Goal: Task Accomplishment & Management: Complete application form

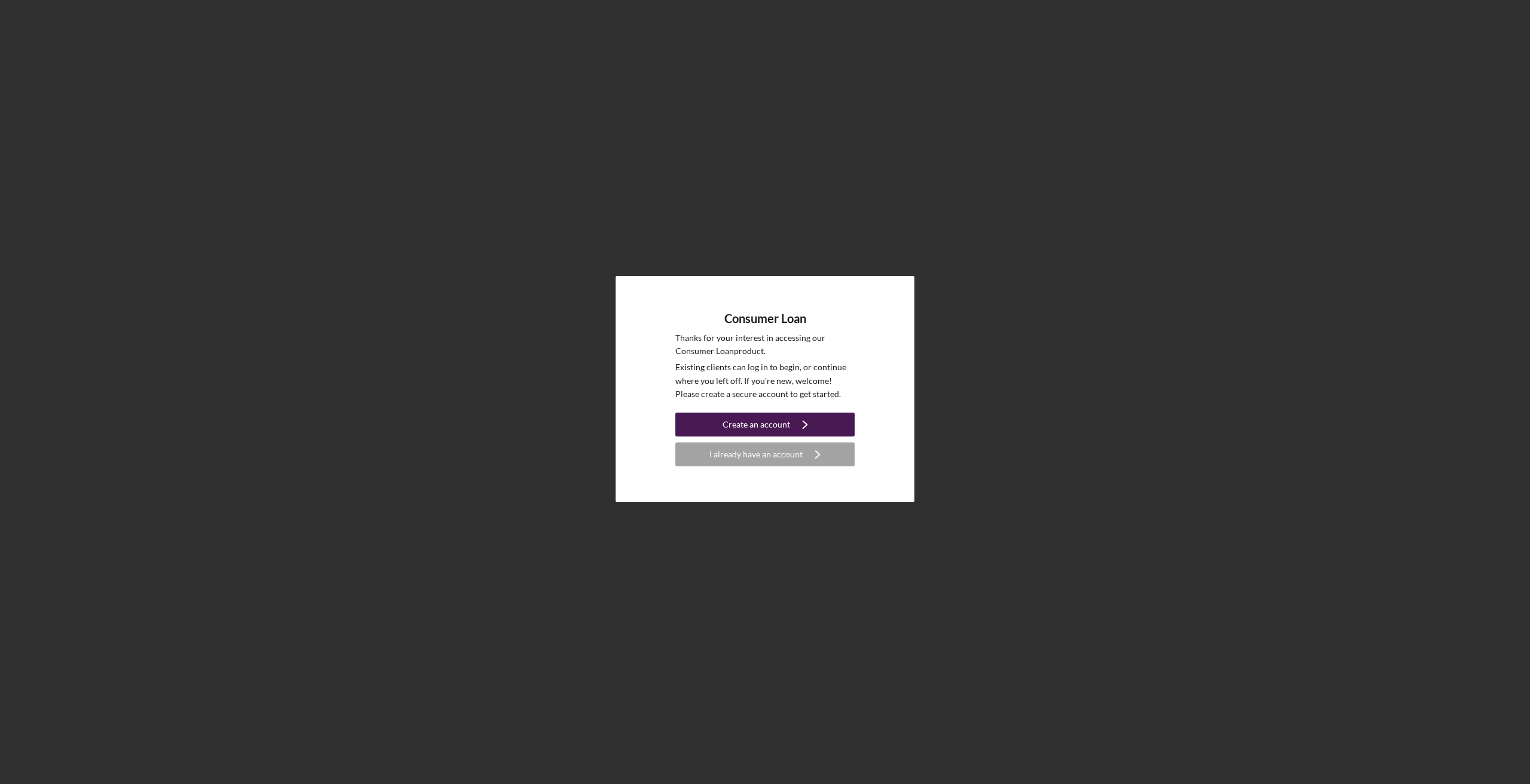
click at [773, 421] on div "Create an account" at bounding box center [756, 424] width 67 height 24
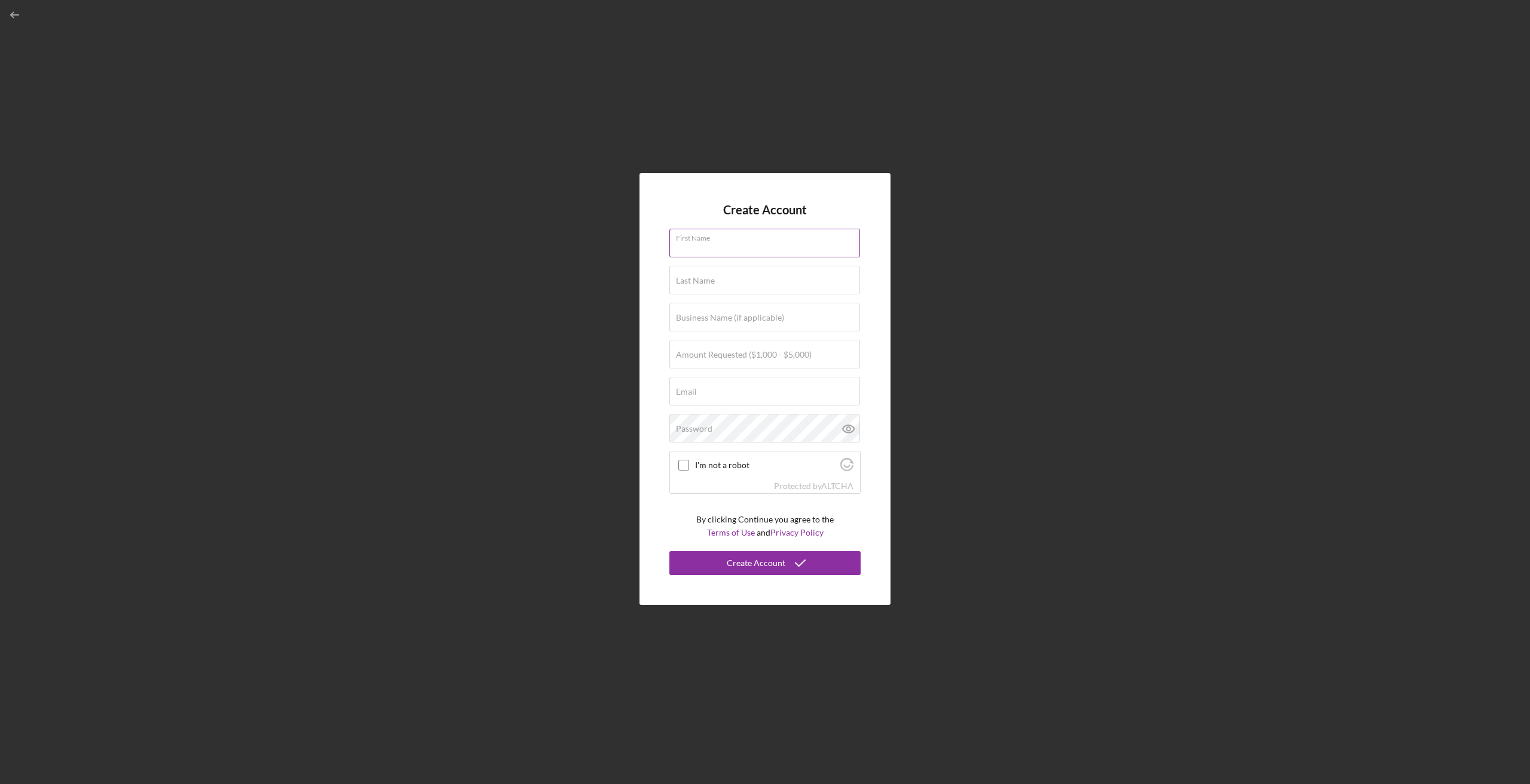
click at [741, 243] on input "First Name" at bounding box center [764, 242] width 190 height 28
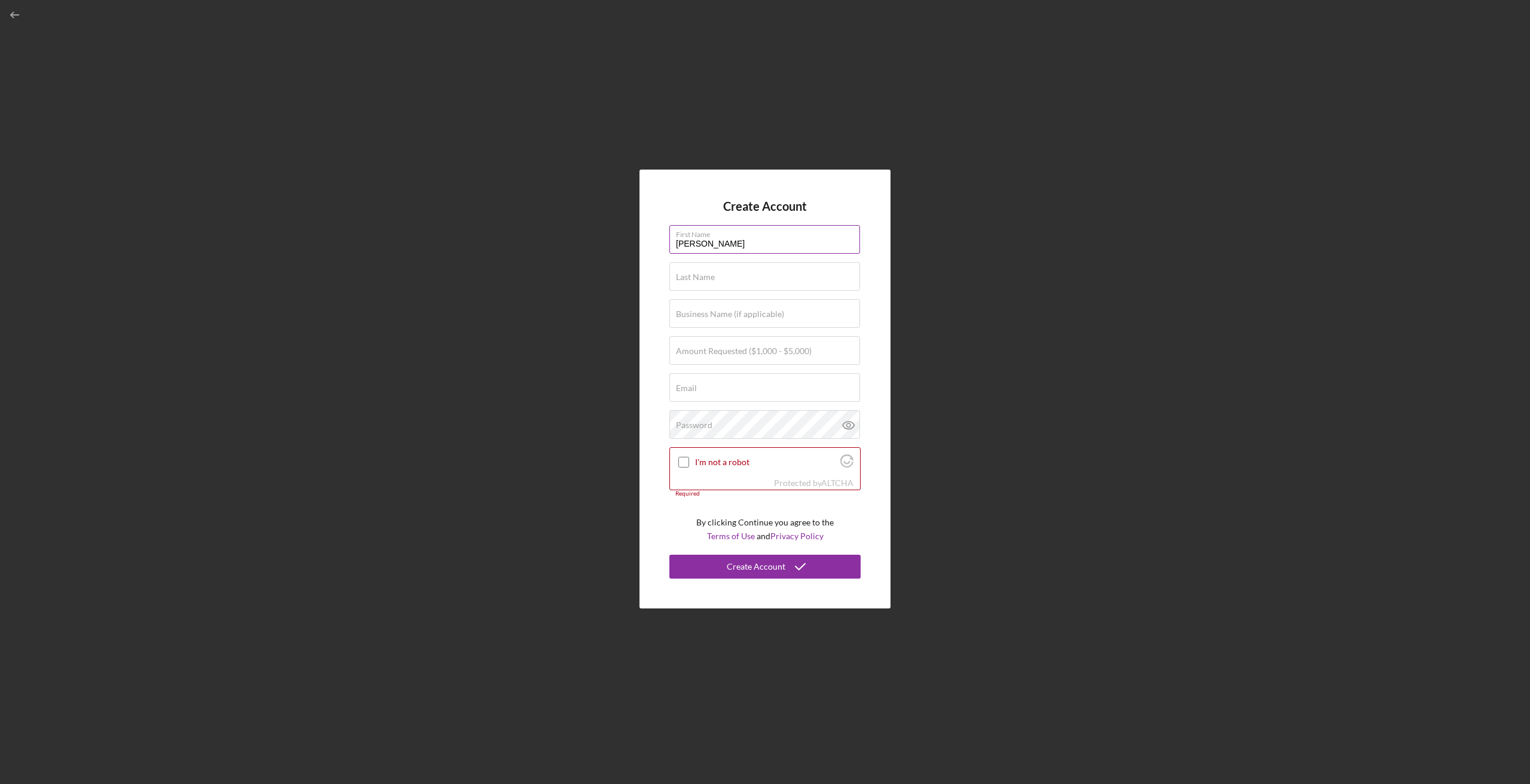
type input "[PERSON_NAME]"
type input "White"
click at [725, 352] on label "Amount Requested ($1,000 - $5,000)" at bounding box center [743, 351] width 135 height 10
click at [725, 352] on input "Amount Requested ($1,000 - $5,000)" at bounding box center [764, 350] width 190 height 28
type input "$6"
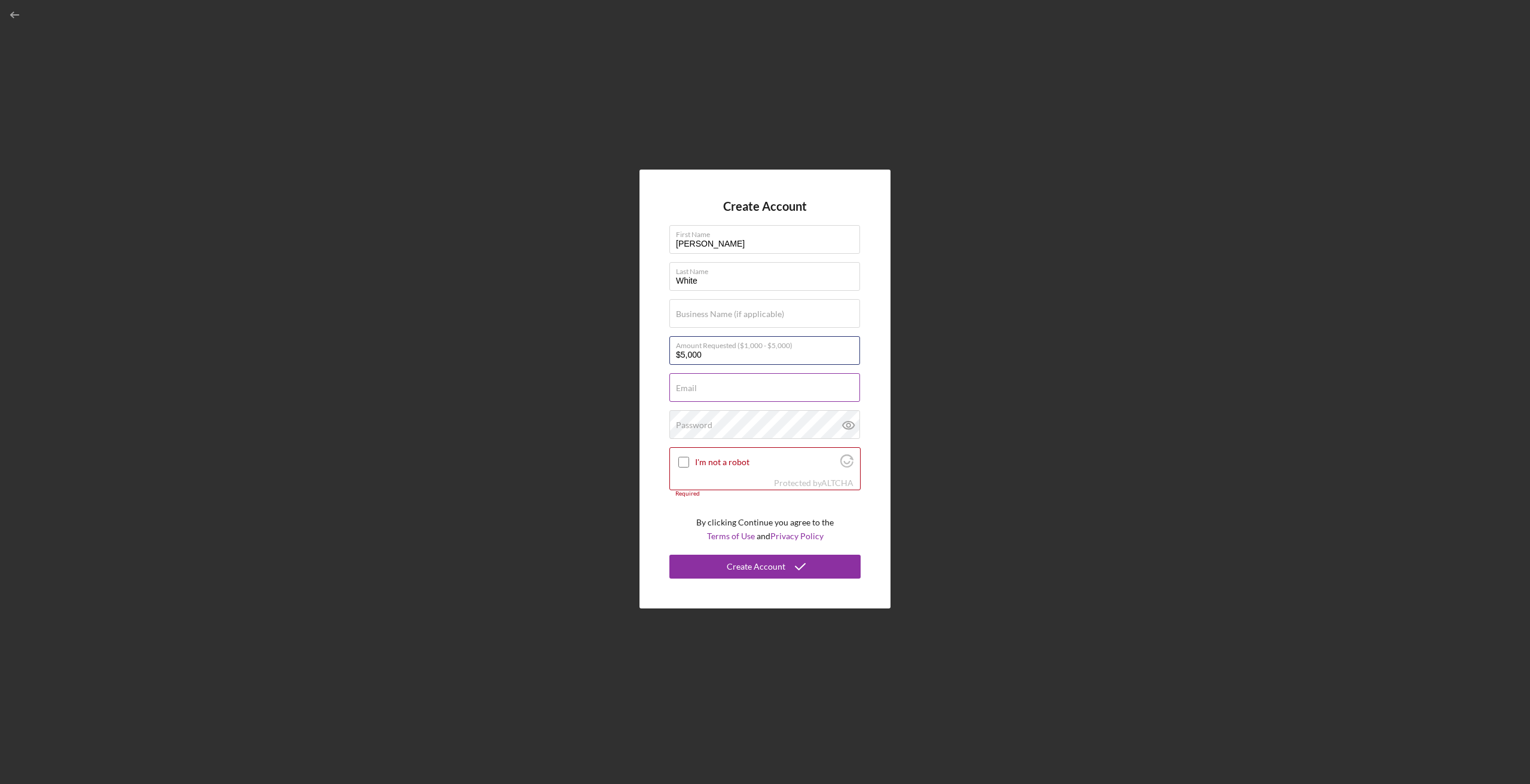
type input "$5,000"
click at [718, 385] on div "Email Required" at bounding box center [764, 388] width 191 height 30
type input "[EMAIL_ADDRESS][DOMAIN_NAME]"
click at [685, 464] on input "I'm not a robot" at bounding box center [683, 462] width 10 height 10
checkbox input "true"
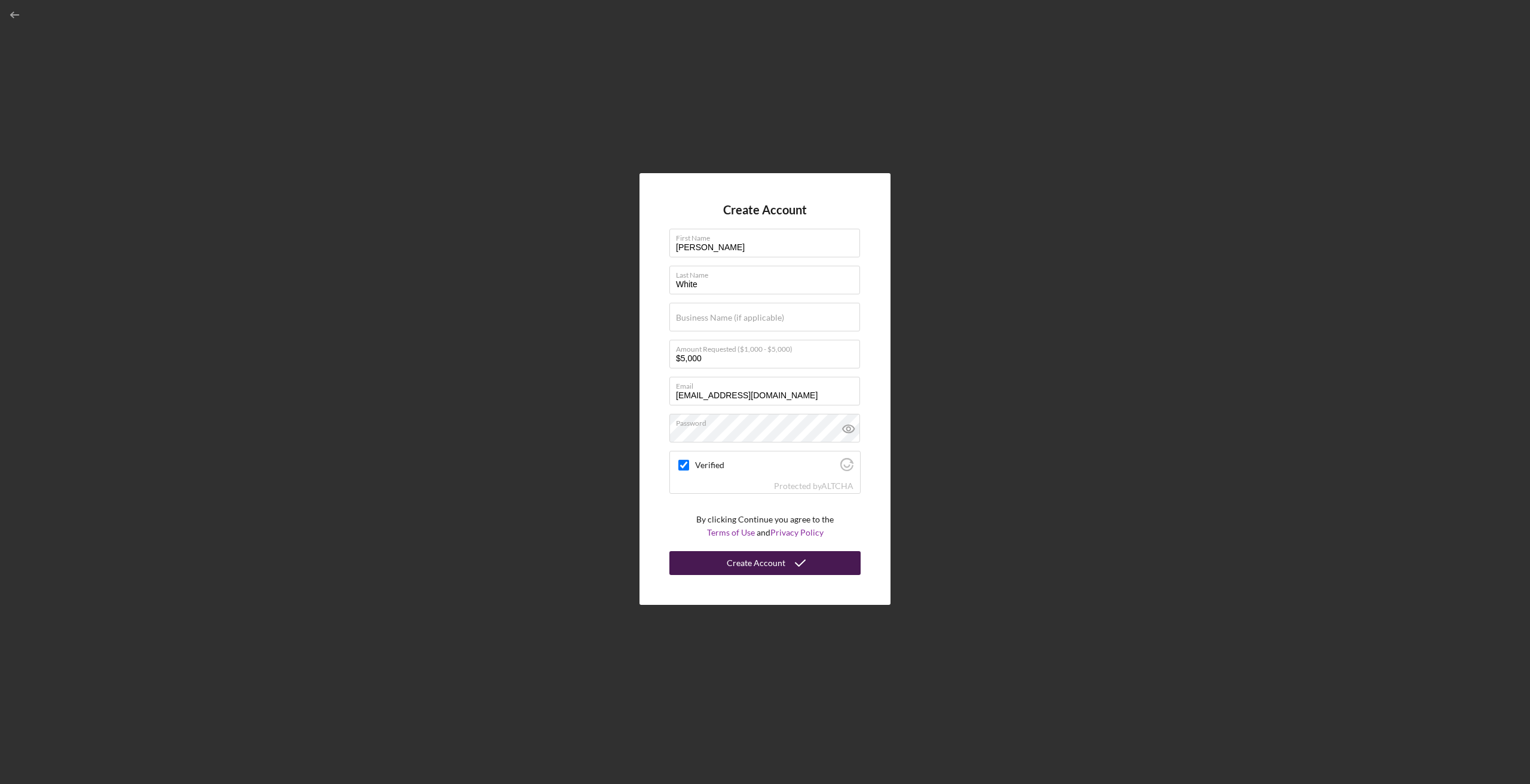
click at [778, 561] on div "Create Account" at bounding box center [756, 563] width 58 height 24
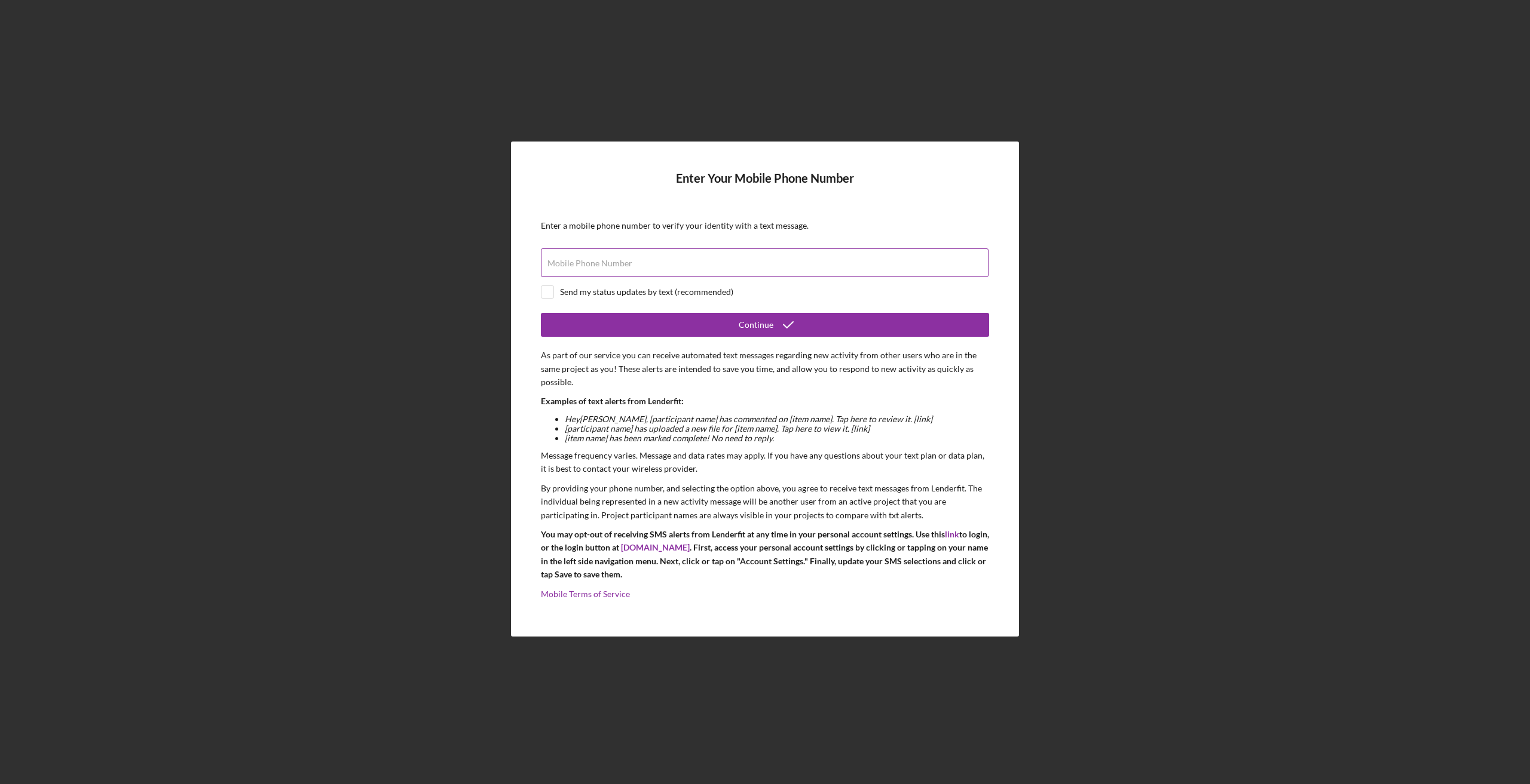
click at [555, 262] on label "Mobile Phone Number" at bounding box center [590, 263] width 85 height 10
click at [555, 262] on input "Mobile Phone Number" at bounding box center [764, 262] width 447 height 28
type input "[PHONE_NUMBER]"
click at [544, 292] on input "checkbox" at bounding box center [547, 292] width 12 height 12
checkbox input "true"
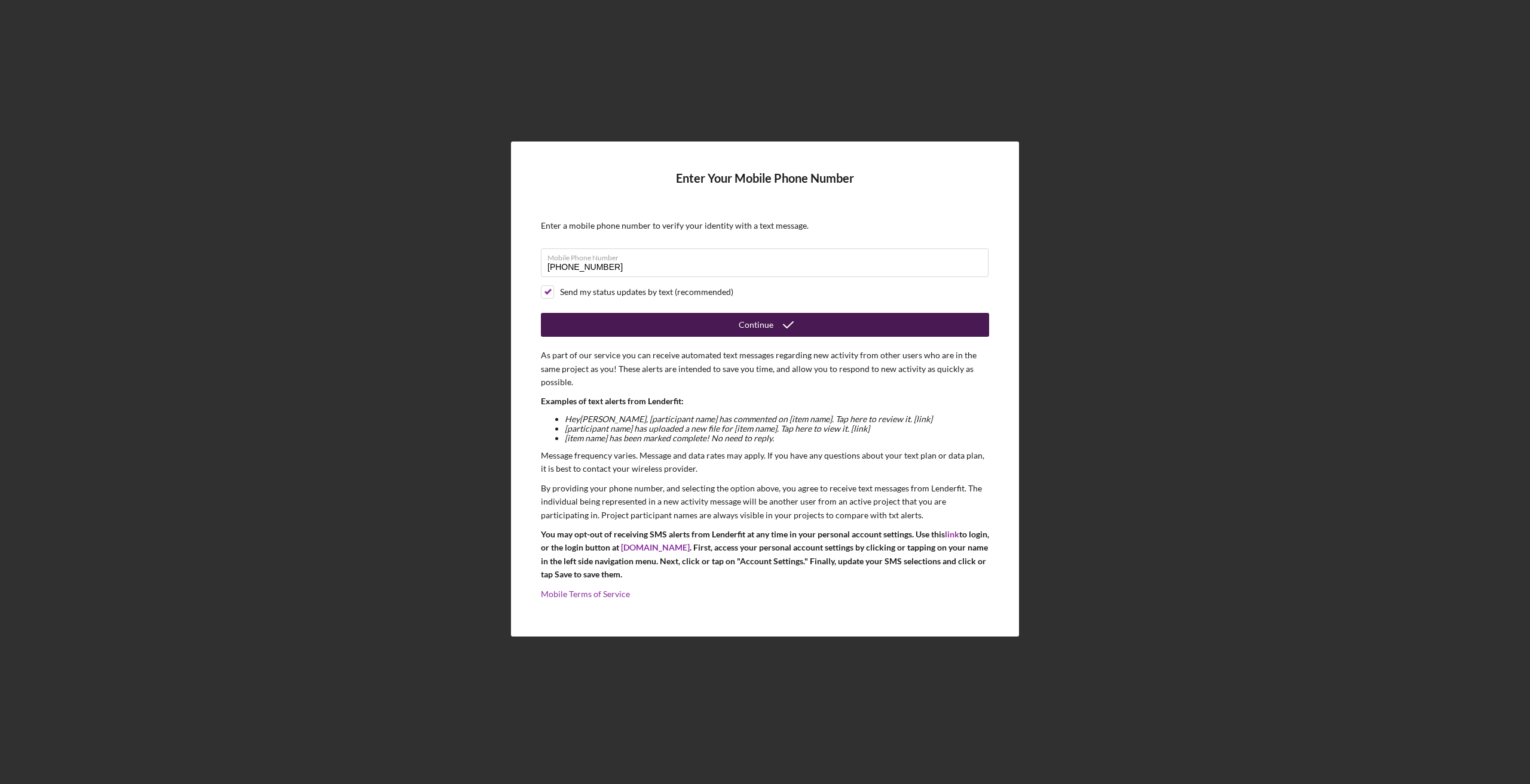
click at [764, 326] on div "Continue" at bounding box center [756, 325] width 35 height 24
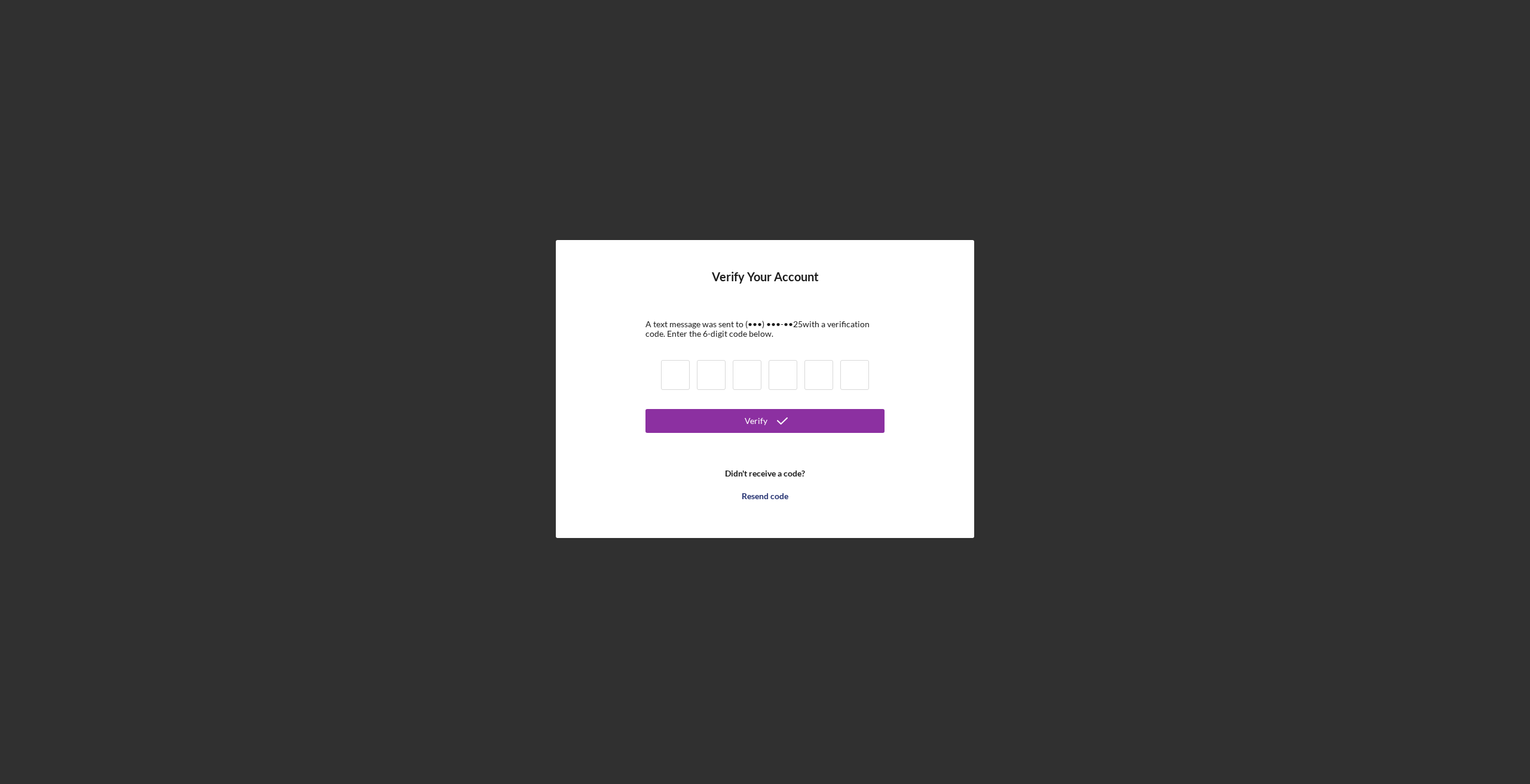
click at [668, 370] on input at bounding box center [675, 375] width 28 height 30
type input "6"
type input "0"
type input "4"
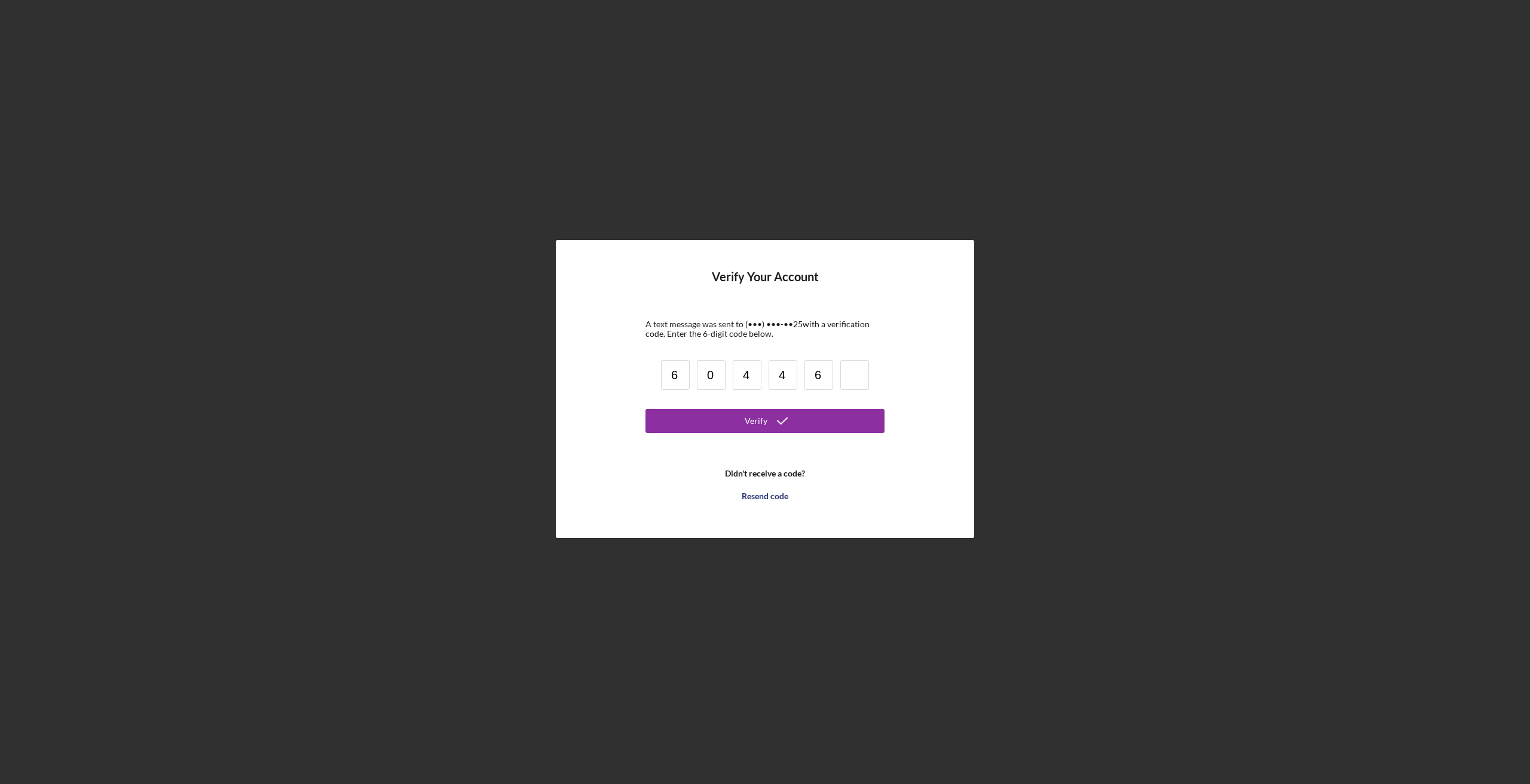
type input "6"
type input "8"
click at [762, 423] on div "Verify" at bounding box center [756, 421] width 23 height 24
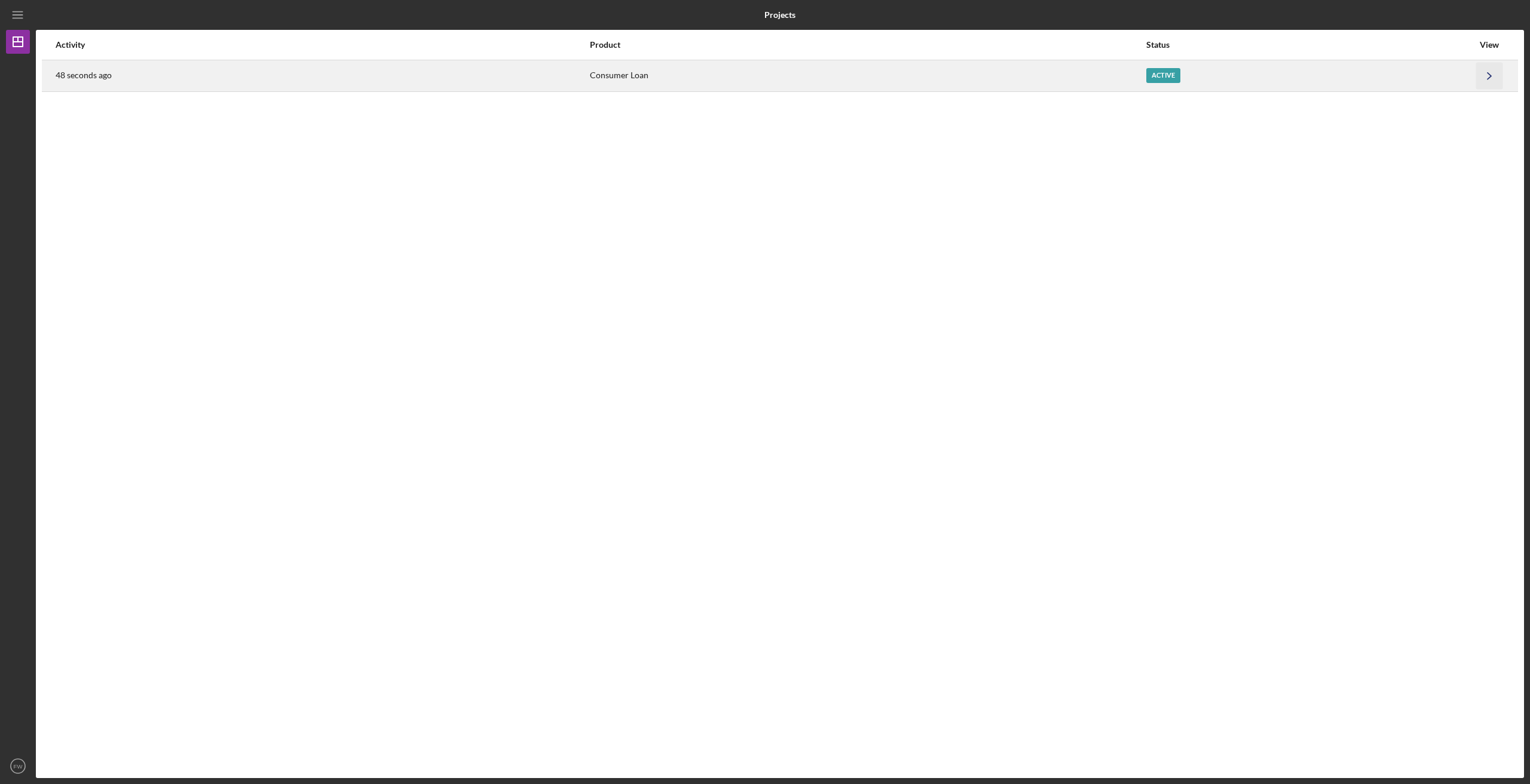
click at [1488, 73] on polyline "button" at bounding box center [1489, 75] width 3 height 6
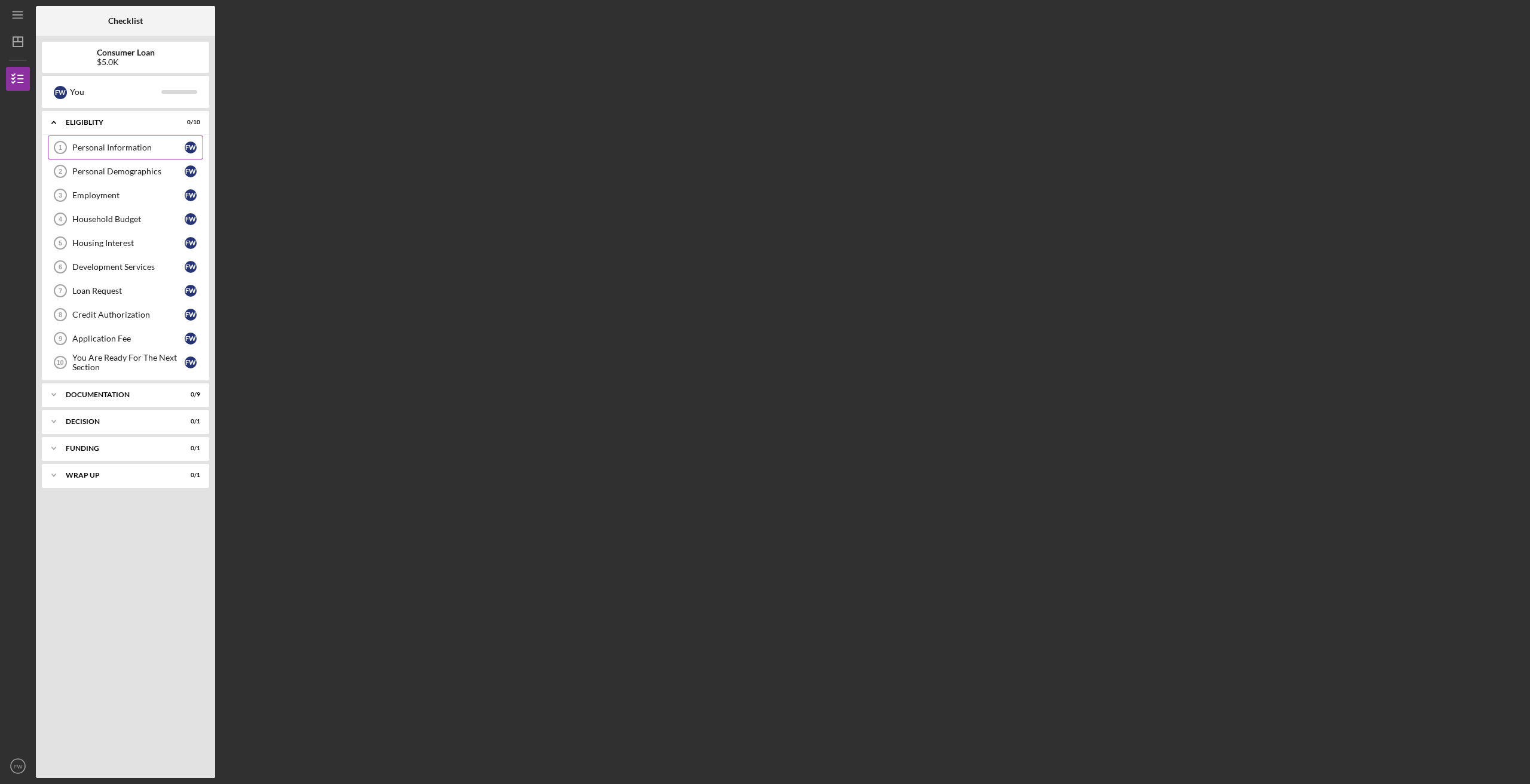
click at [121, 144] on div "Personal Information" at bounding box center [129, 148] width 113 height 10
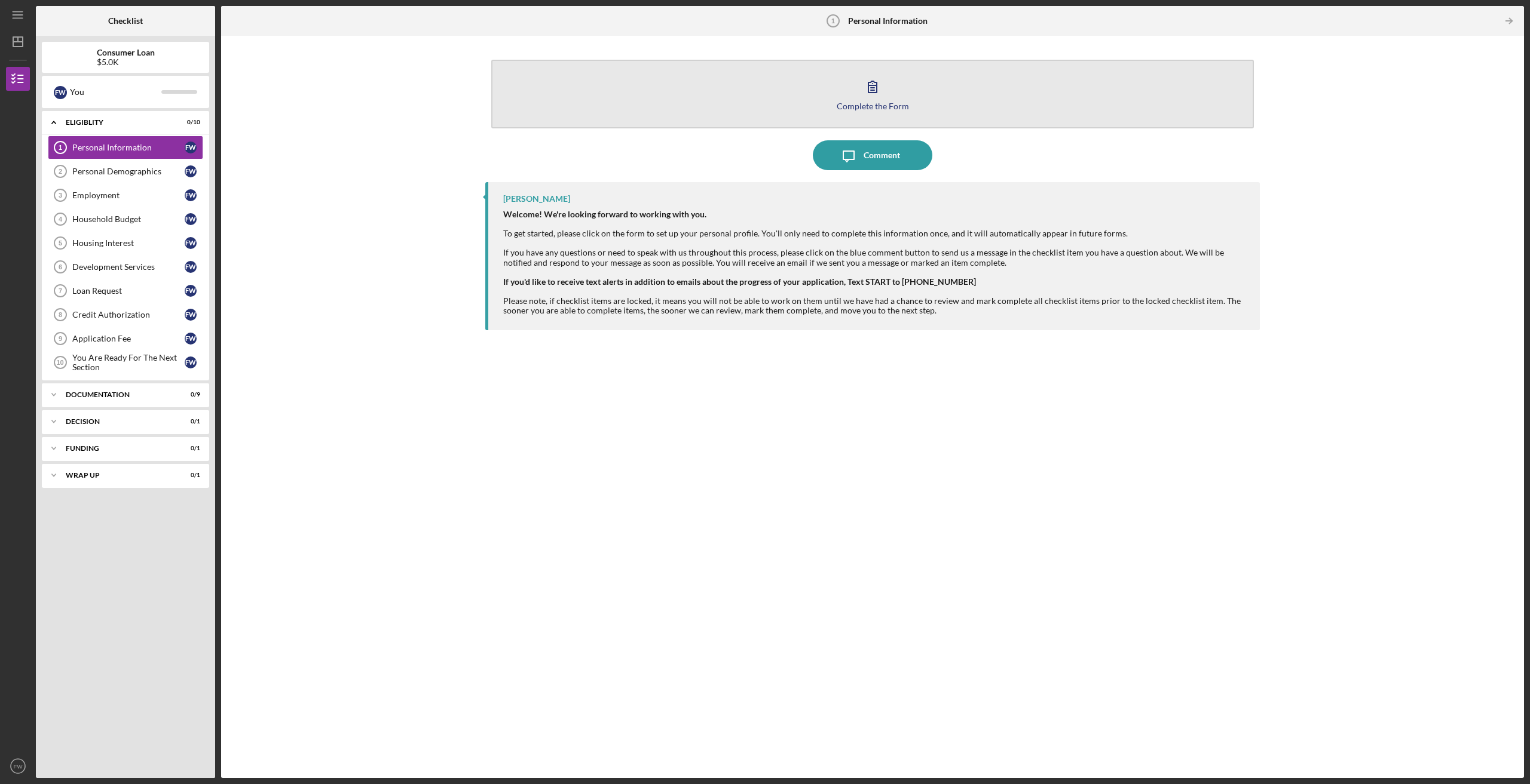
click at [871, 90] on icon "button" at bounding box center [873, 87] width 8 height 11
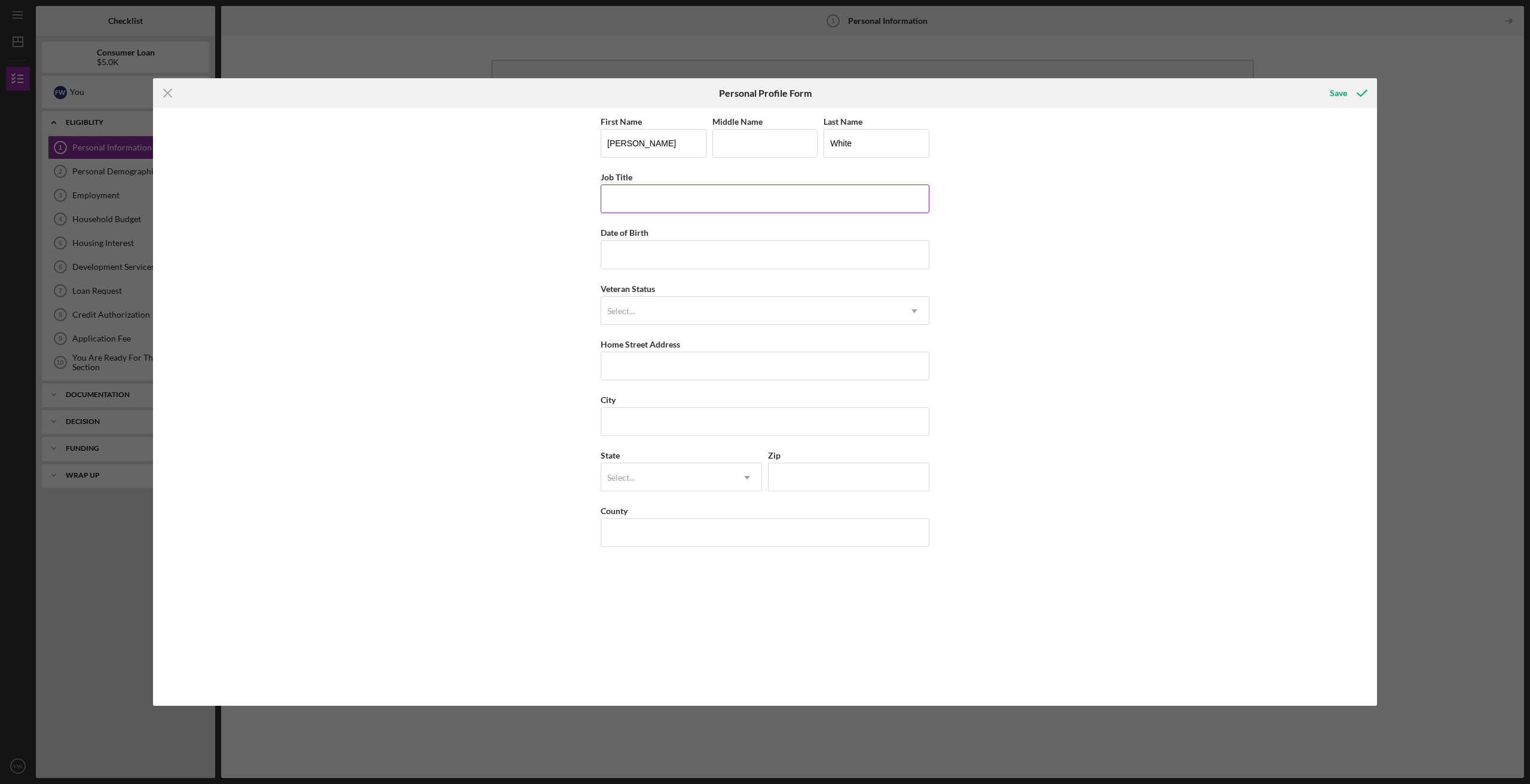
click at [639, 197] on input "Job Title" at bounding box center [764, 199] width 329 height 28
type input "a"
type input "Accountant"
click at [668, 253] on input "Date of Birth" at bounding box center [764, 254] width 329 height 28
type input "[DATE]"
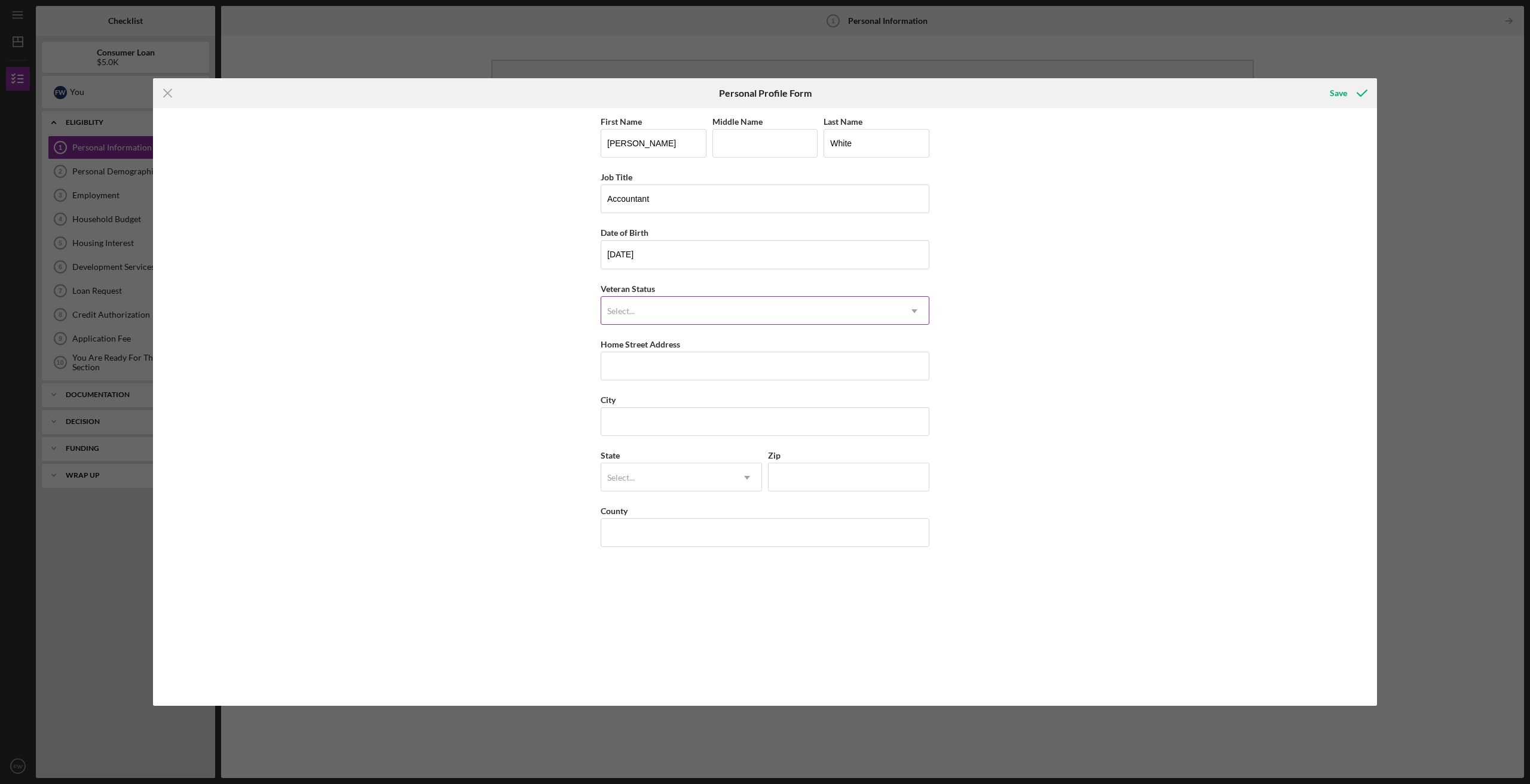
click at [681, 315] on div "Select..." at bounding box center [750, 311] width 299 height 28
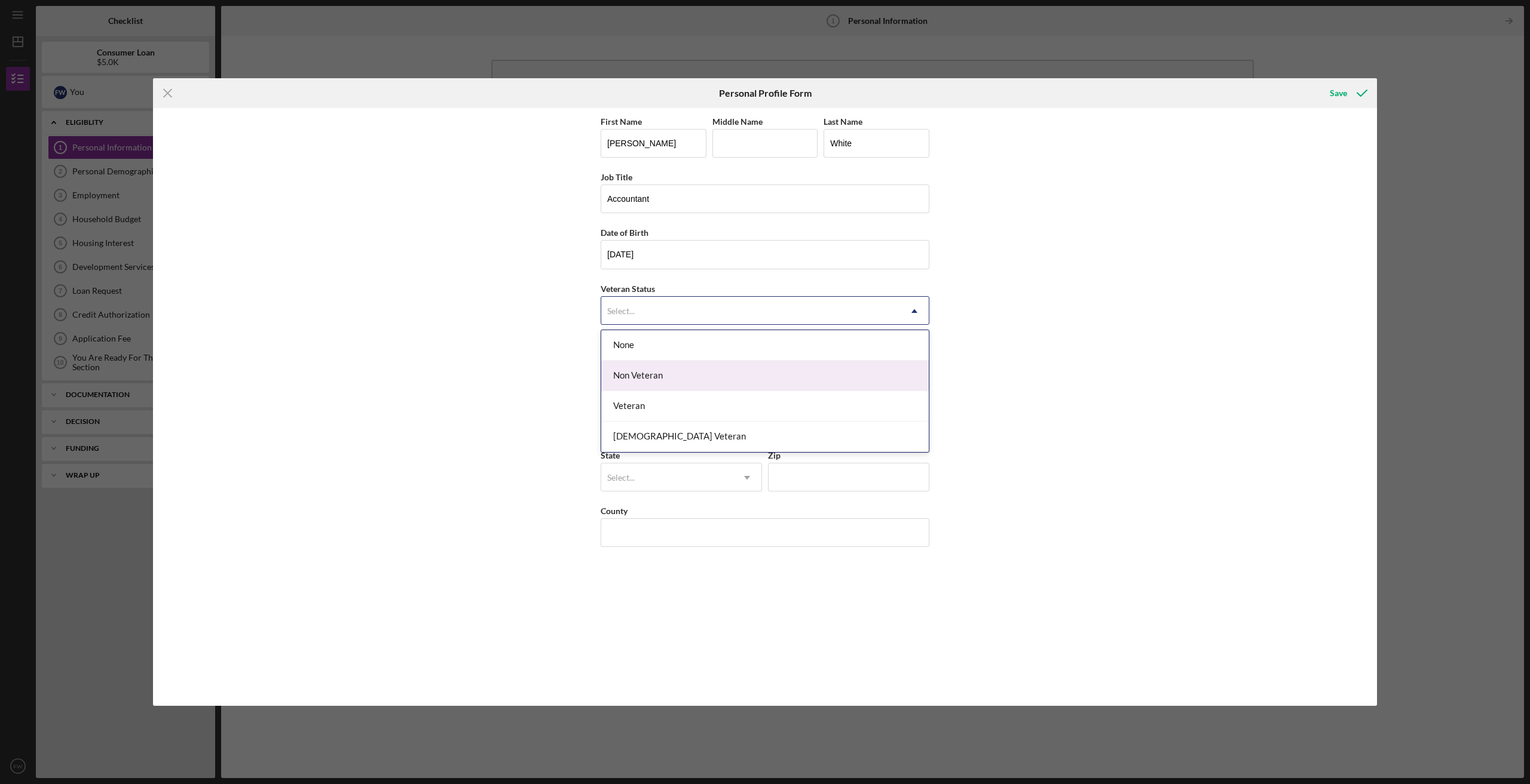
click at [684, 372] on div "Non Veteran" at bounding box center [764, 376] width 327 height 31
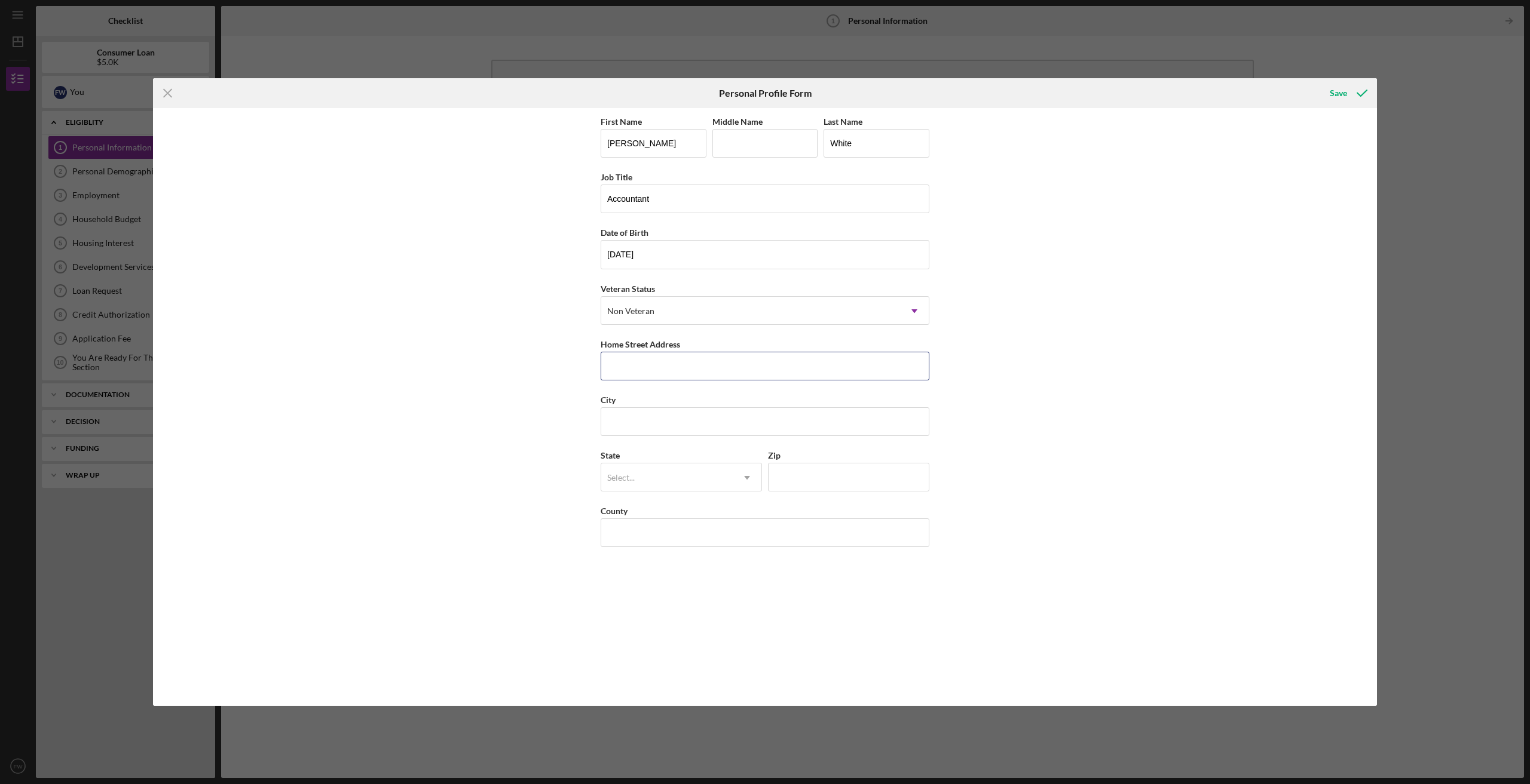
click at [684, 372] on input "Home Street Address" at bounding box center [764, 366] width 329 height 28
type input "W8810 Thundercloud Rd"
click at [647, 418] on input "City" at bounding box center [764, 422] width 329 height 28
type input "[GEOGRAPHIC_DATA]"
click at [640, 478] on div "Select..." at bounding box center [666, 478] width 131 height 28
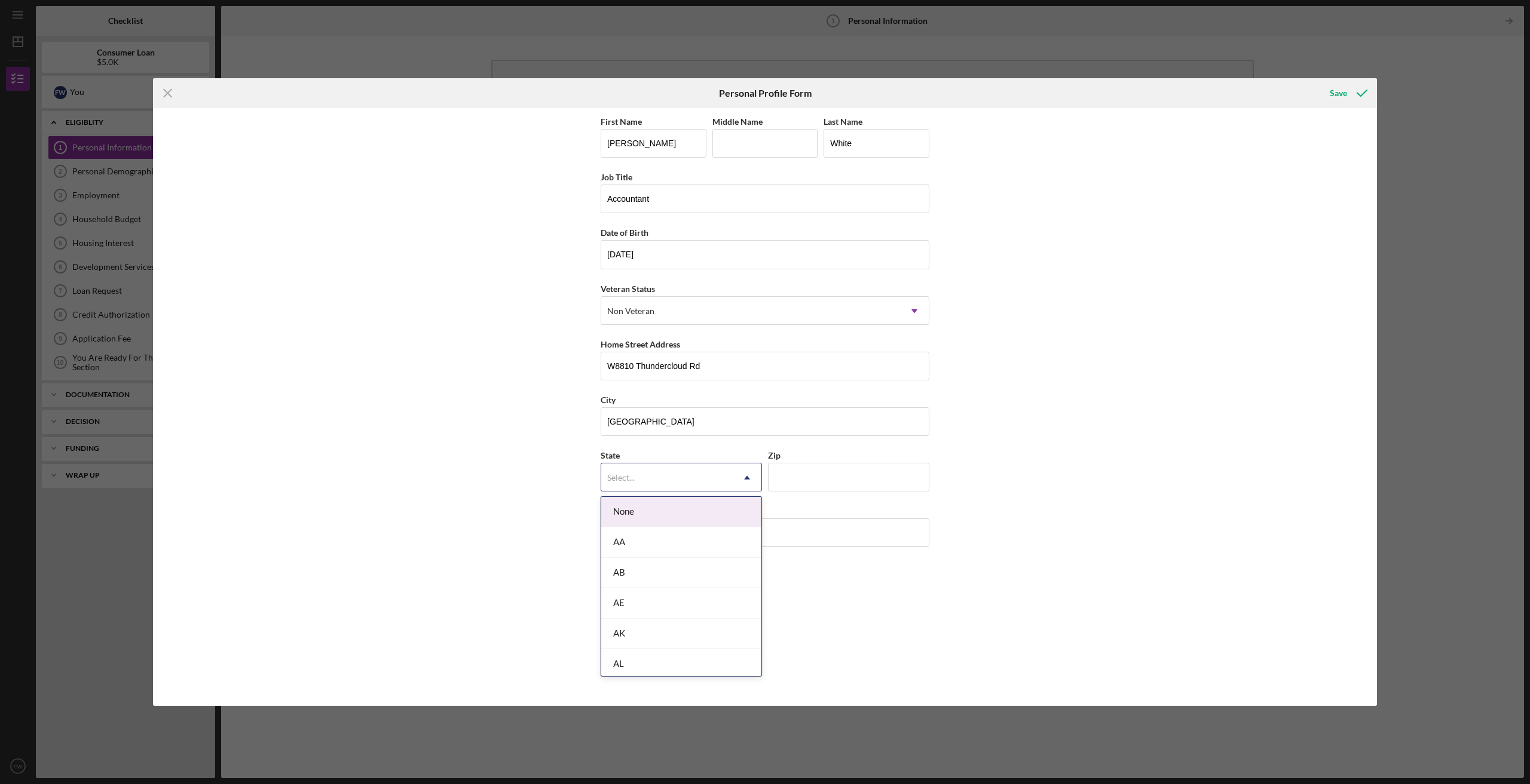
type input "w"
click at [675, 598] on div "WI" at bounding box center [681, 600] width 160 height 31
click at [811, 476] on input "Zip" at bounding box center [848, 477] width 161 height 28
type input "54615"
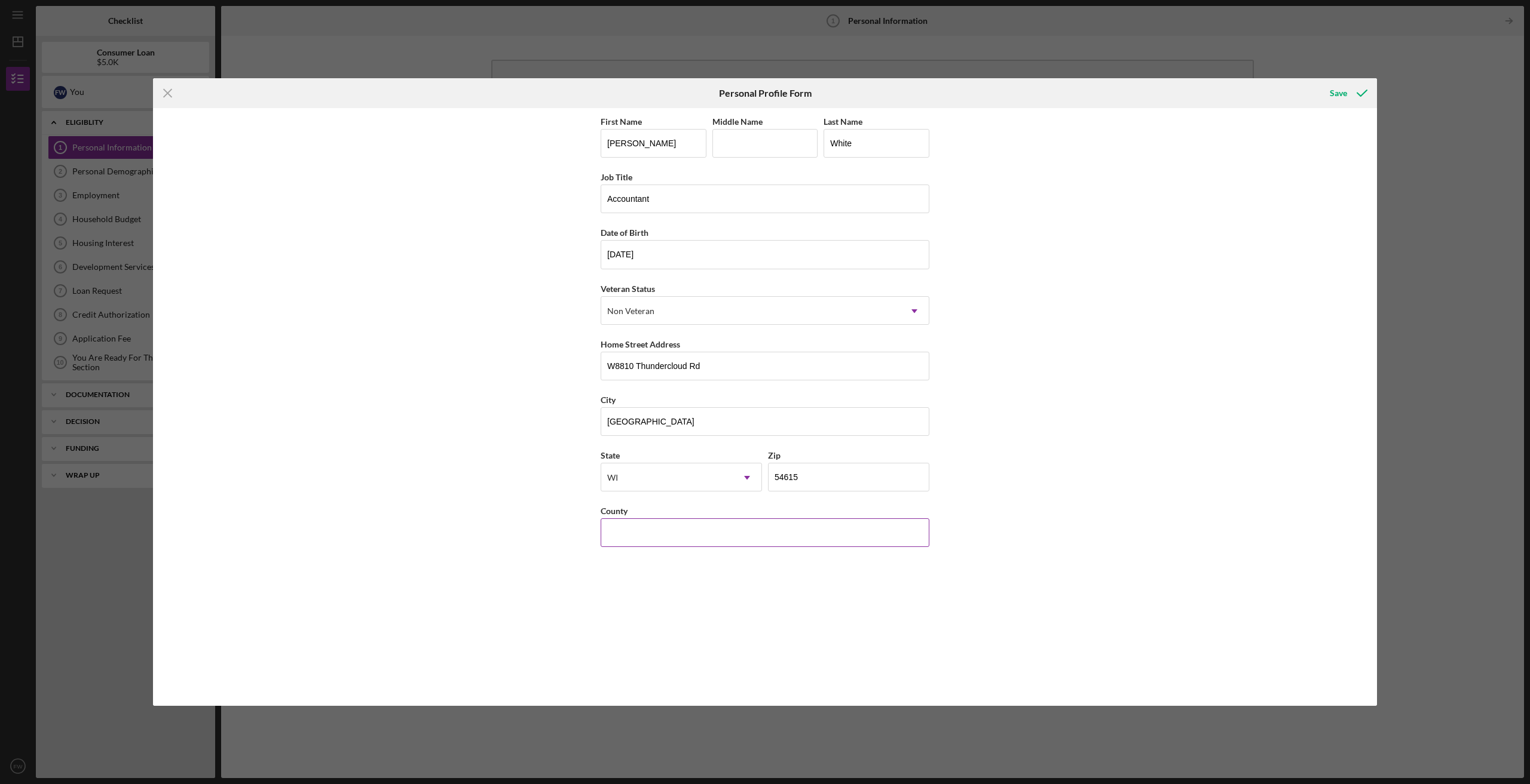
click at [768, 533] on input "County" at bounding box center [764, 533] width 329 height 28
type input "j"
type input "[PERSON_NAME]"
click at [1336, 92] on div "Save" at bounding box center [1338, 93] width 17 height 24
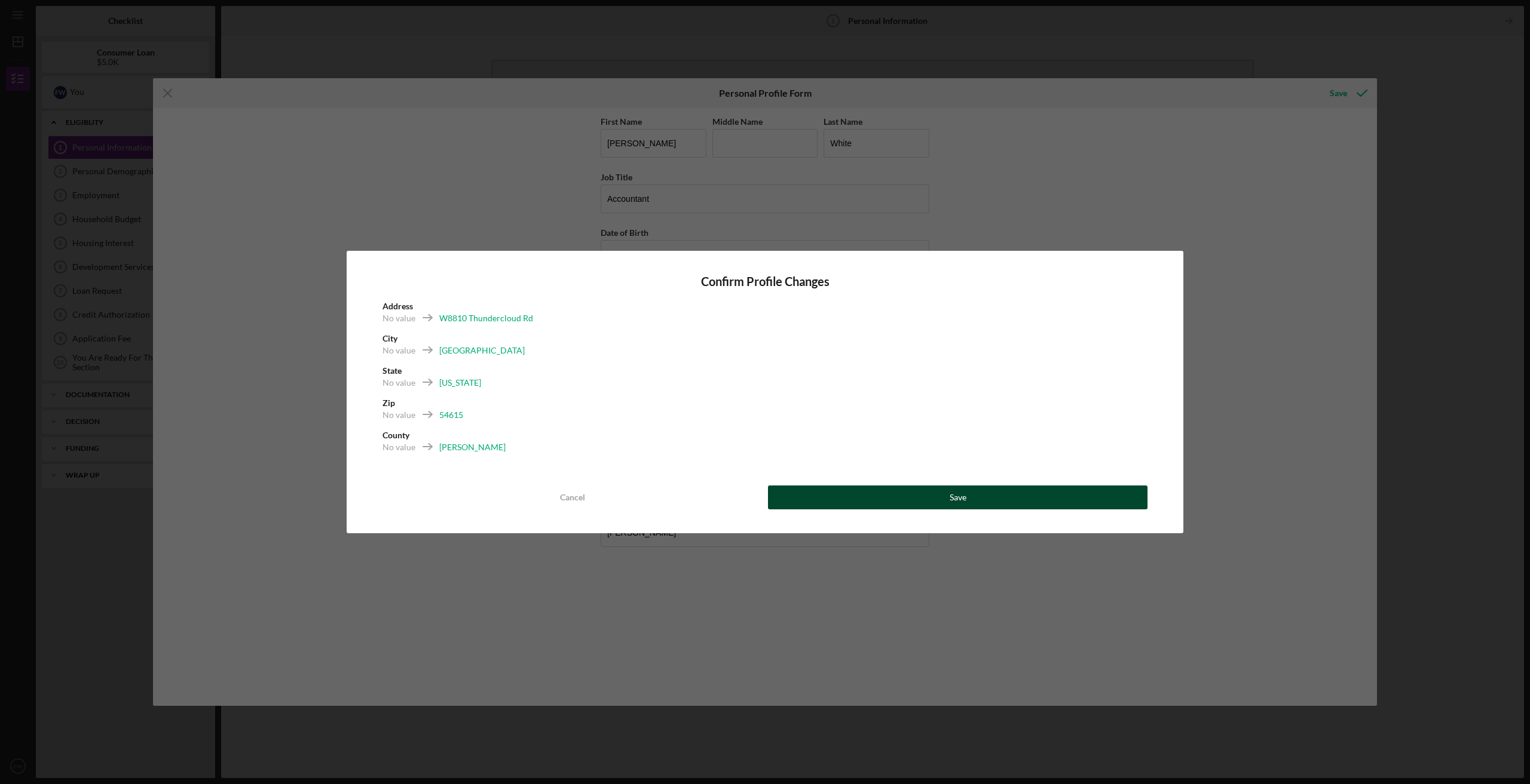
click at [964, 497] on div "Save" at bounding box center [958, 497] width 17 height 24
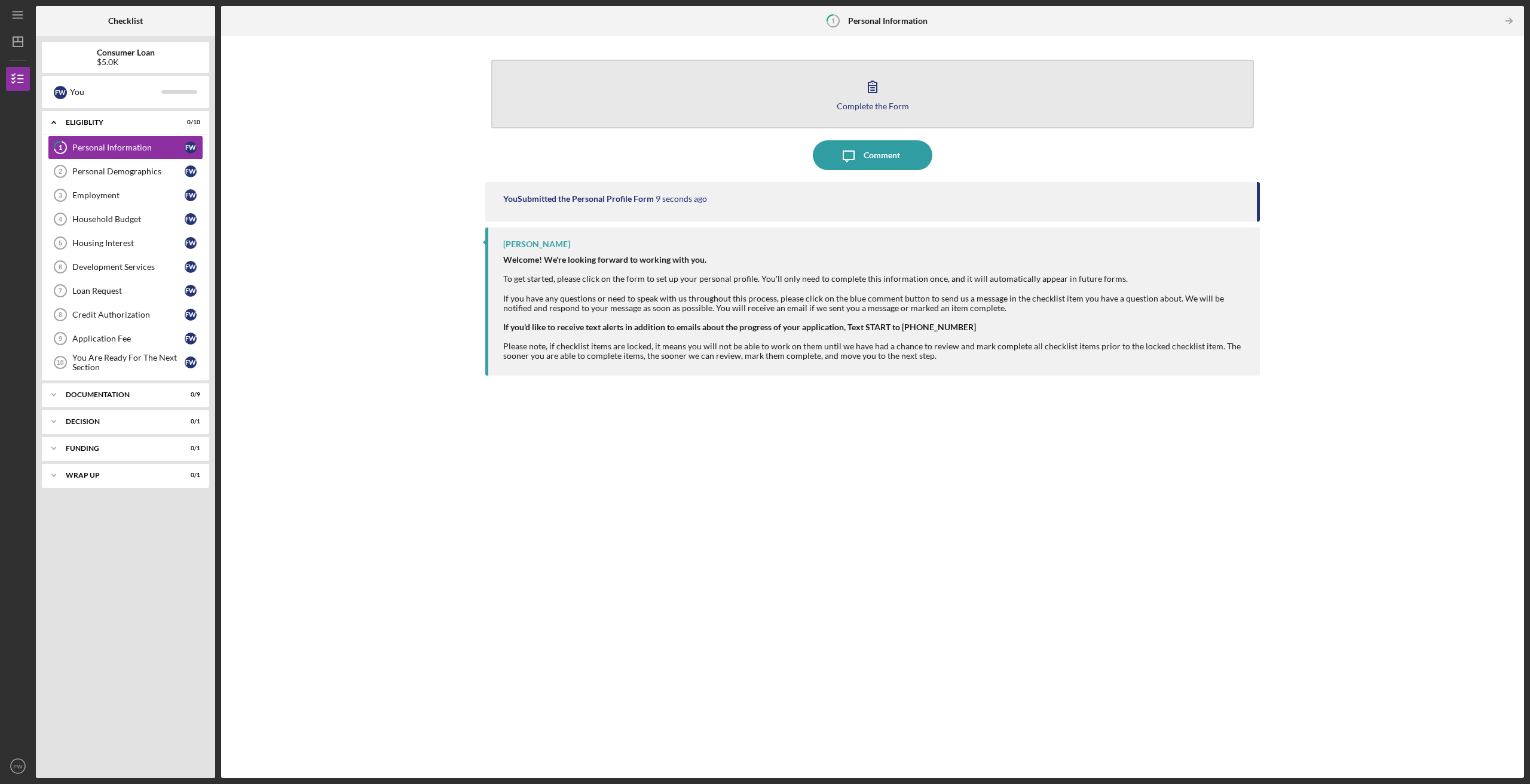
click at [873, 85] on icon "button" at bounding box center [873, 87] width 8 height 11
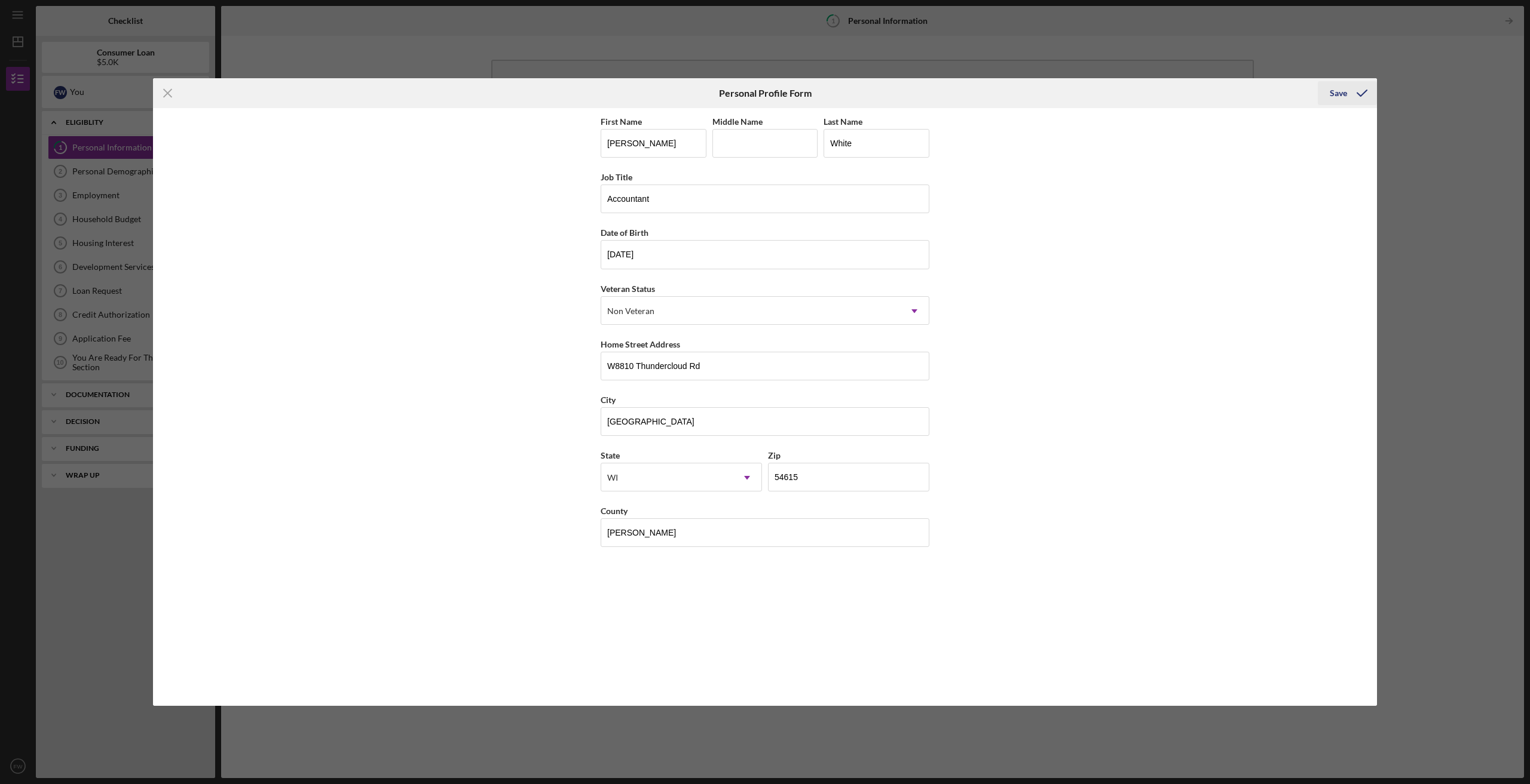
click at [1338, 92] on div "Save" at bounding box center [1338, 93] width 17 height 24
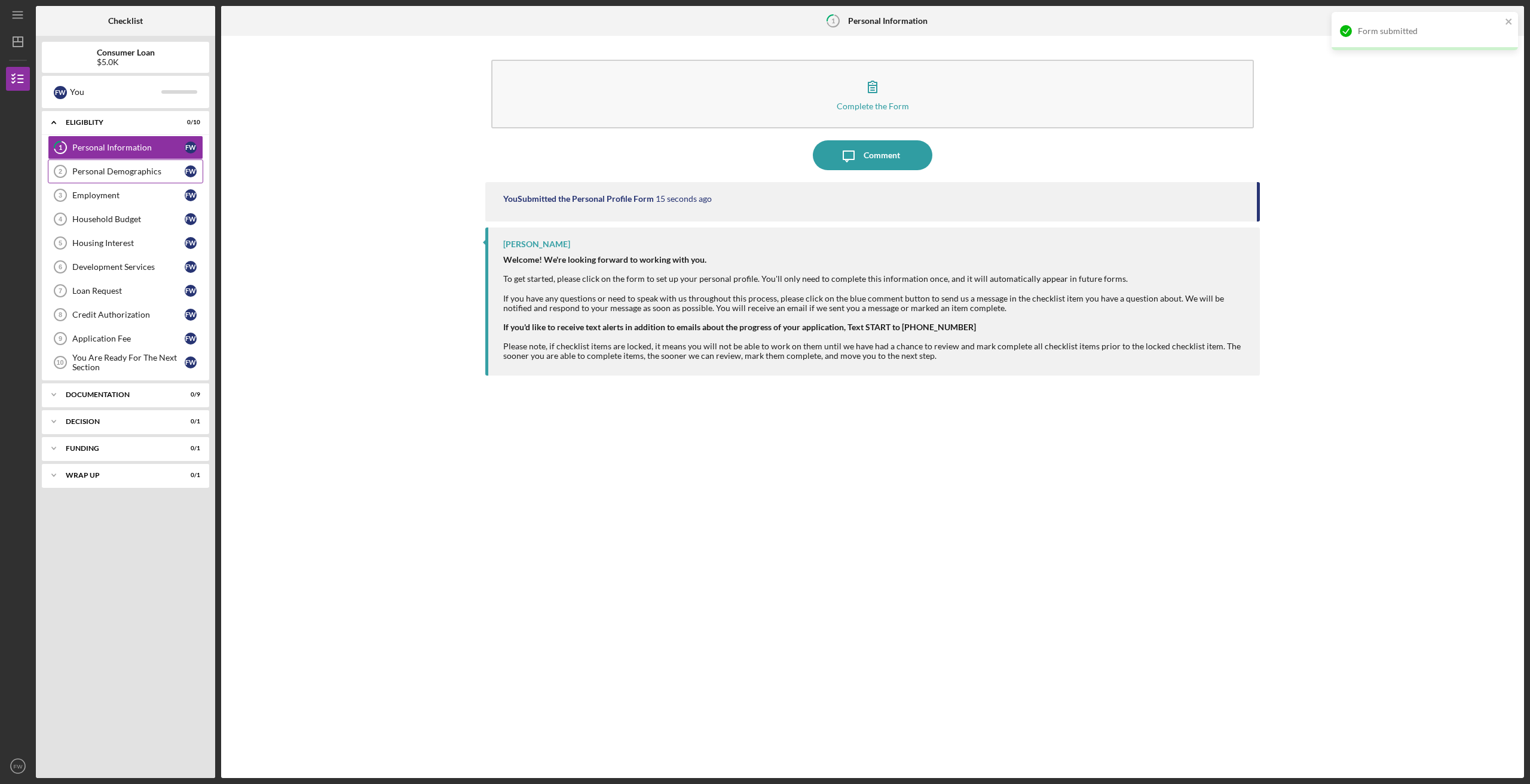
click at [137, 169] on div "Personal Demographics" at bounding box center [129, 172] width 113 height 10
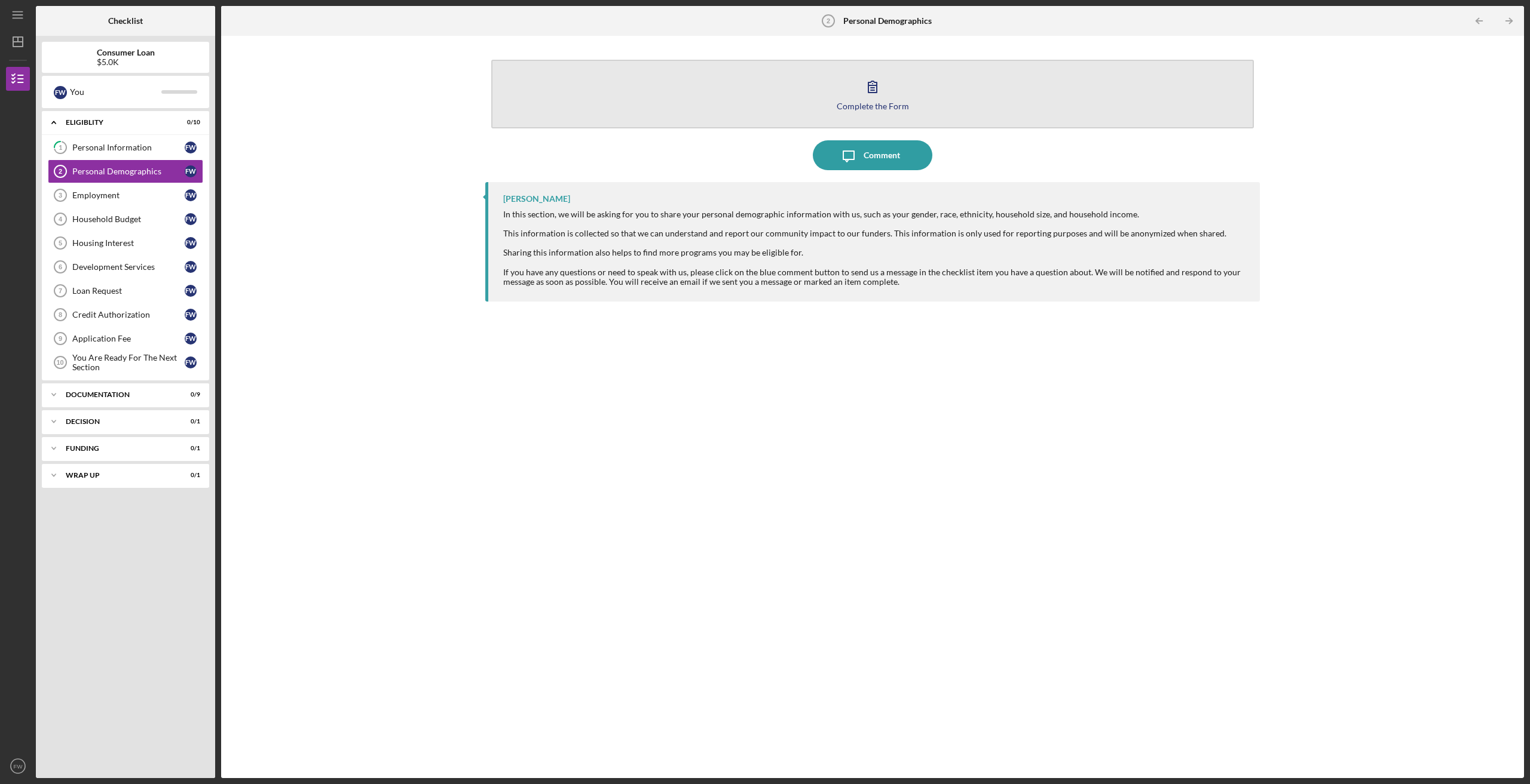
click at [875, 85] on icon "button" at bounding box center [873, 87] width 8 height 11
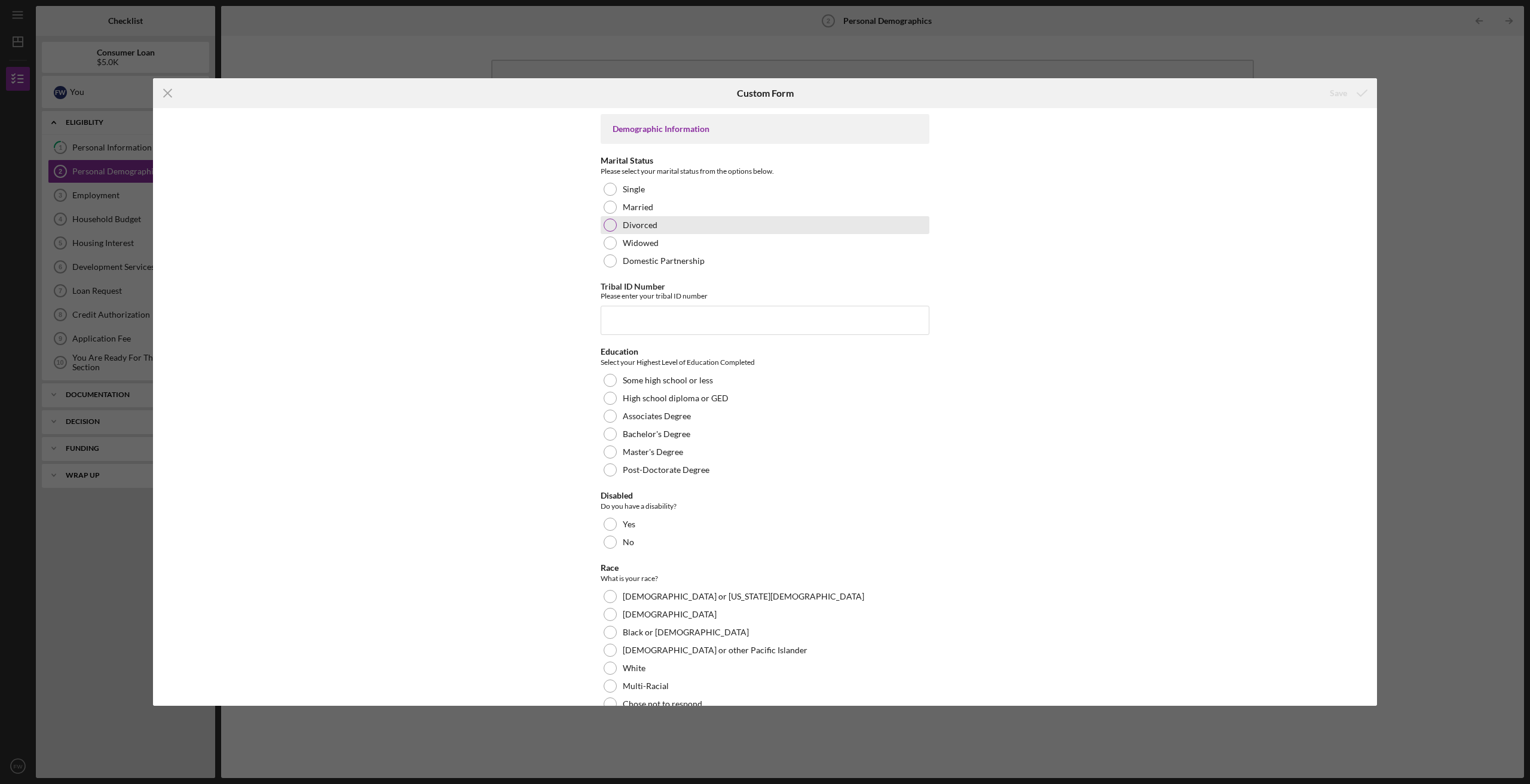
click at [610, 224] on div at bounding box center [610, 225] width 13 height 13
click at [652, 315] on input "Tribal ID Number" at bounding box center [764, 319] width 329 height 28
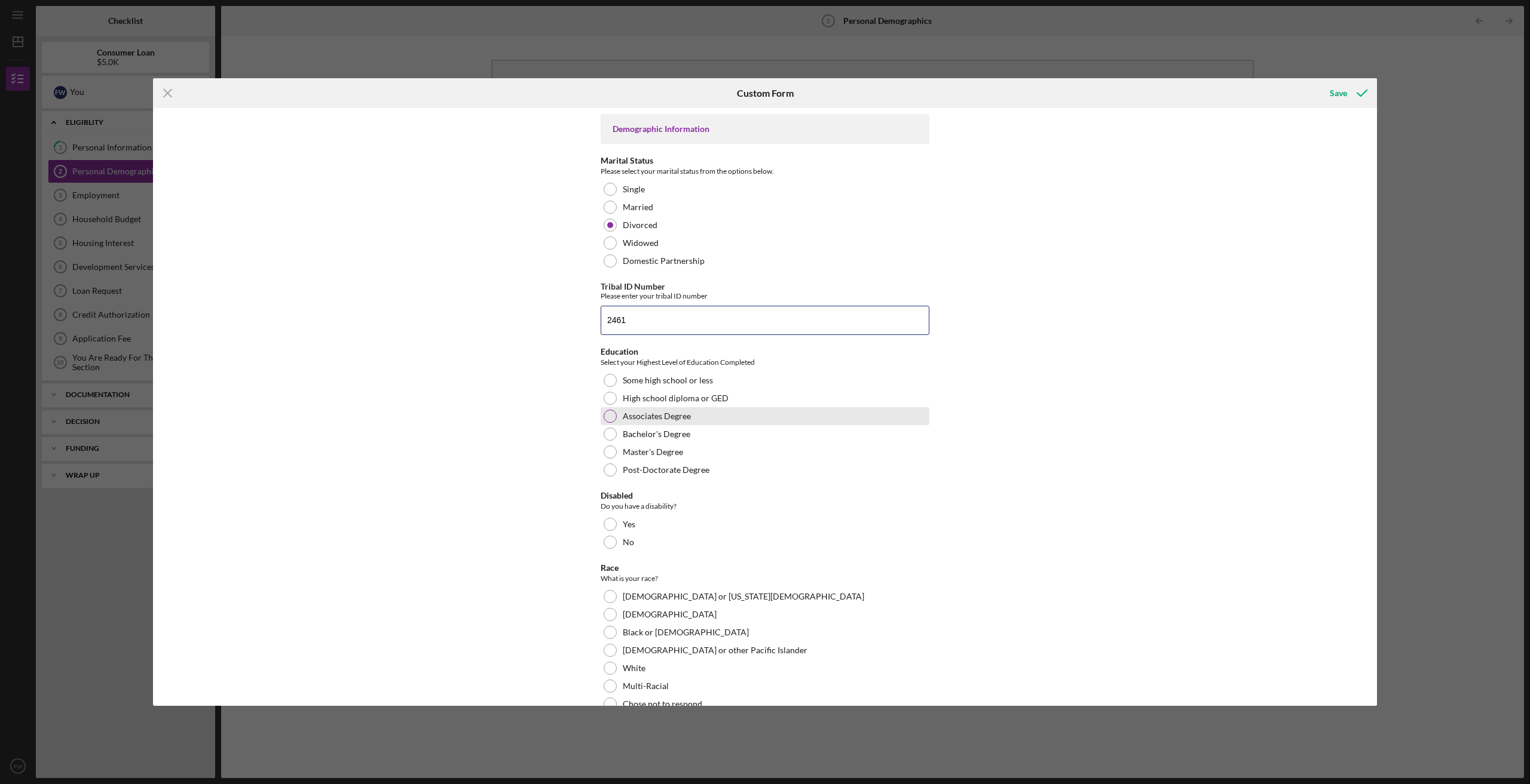
type input "2461"
click at [611, 416] on div at bounding box center [610, 416] width 13 height 13
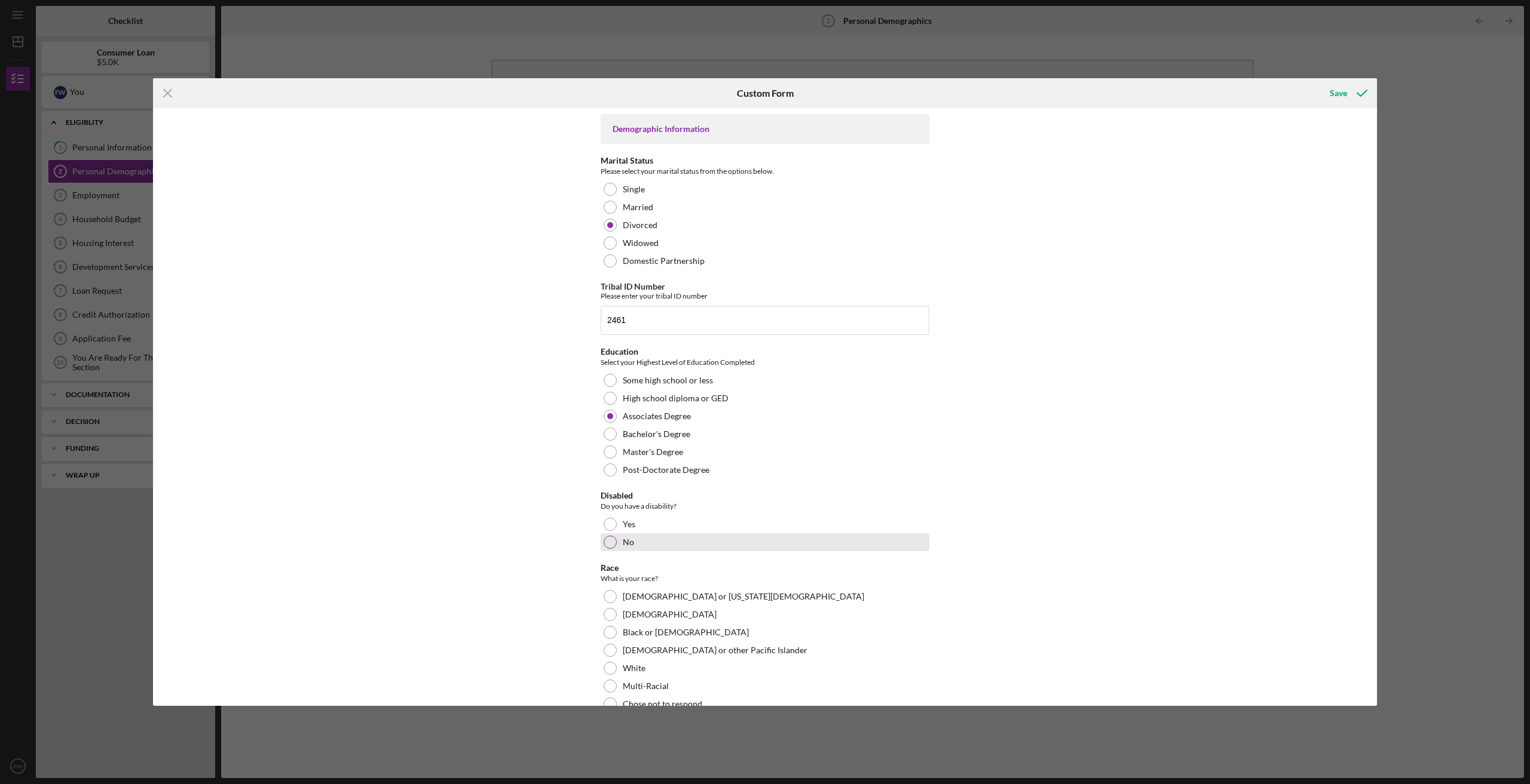
click at [609, 540] on div at bounding box center [610, 542] width 13 height 13
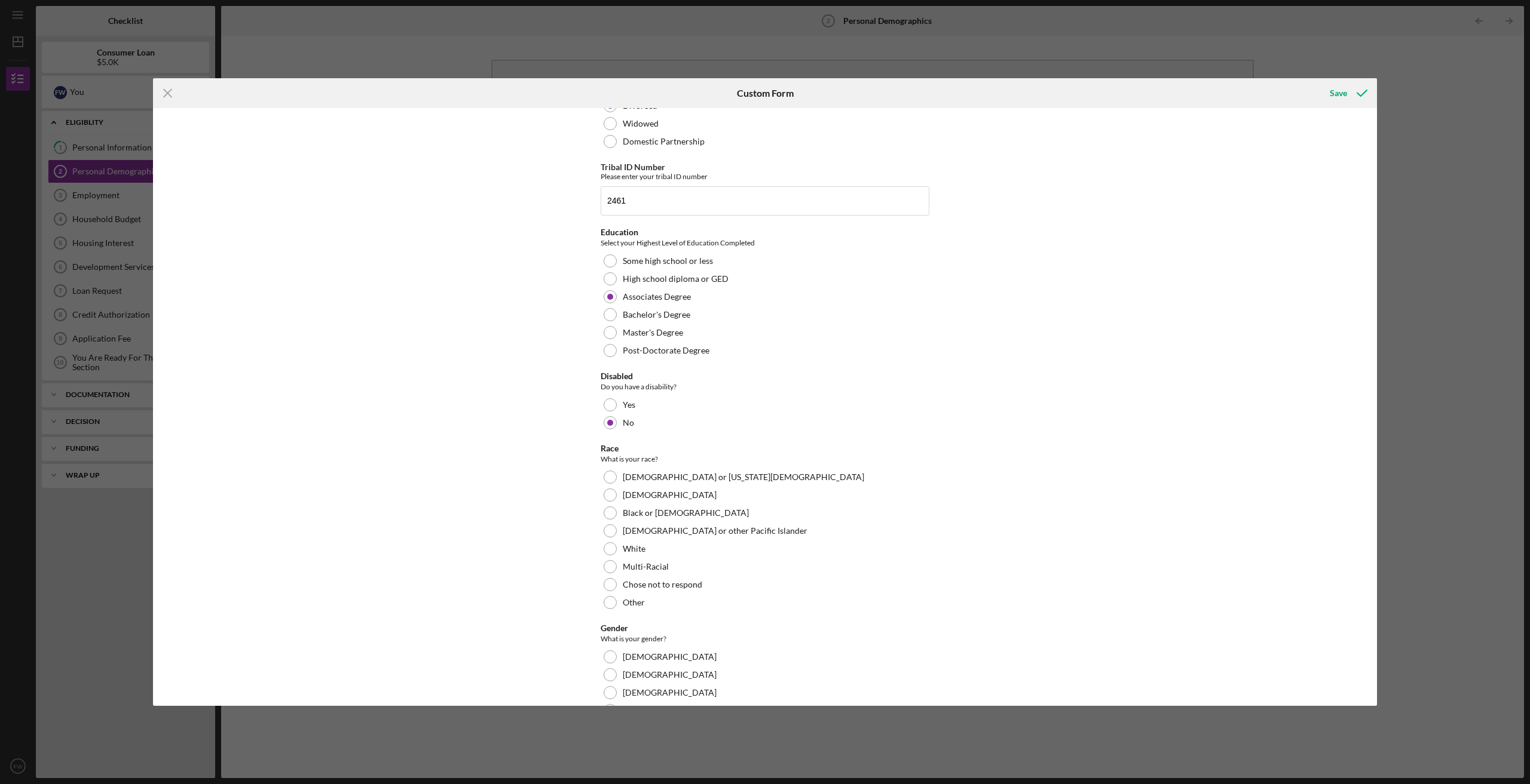
scroll to position [179, 0]
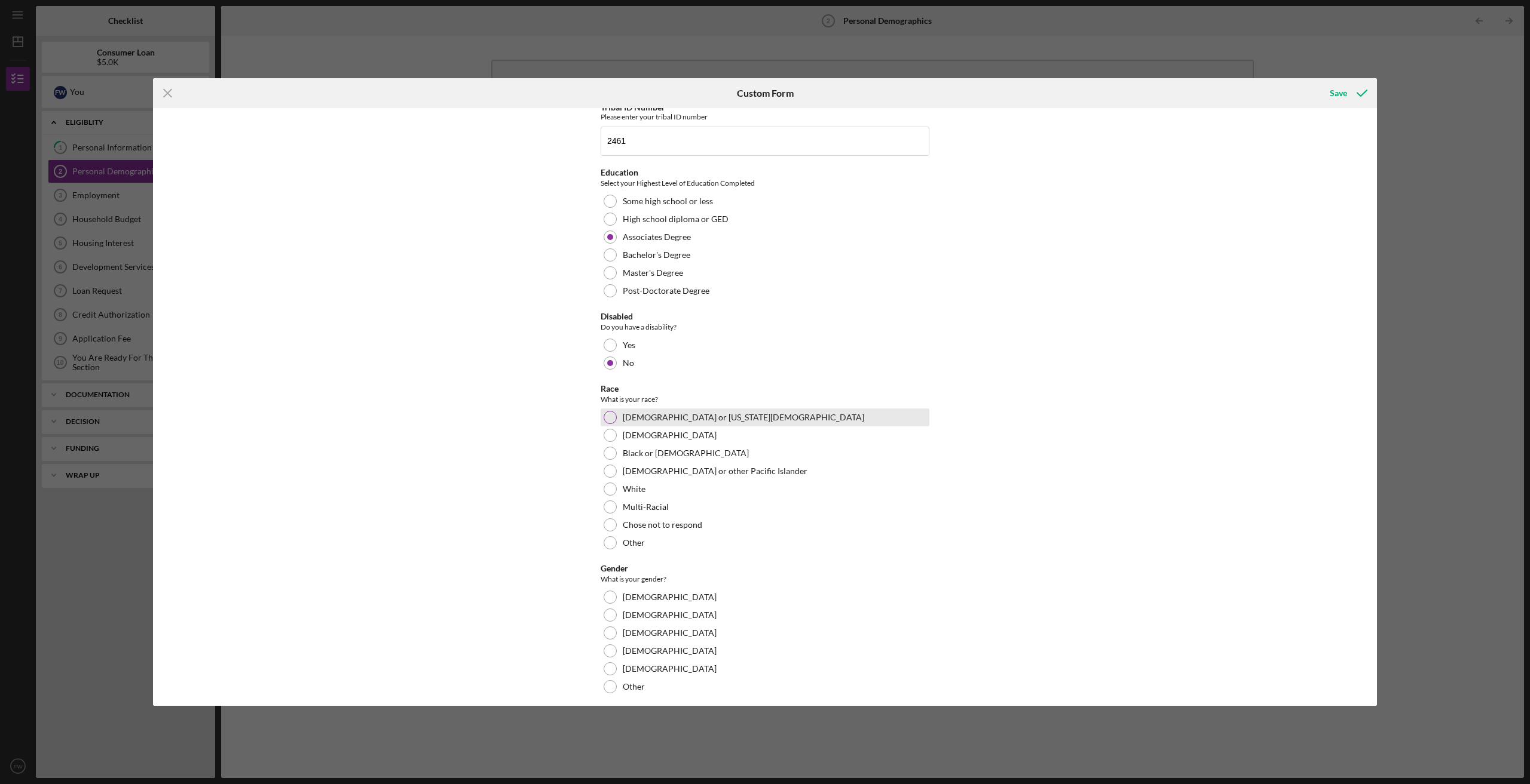
click at [611, 417] on div at bounding box center [610, 417] width 13 height 13
click at [610, 597] on div at bounding box center [610, 597] width 13 height 13
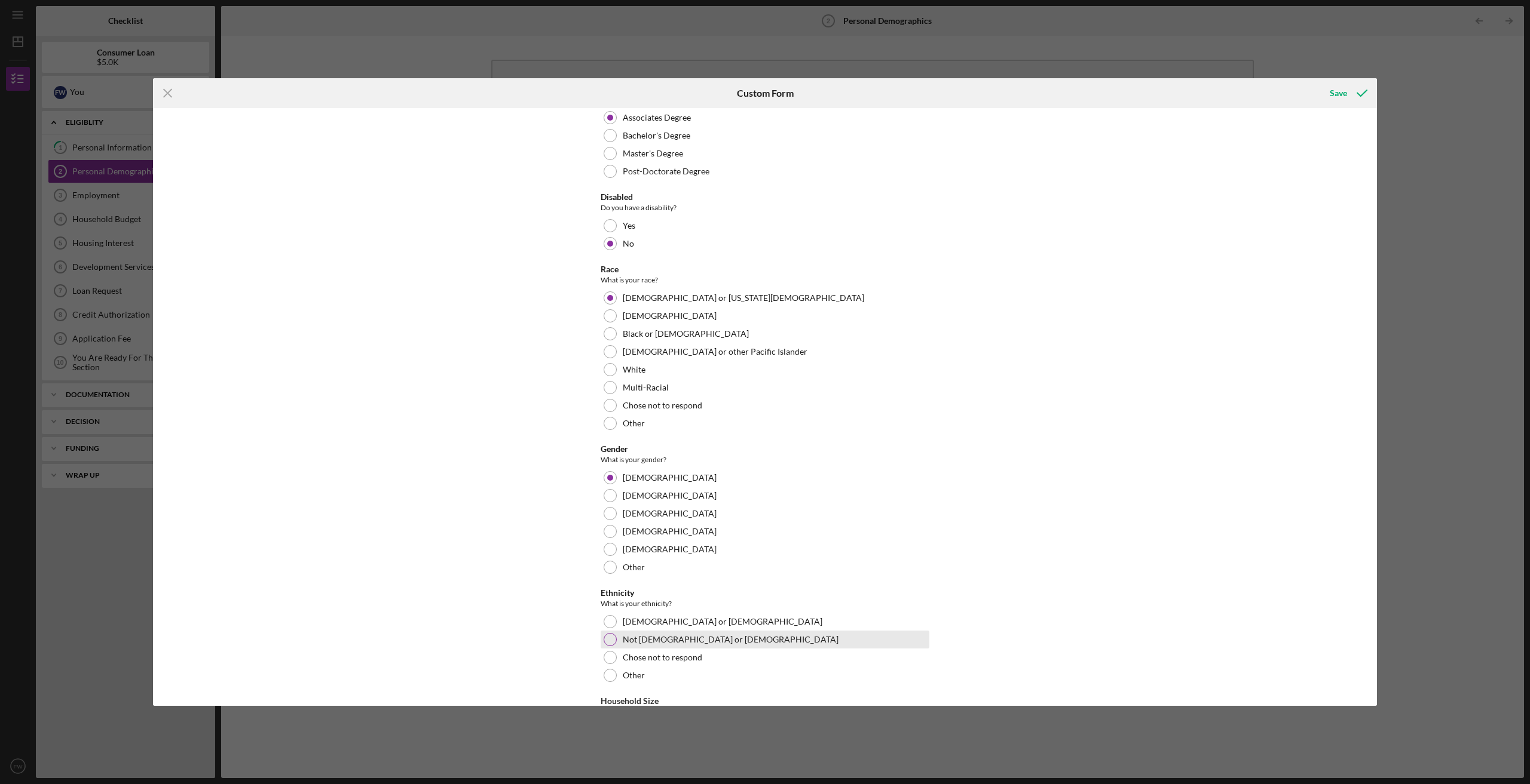
scroll to position [418, 0]
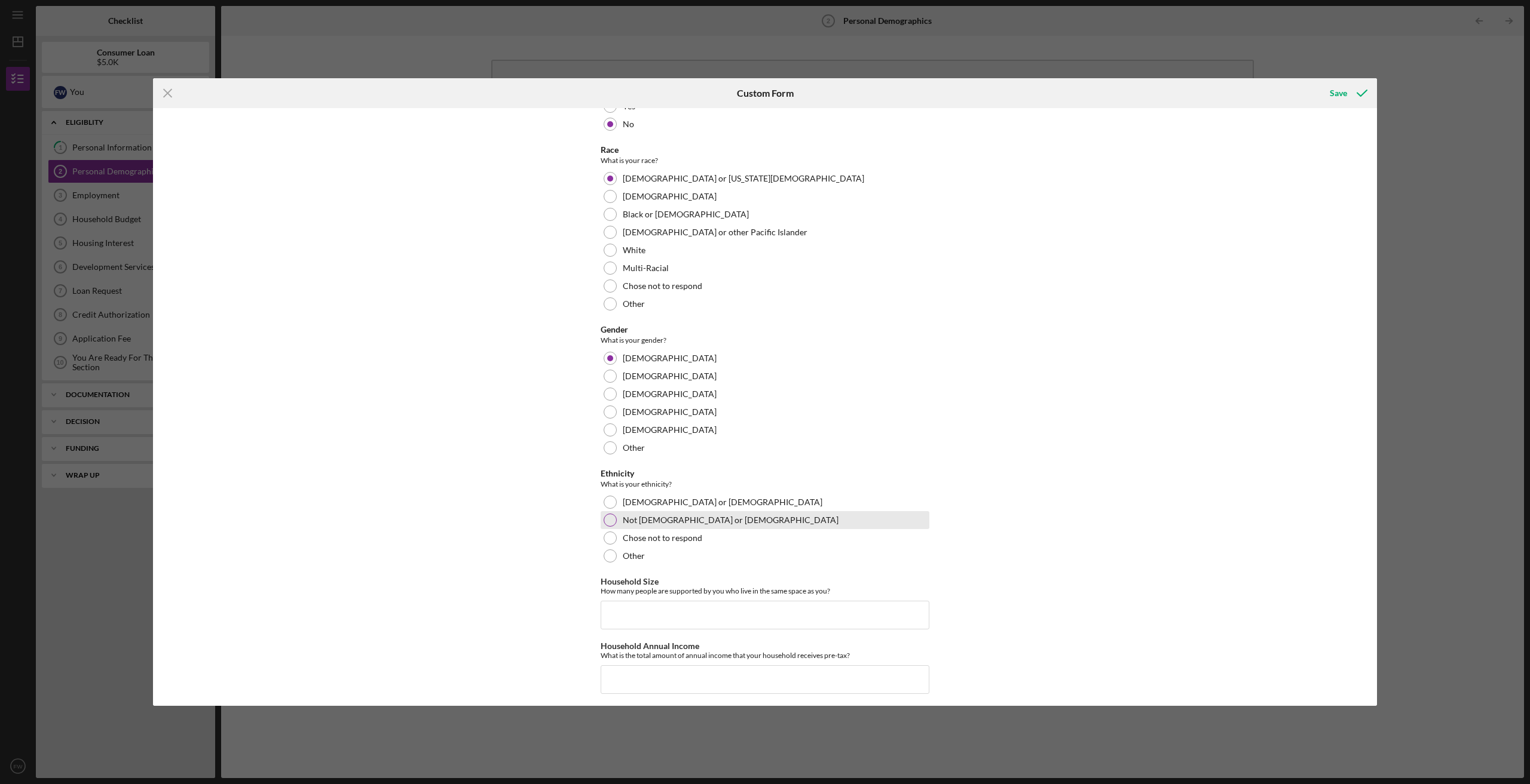
click at [605, 518] on div at bounding box center [610, 520] width 13 height 13
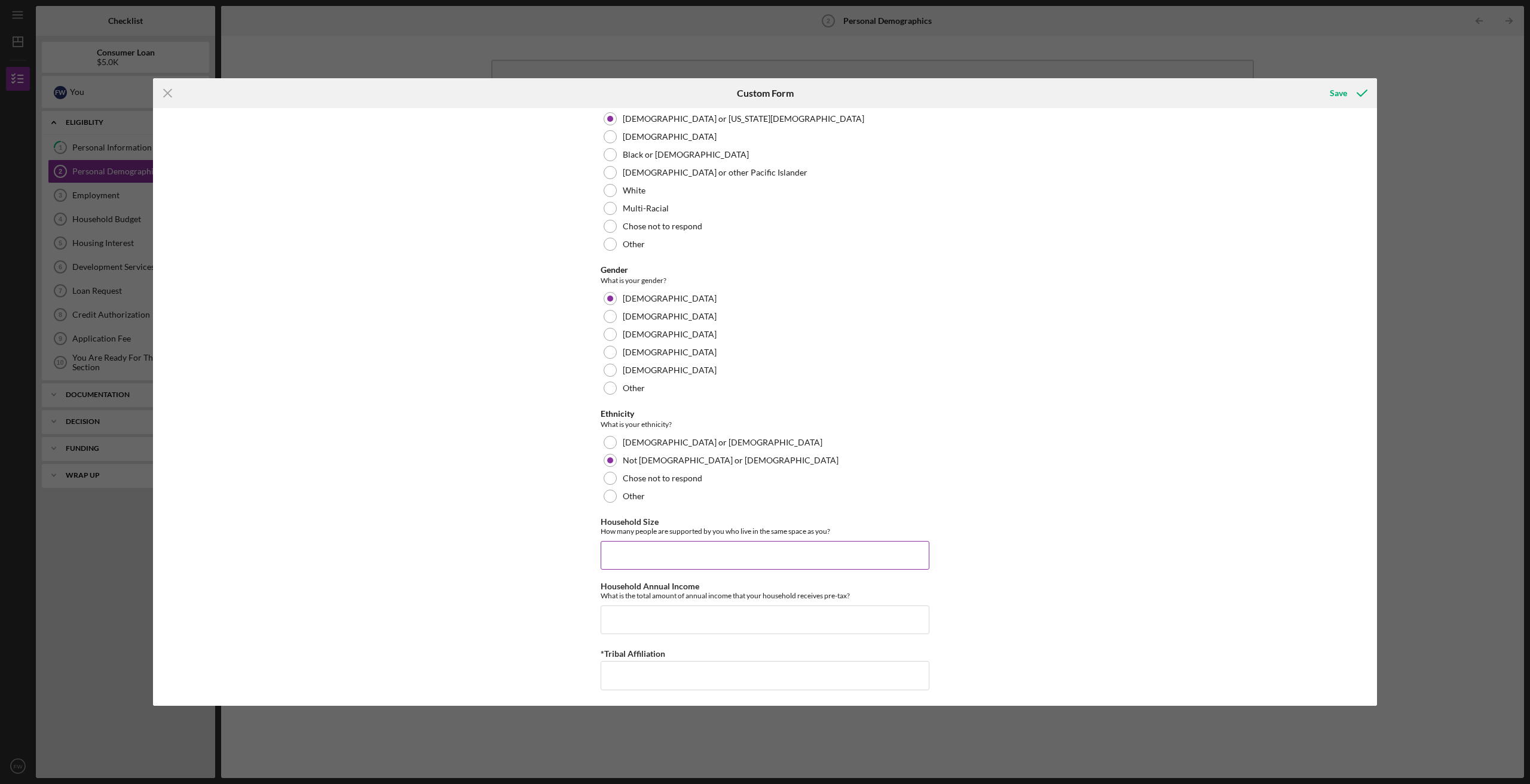
click at [613, 548] on input "Household Size" at bounding box center [764, 555] width 329 height 28
type input "6"
type input "1"
click at [625, 616] on input "Household Annual Income" at bounding box center [764, 617] width 329 height 28
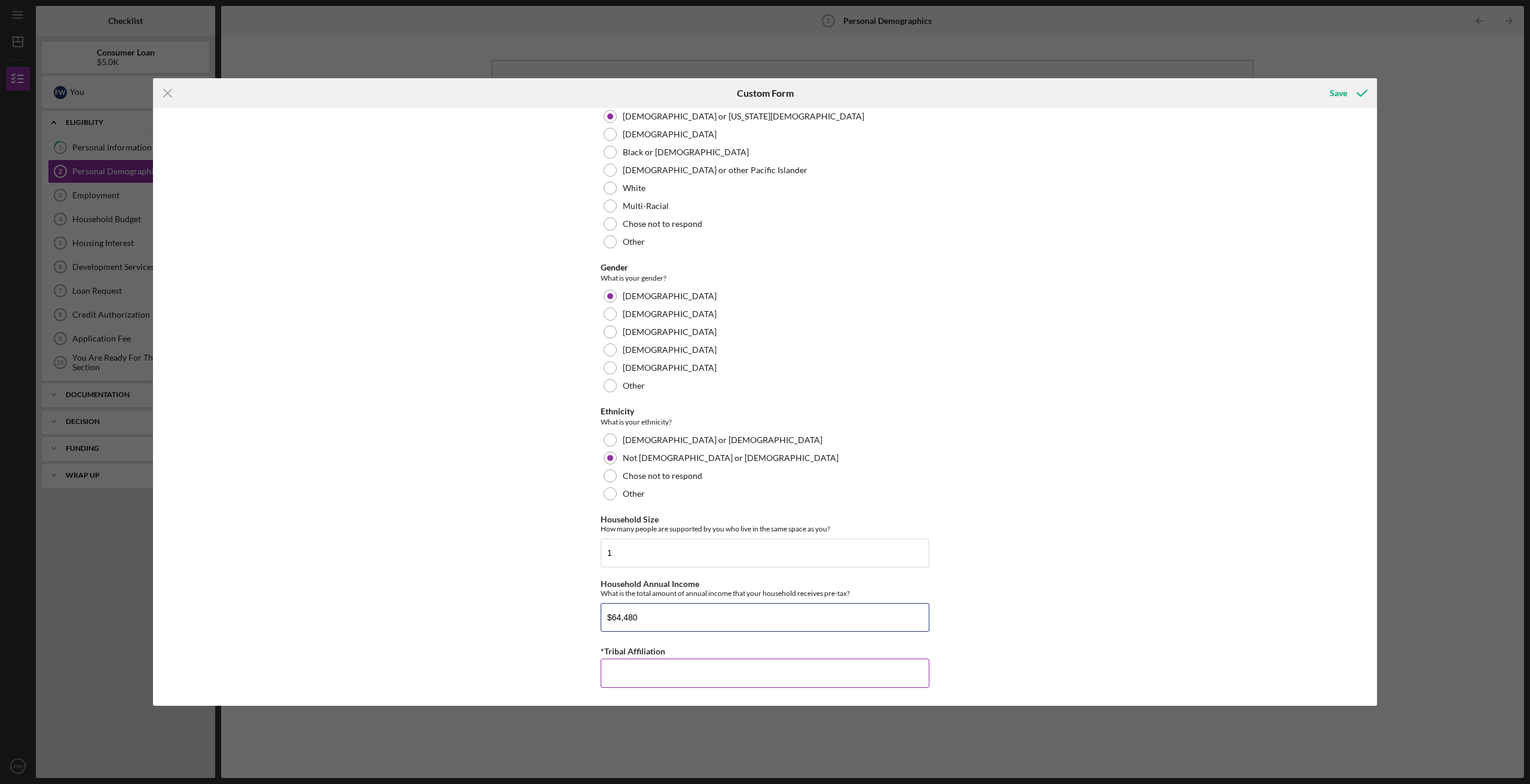
type input "$64,480"
click at [630, 673] on input "*Tribal Affiliation" at bounding box center [764, 673] width 329 height 28
click at [610, 674] on input "ho-chunk" at bounding box center [764, 673] width 329 height 28
type input "Ho-chunk"
click at [548, 656] on div "Demographic Information Marital Status Please select your marital status from t…" at bounding box center [764, 407] width 1224 height 597
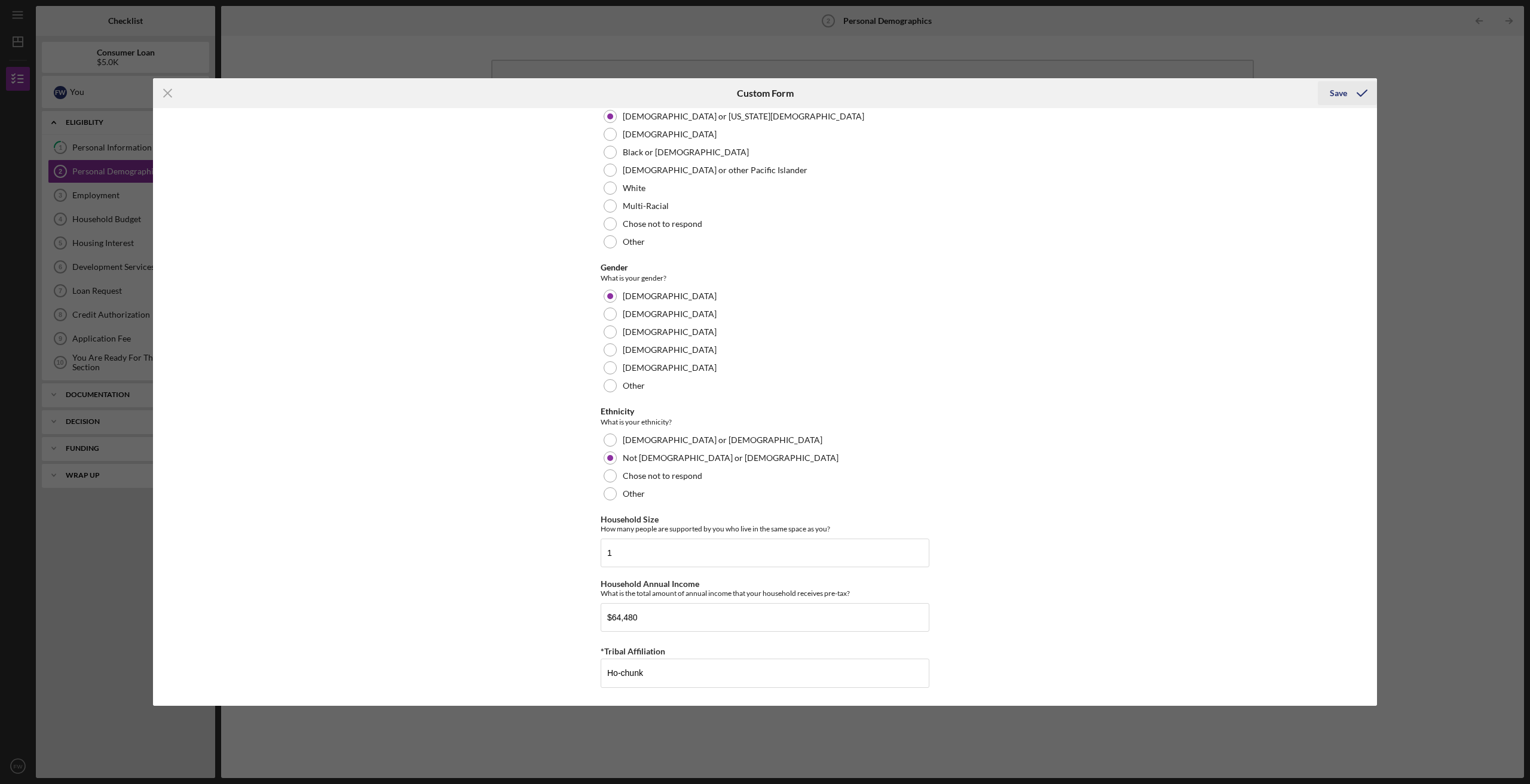
click at [1336, 92] on div "Save" at bounding box center [1338, 93] width 17 height 24
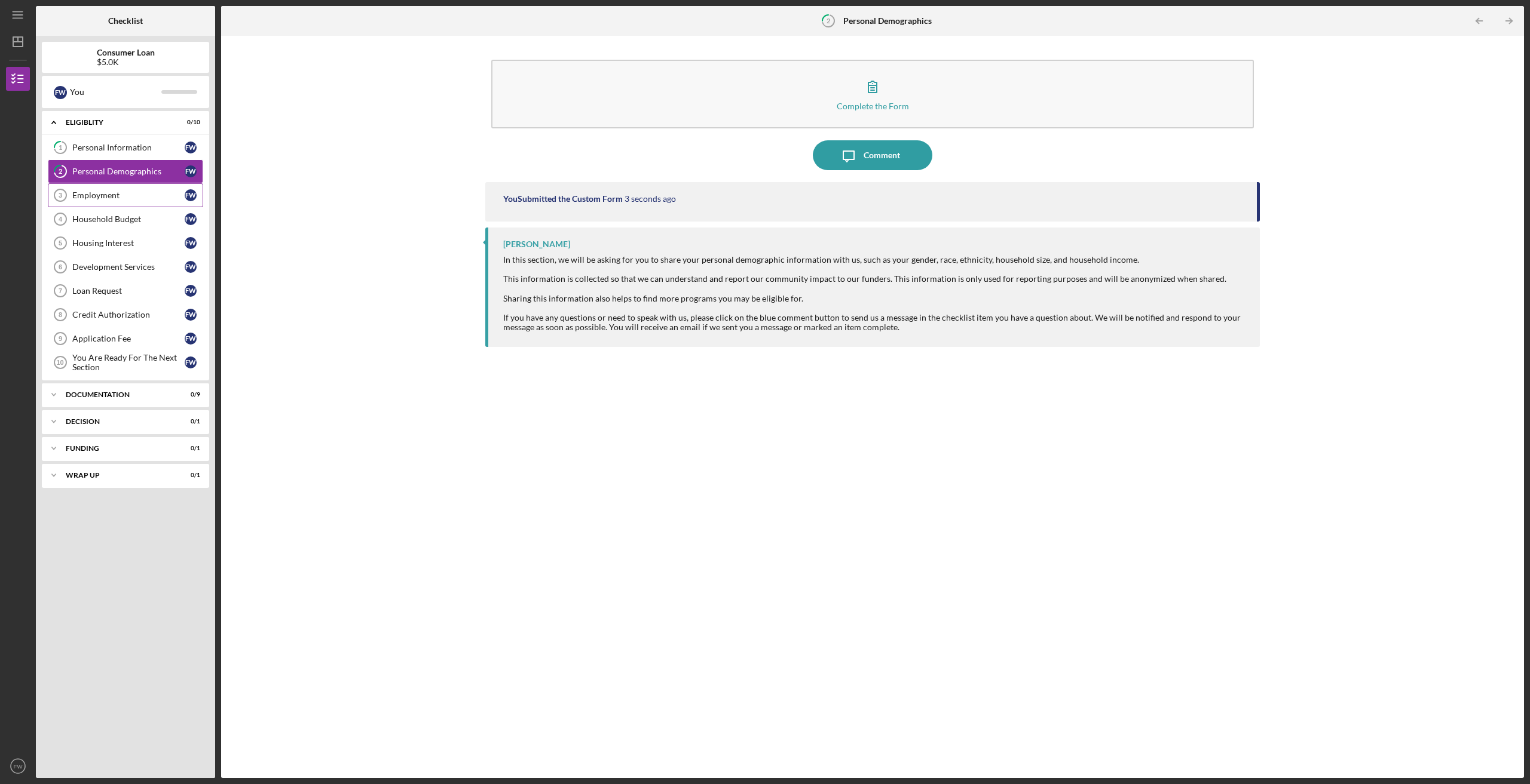
click at [101, 193] on div "Employment" at bounding box center [129, 195] width 113 height 10
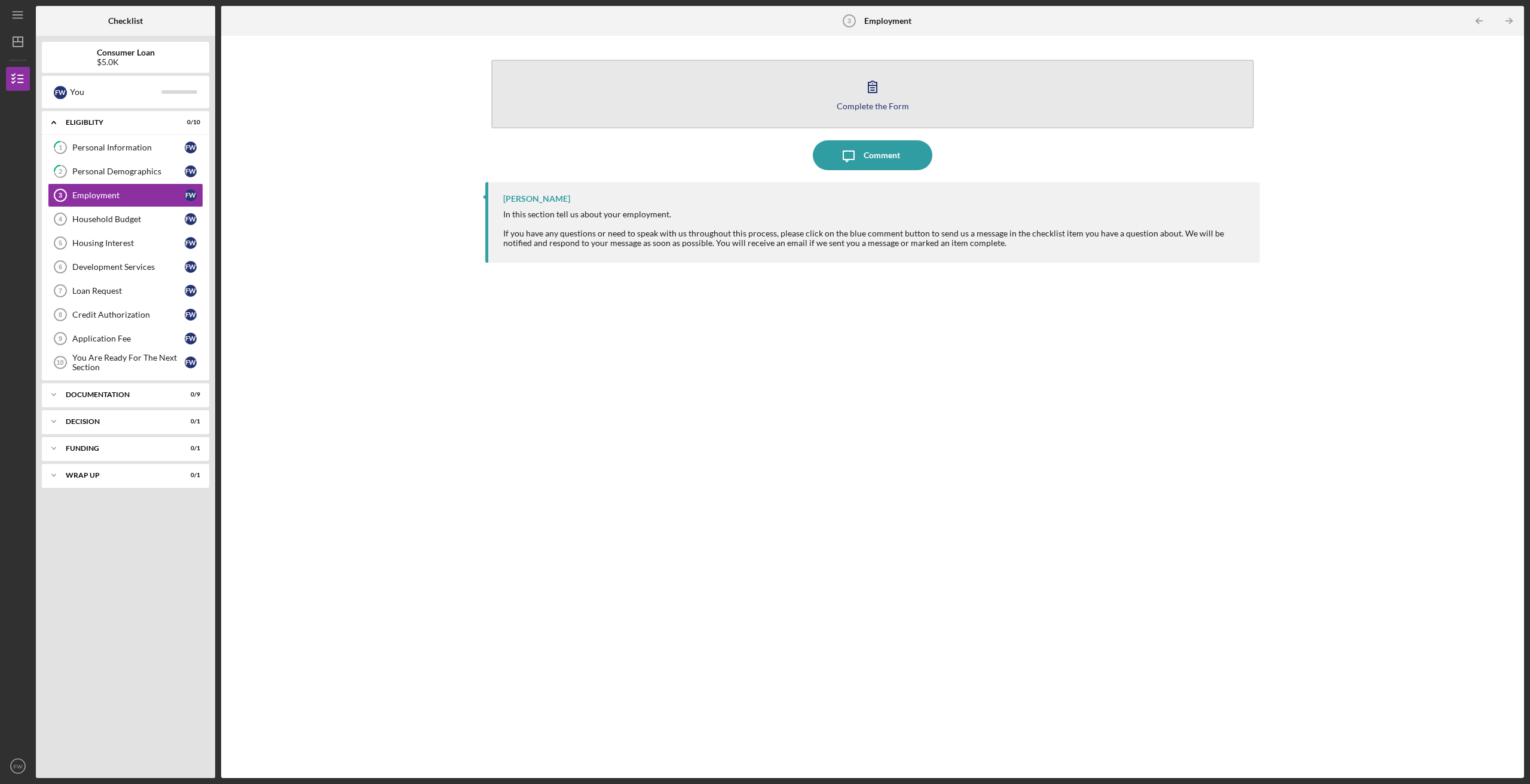
click at [872, 85] on icon "button" at bounding box center [873, 87] width 8 height 11
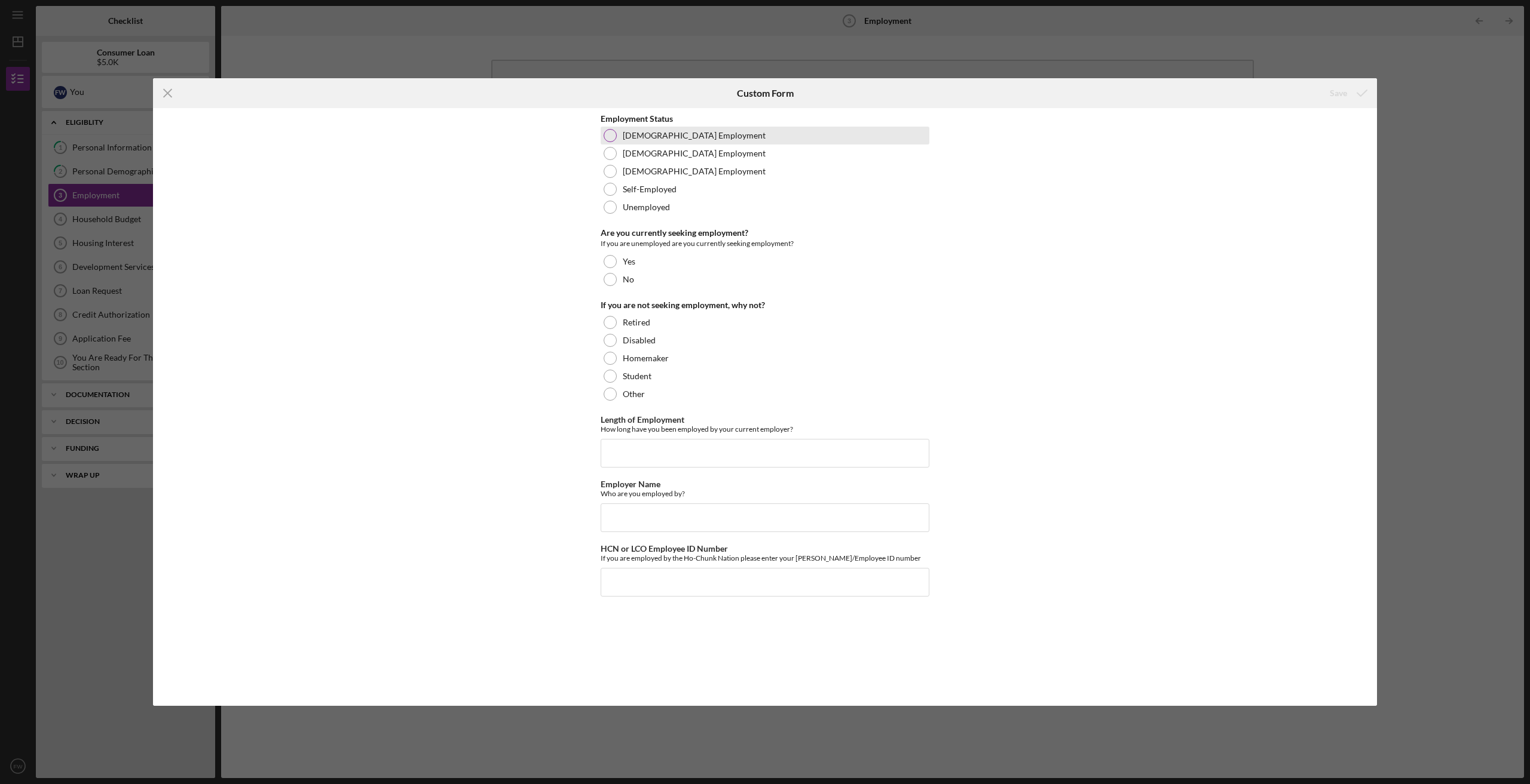
click at [607, 133] on div at bounding box center [610, 135] width 13 height 13
click at [613, 279] on div at bounding box center [610, 279] width 13 height 13
click at [609, 394] on div at bounding box center [610, 394] width 13 height 13
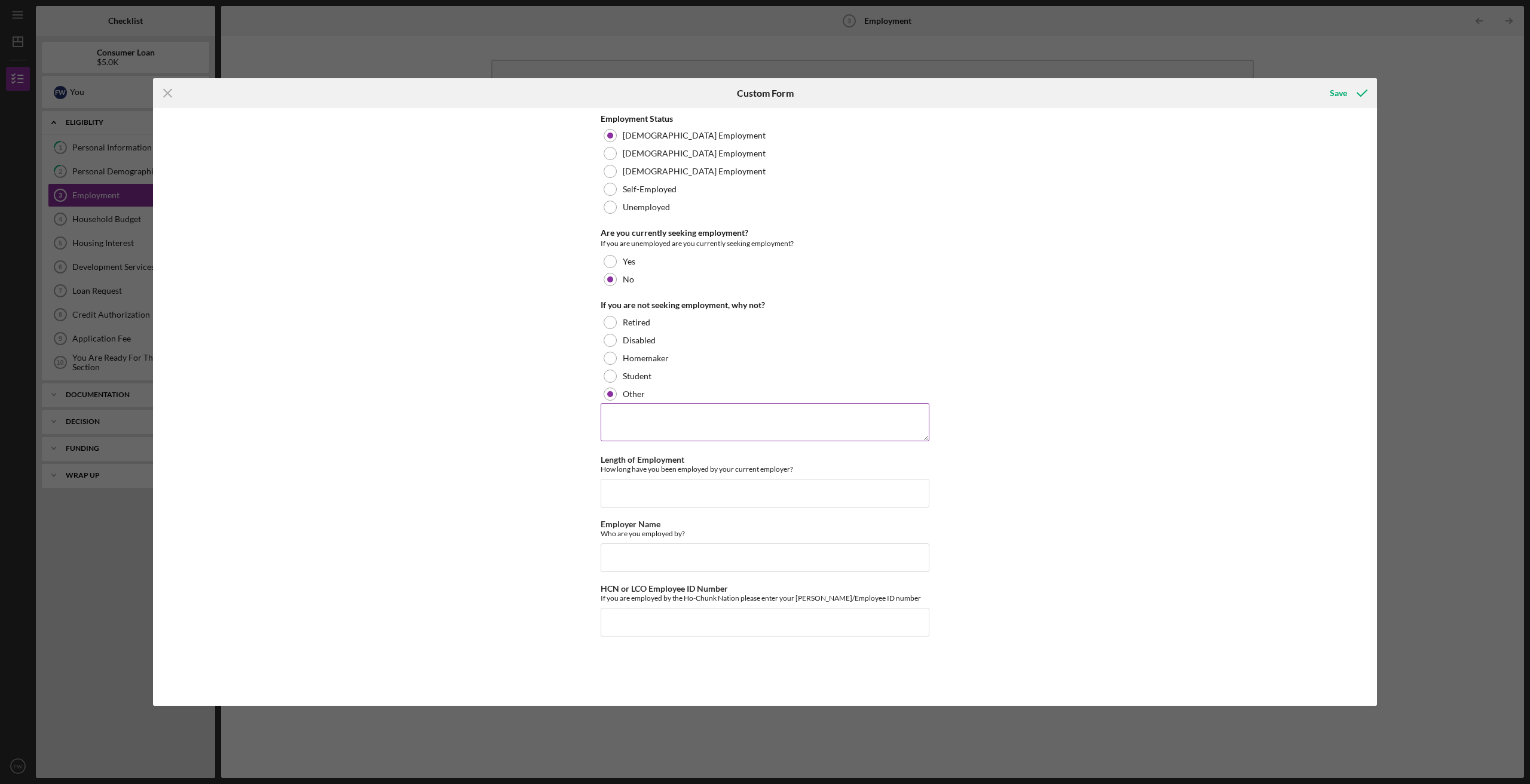
click at [632, 417] on textarea at bounding box center [764, 422] width 329 height 38
type textarea "I work"
click at [621, 491] on input "Length of Employment" at bounding box center [764, 493] width 329 height 28
type input "1"
click at [605, 492] on input "before covid 14 yrs" at bounding box center [764, 493] width 329 height 28
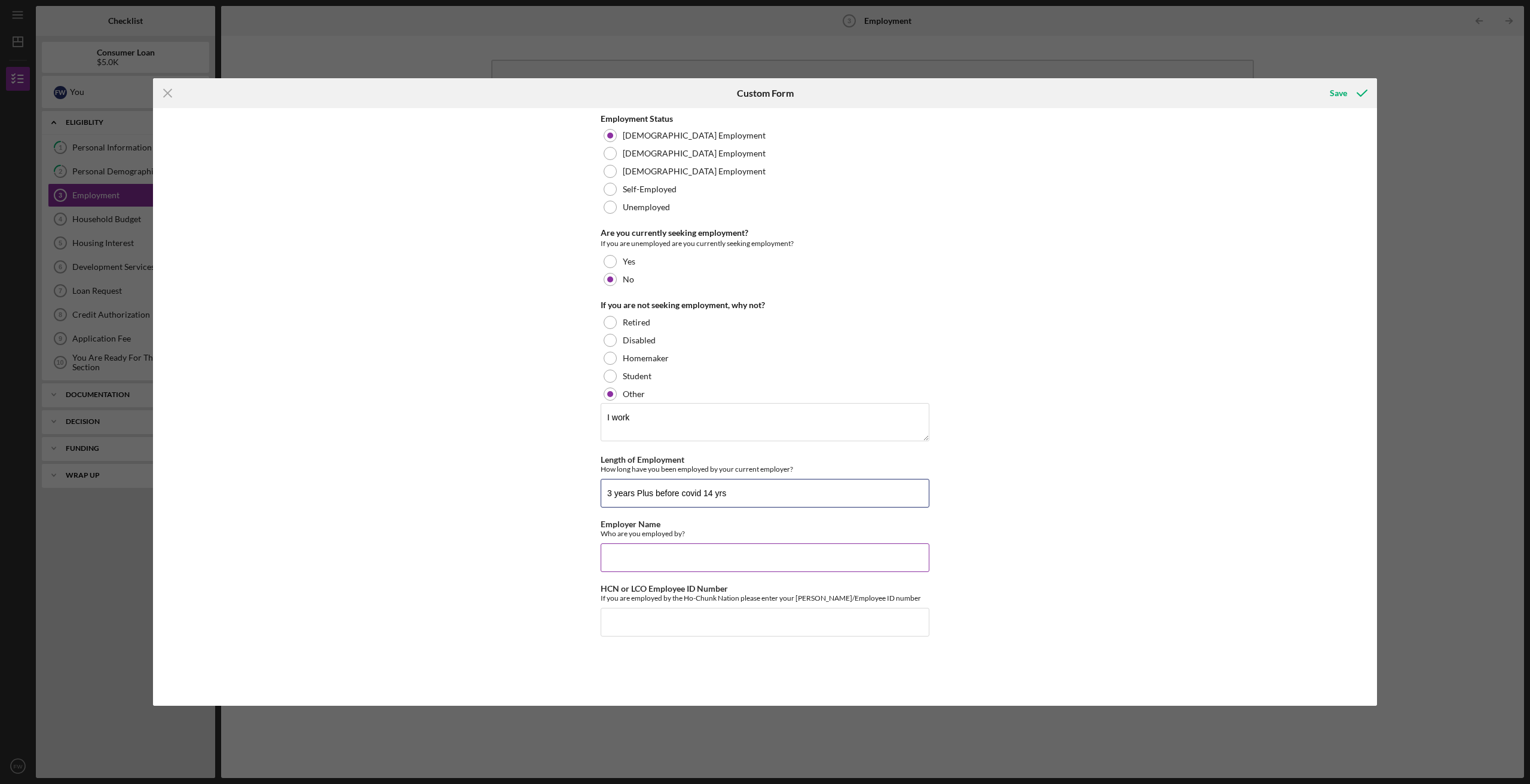
type input "3 years Plus before covid 14 yrs"
click at [621, 556] on input "Employer Name" at bounding box center [764, 558] width 329 height 28
type input "Ho-Chunk Nation"
click at [645, 622] on input "HCN or LCO Employee ID Number" at bounding box center [764, 622] width 329 height 28
type input "11458"
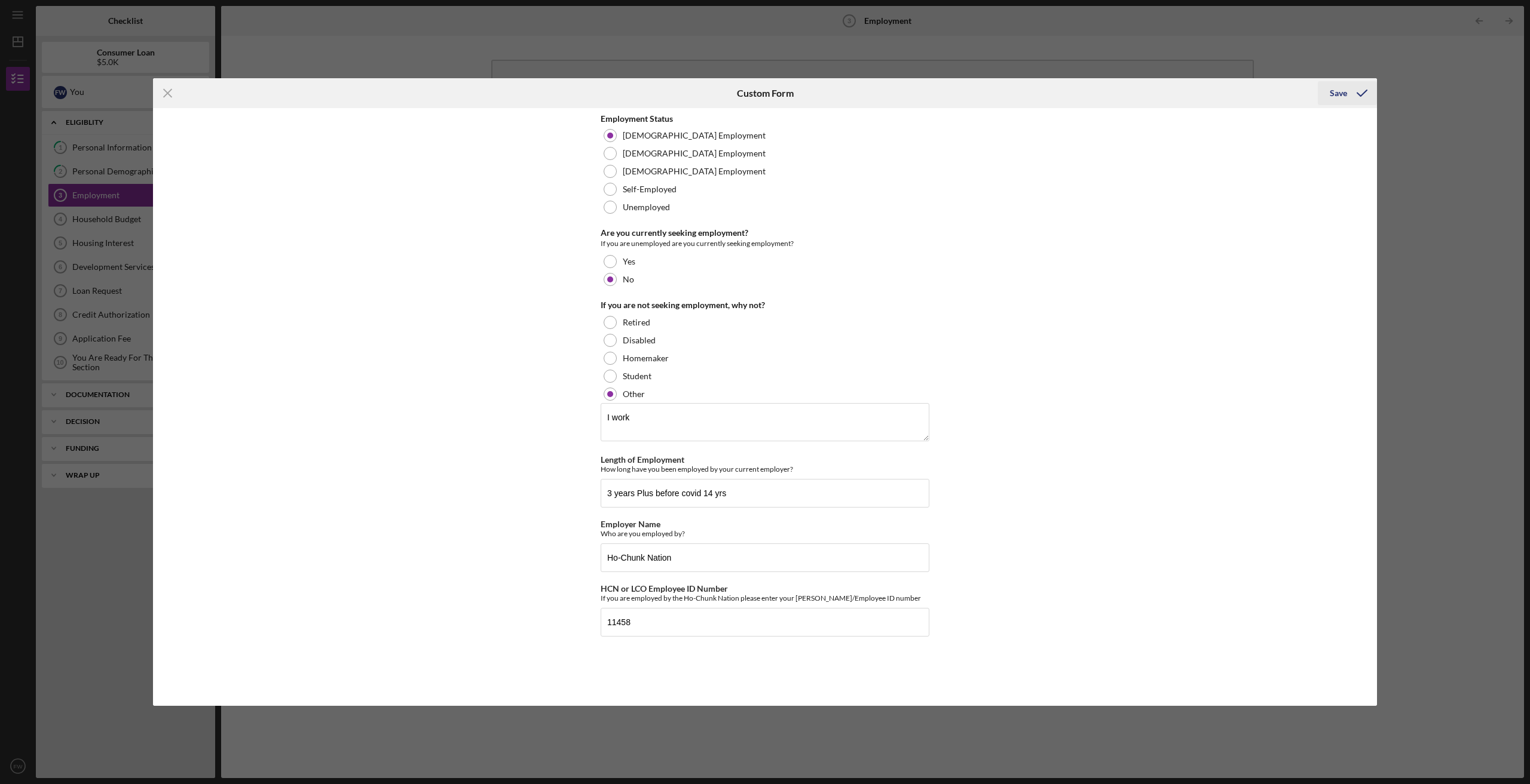
click at [1336, 91] on div "Save" at bounding box center [1338, 93] width 17 height 24
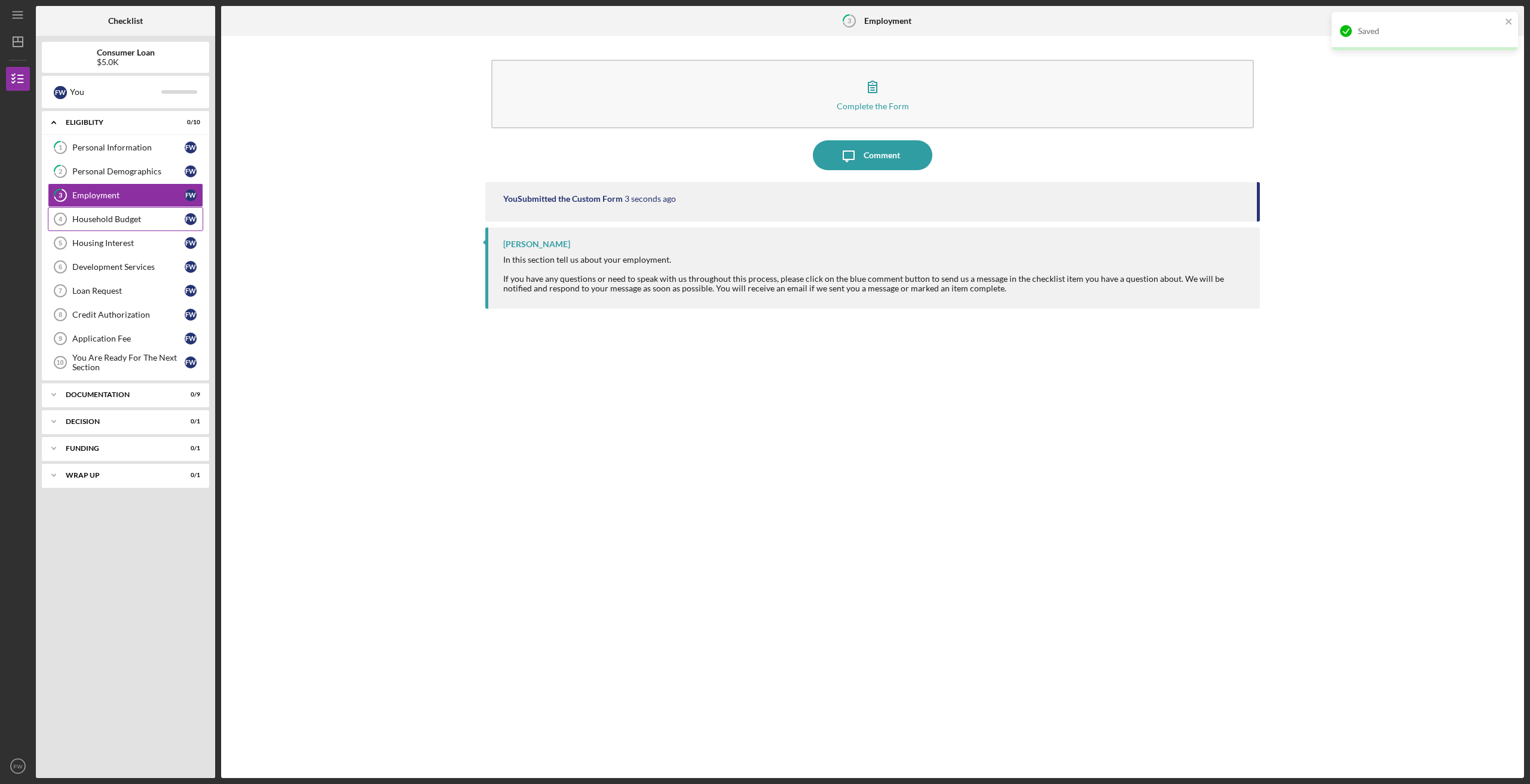
click at [134, 219] on div "Household Budget" at bounding box center [129, 219] width 113 height 10
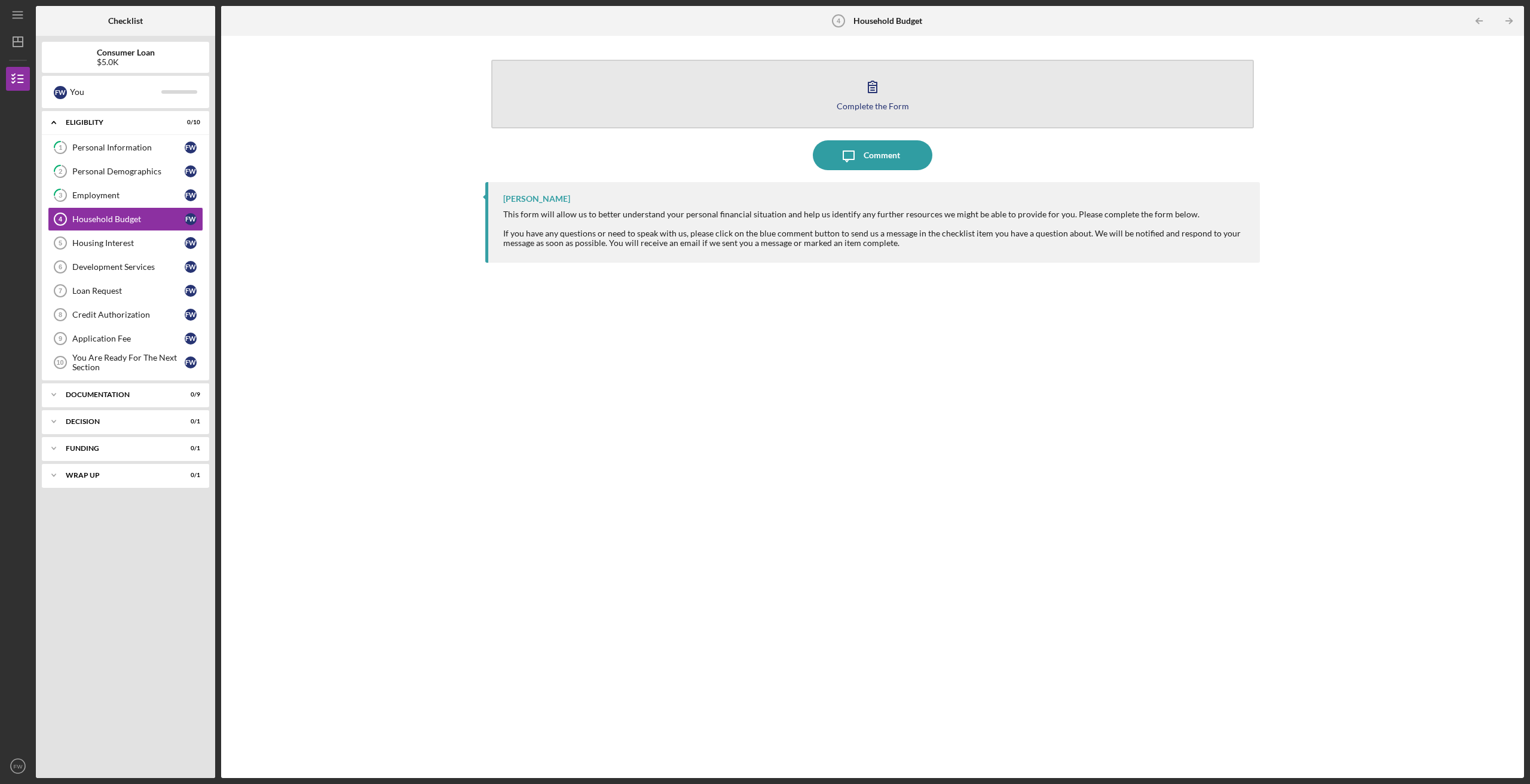
click at [873, 88] on icon "button" at bounding box center [873, 87] width 8 height 11
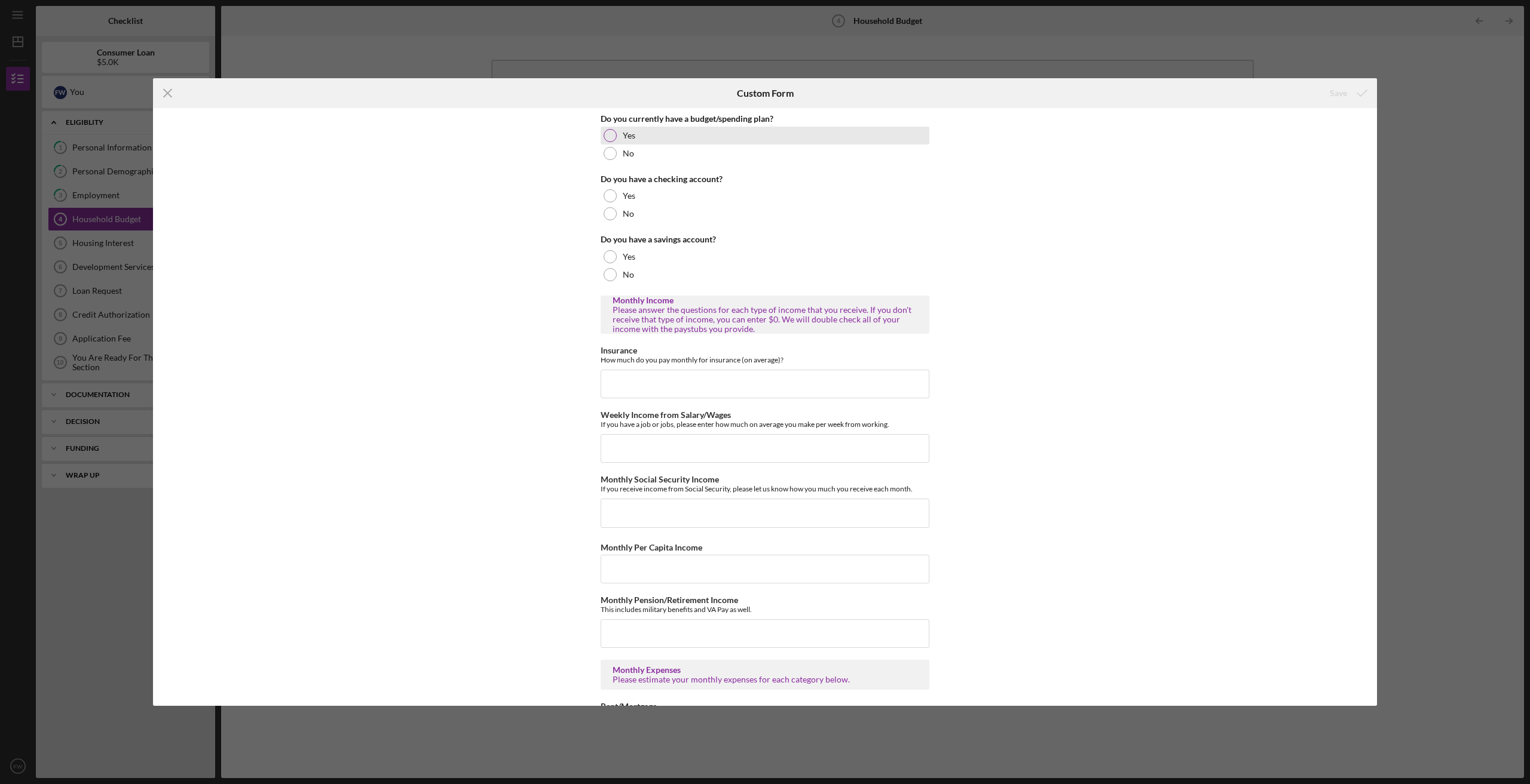
click at [610, 133] on div at bounding box center [610, 135] width 13 height 13
click at [608, 194] on div at bounding box center [610, 196] width 13 height 13
click at [611, 256] on div at bounding box center [610, 256] width 13 height 13
click at [643, 379] on input "Insurance" at bounding box center [764, 383] width 329 height 28
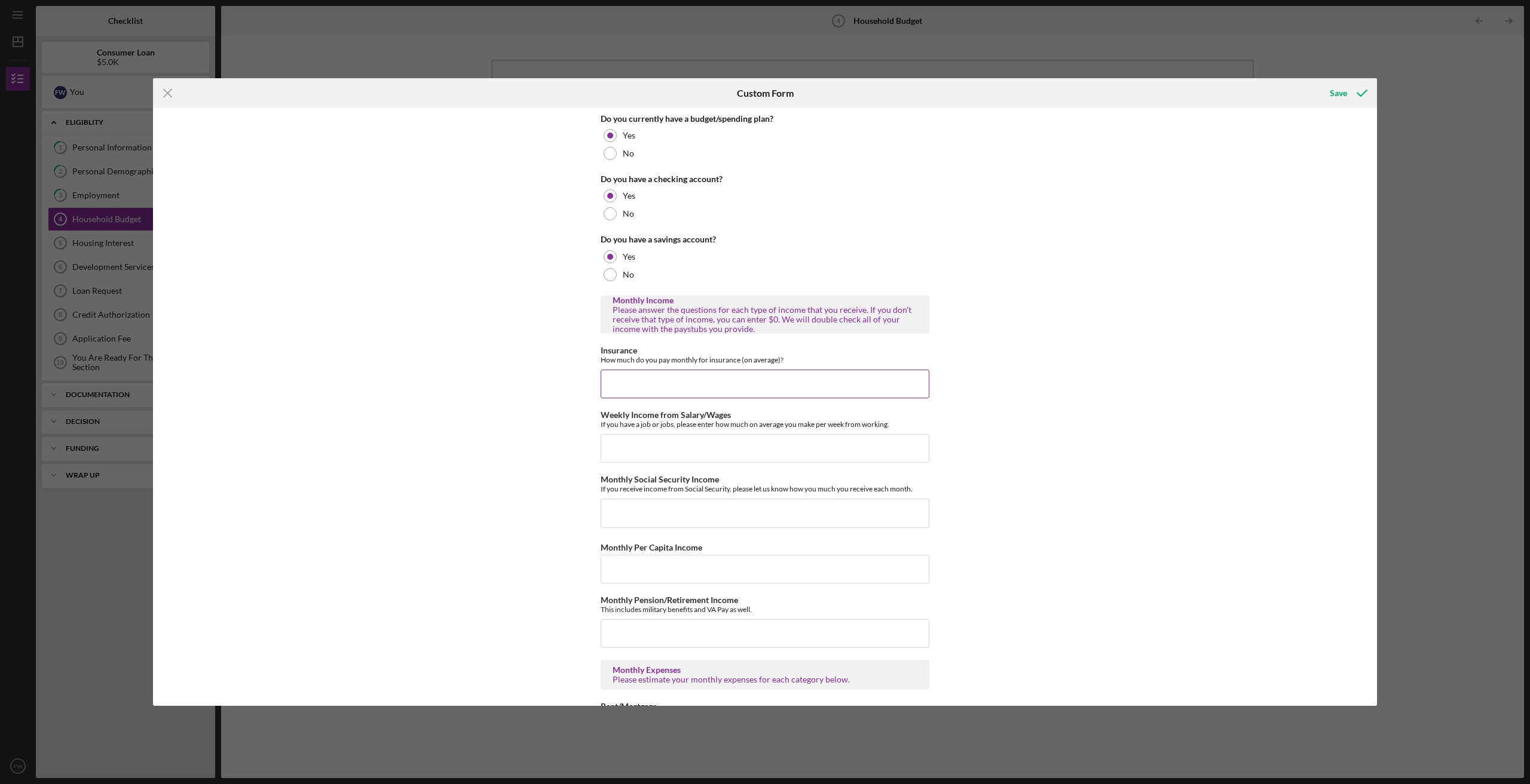
click at [681, 381] on input "Insurance" at bounding box center [764, 383] width 329 height 28
type input "$300"
click at [668, 446] on input "Weekly Income from Salary/Wages" at bounding box center [764, 448] width 329 height 28
type input "$1,240"
click at [630, 565] on input "Monthly Per Capita Income" at bounding box center [764, 569] width 329 height 28
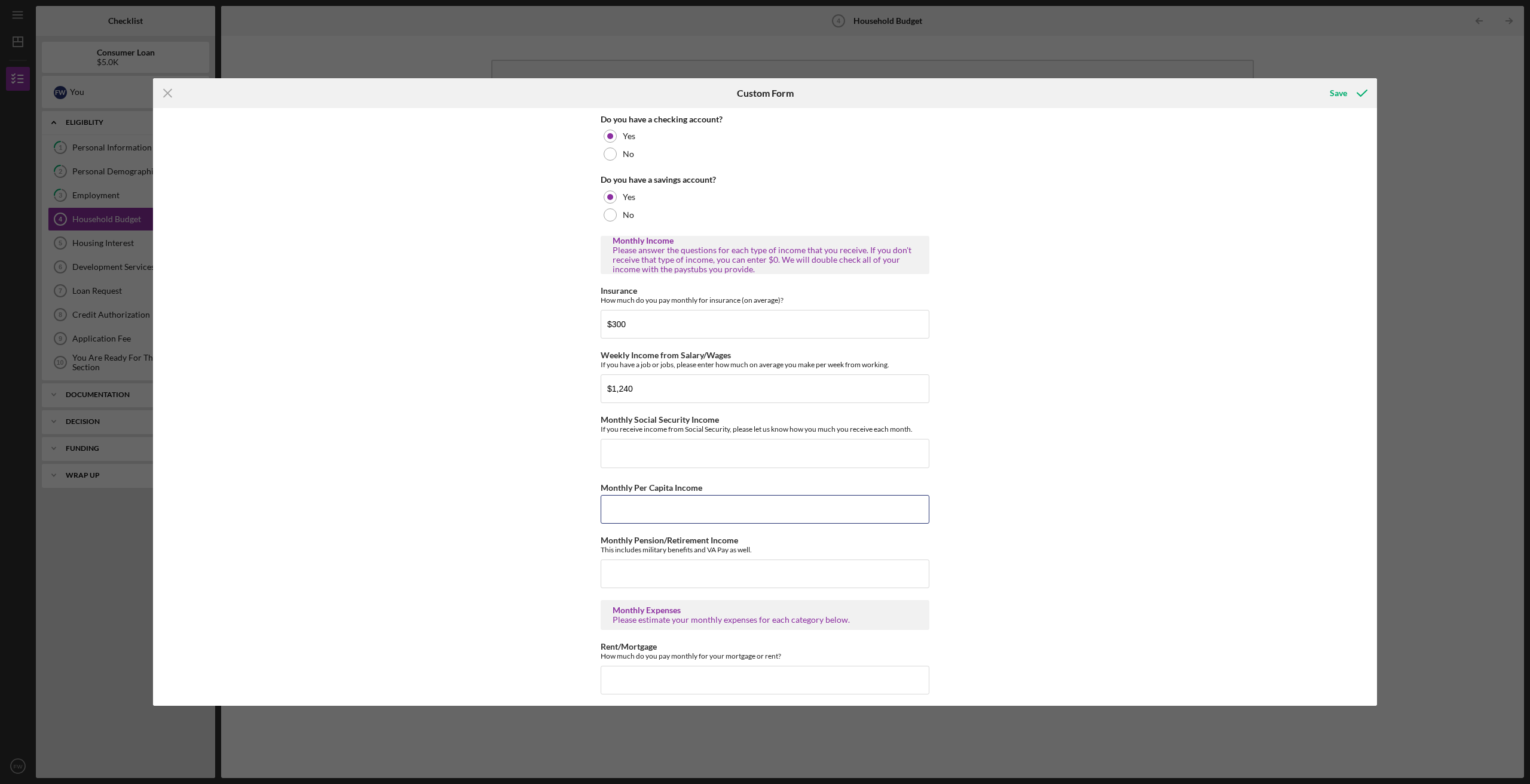
scroll to position [119, 0]
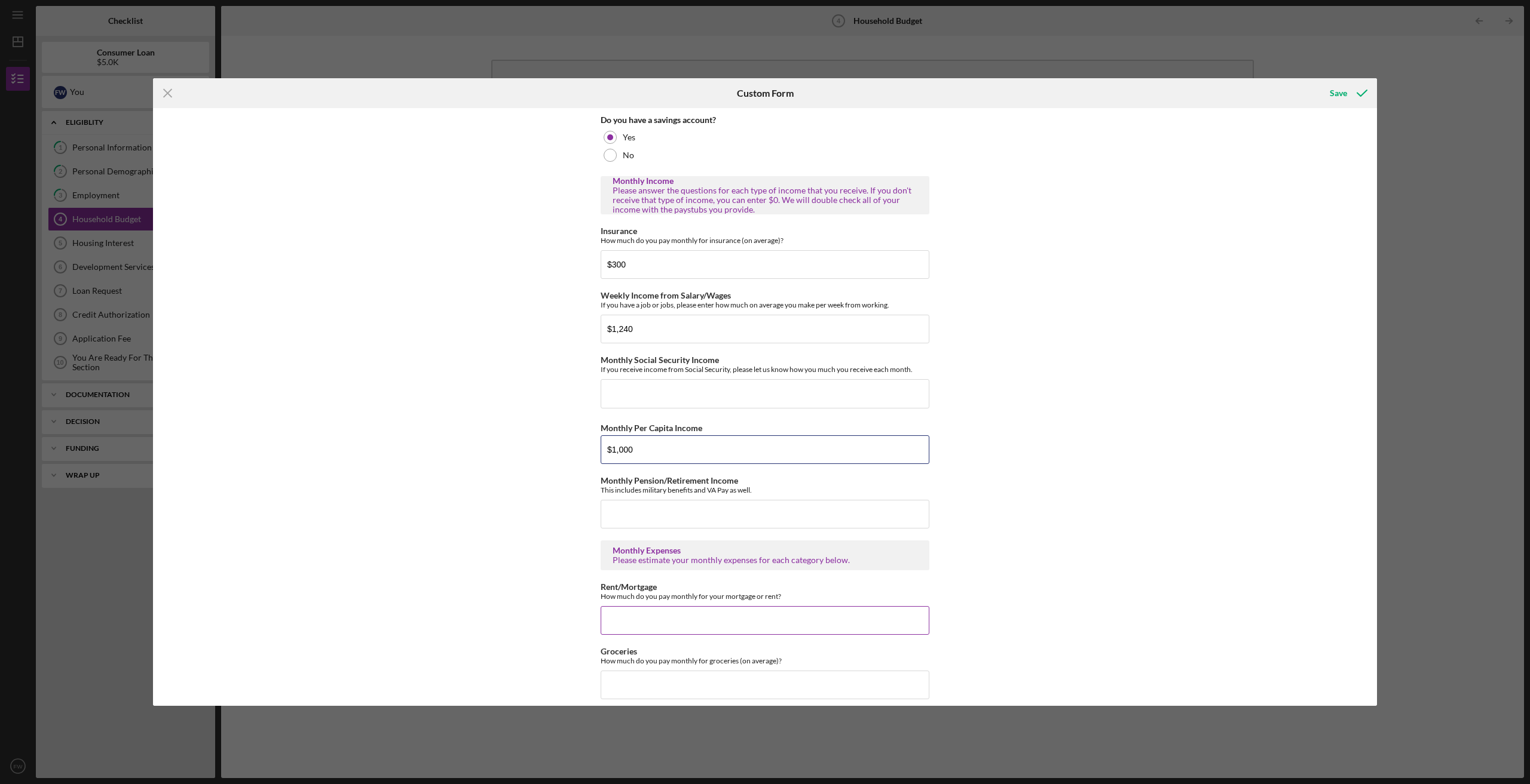
type input "$1,000"
click at [634, 619] on input "Rent/Mortgage" at bounding box center [764, 620] width 329 height 28
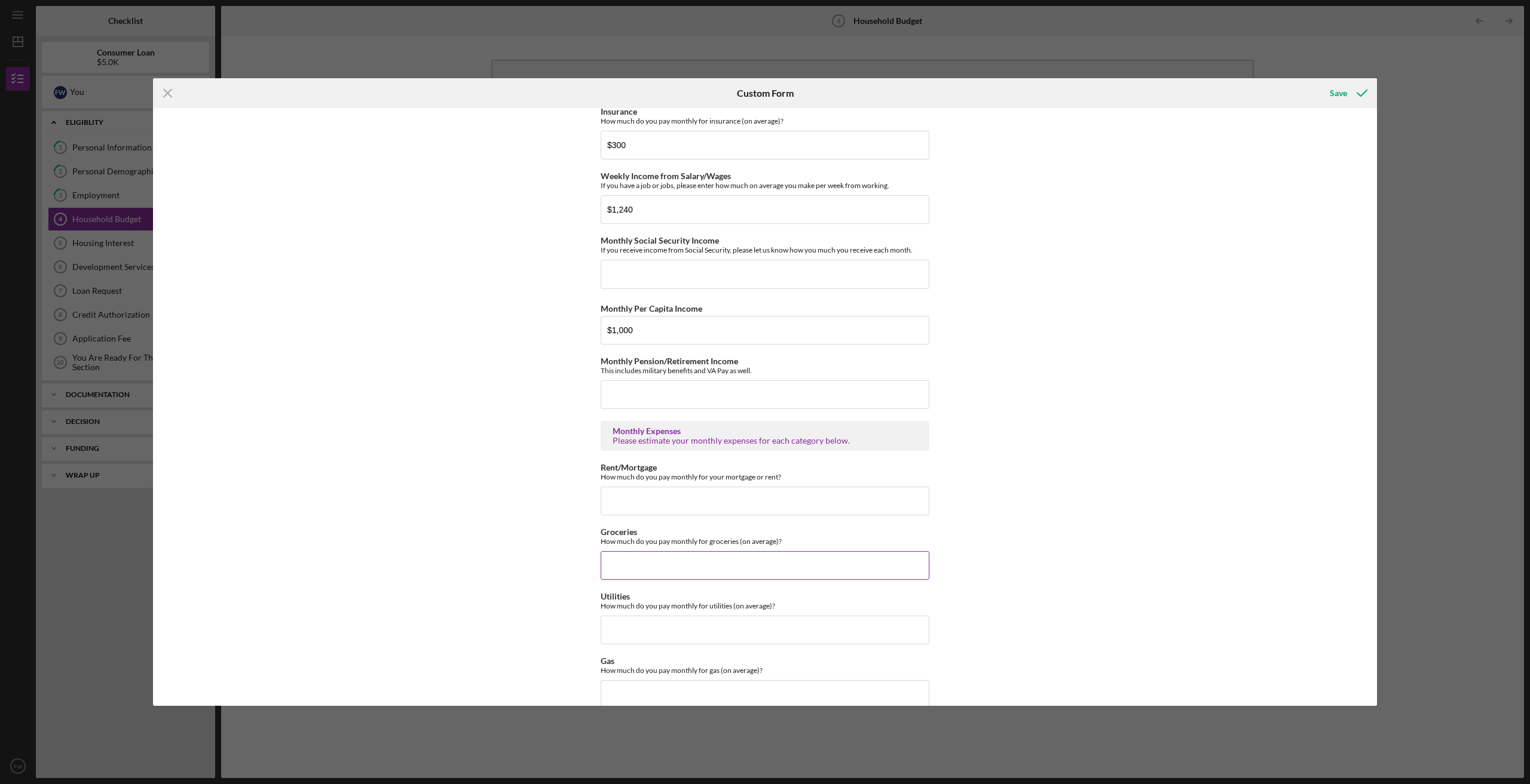
click at [627, 560] on input "Groceries" at bounding box center [764, 565] width 329 height 28
type input "$80"
click at [624, 627] on input "Utilities" at bounding box center [764, 630] width 329 height 28
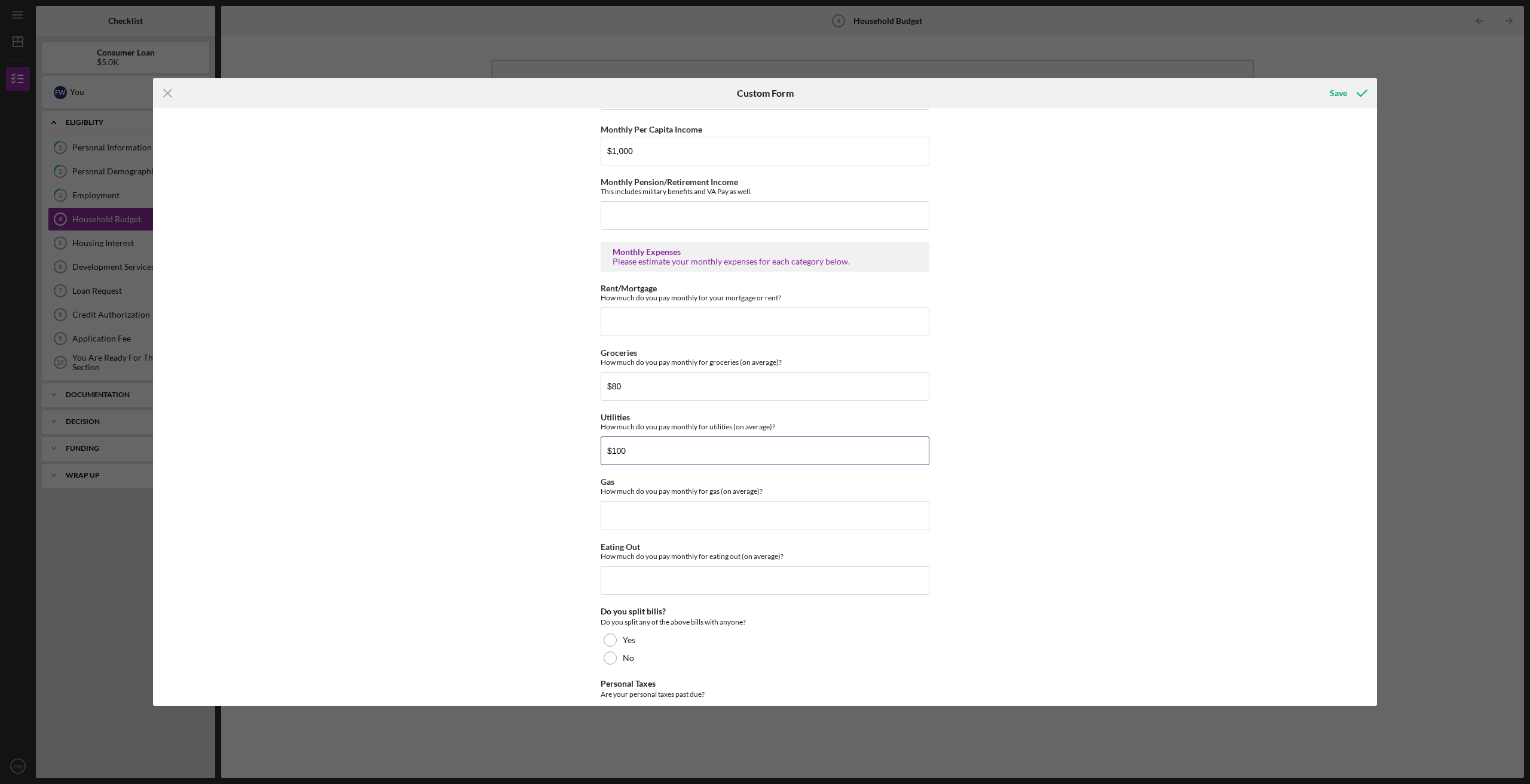
scroll to position [478, 0]
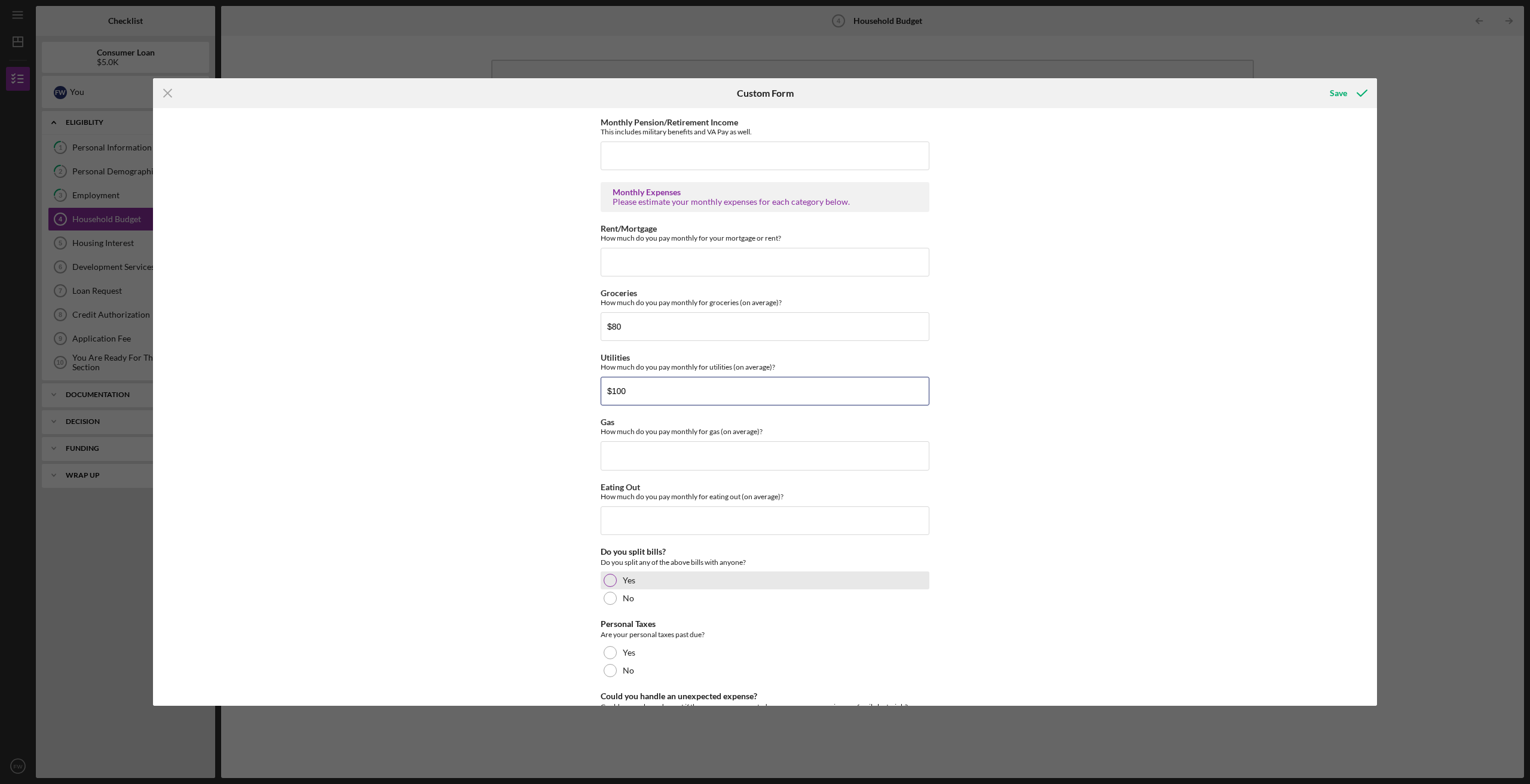
type input "$100"
click at [607, 578] on div at bounding box center [610, 580] width 13 height 13
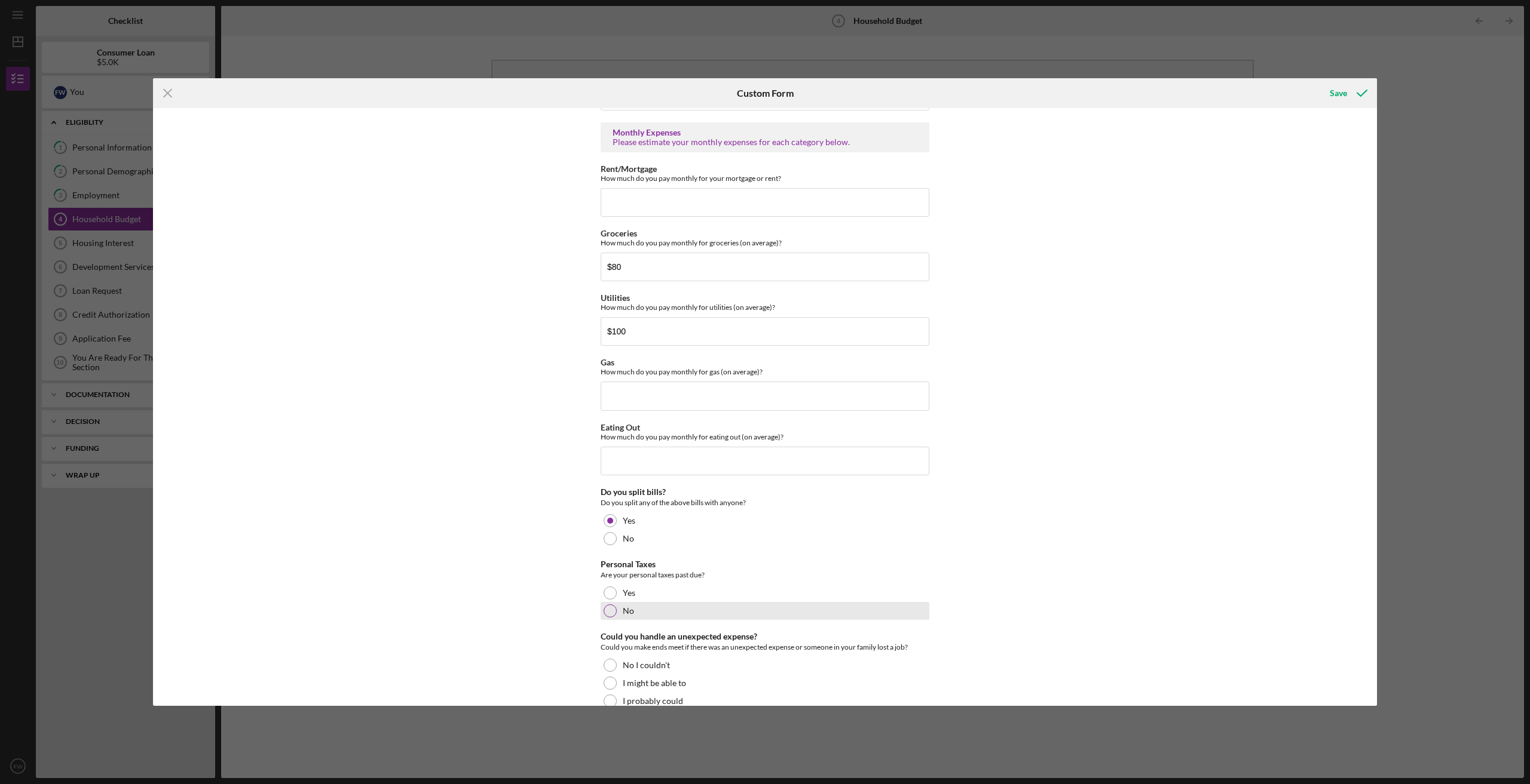
click at [607, 610] on div at bounding box center [610, 610] width 13 height 13
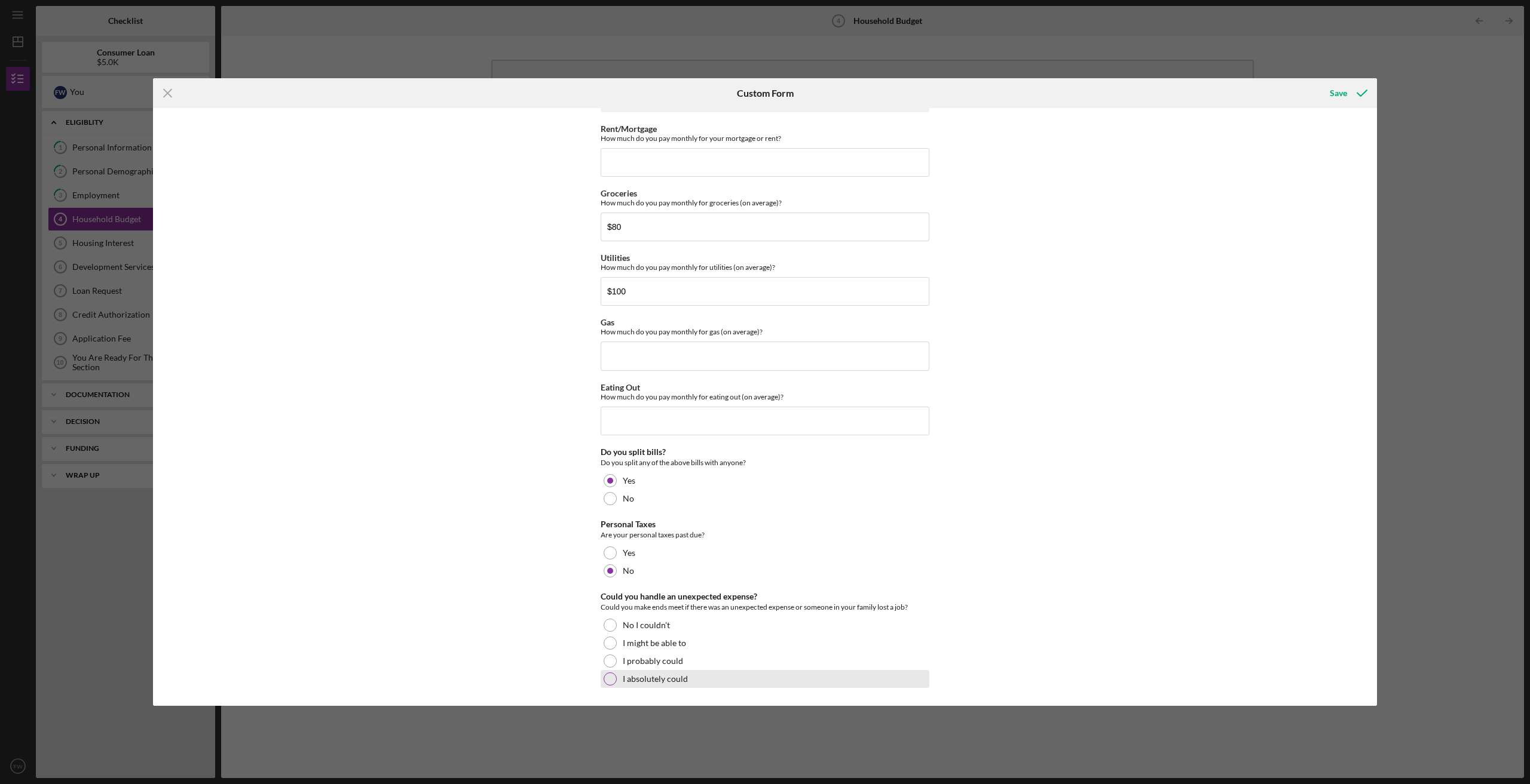
click at [609, 678] on div at bounding box center [610, 678] width 13 height 13
click at [1338, 92] on div "Save" at bounding box center [1338, 93] width 17 height 24
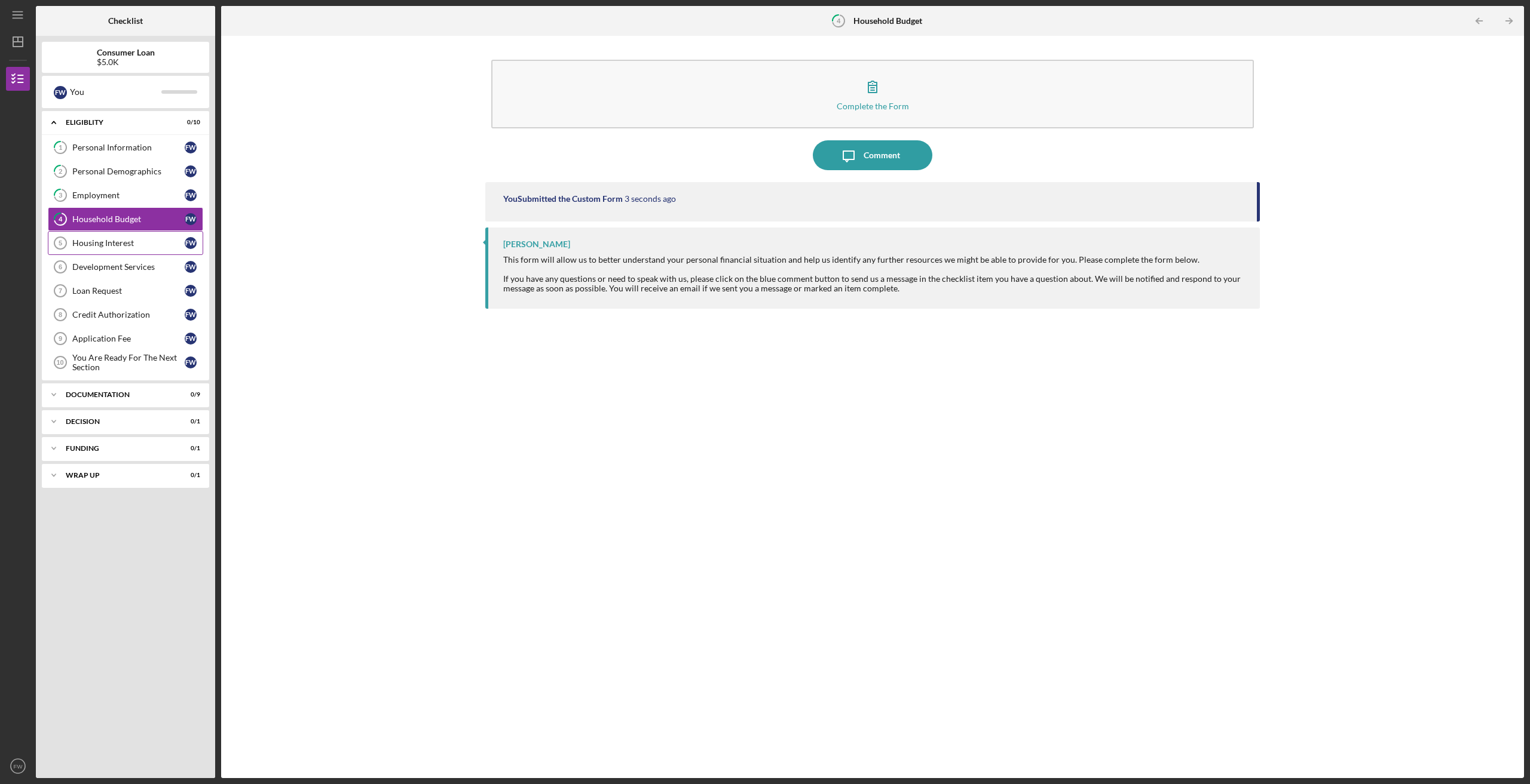
click at [121, 242] on div "Housing Interest" at bounding box center [129, 243] width 113 height 10
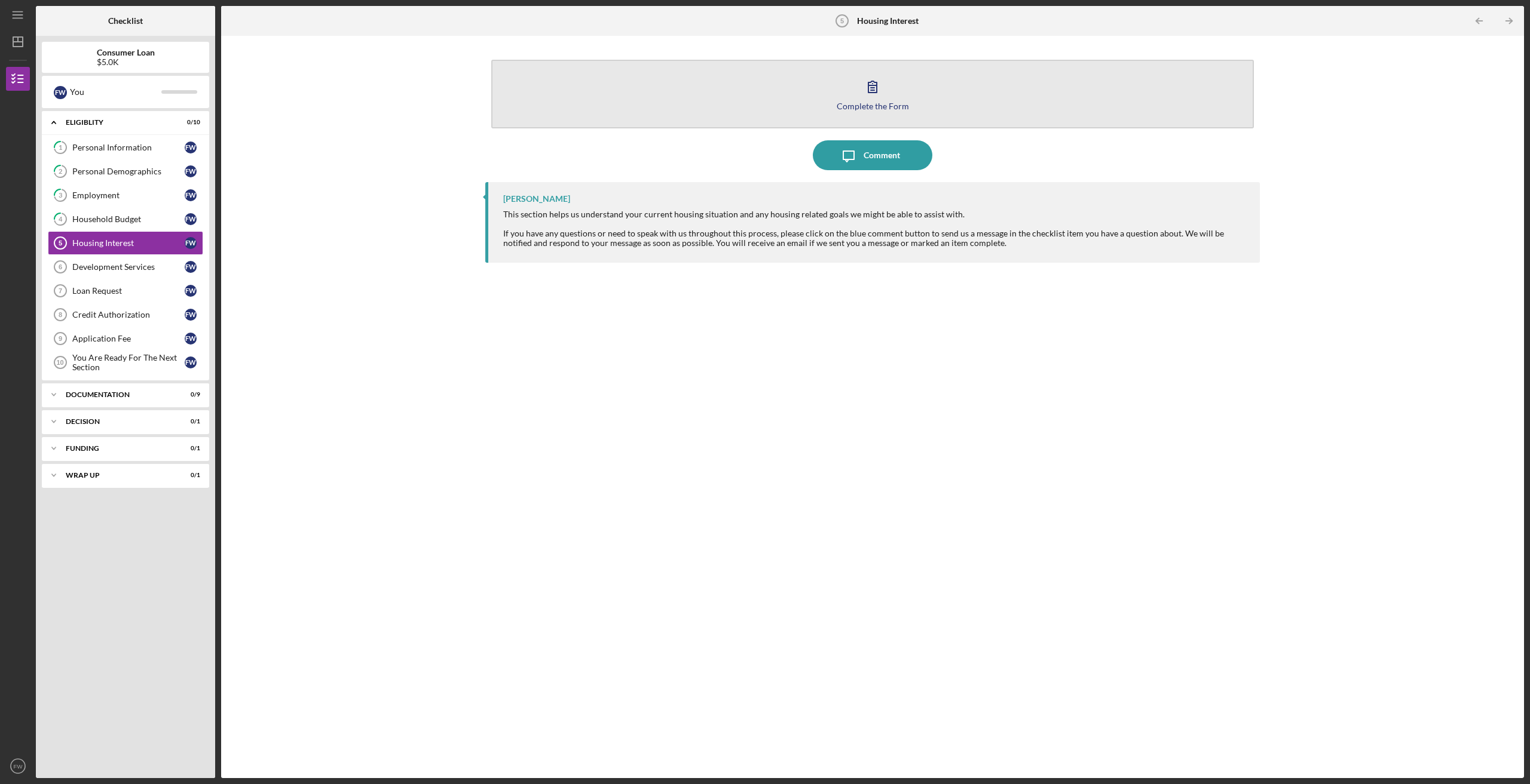
click at [873, 87] on icon "button" at bounding box center [873, 87] width 8 height 11
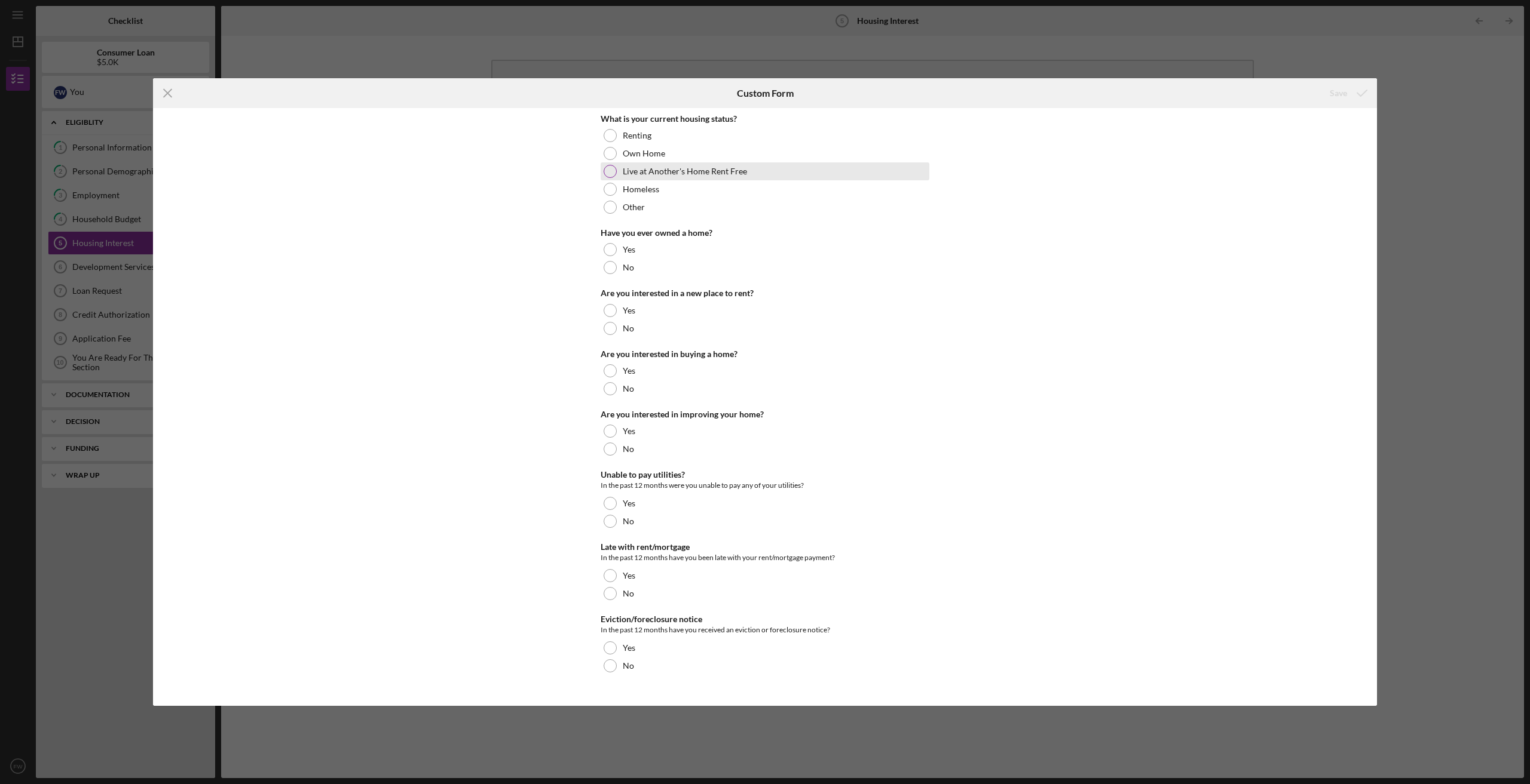
click at [610, 172] on div at bounding box center [610, 171] width 13 height 13
click at [611, 249] on div at bounding box center [610, 249] width 13 height 13
click at [613, 327] on div at bounding box center [610, 328] width 13 height 13
click at [611, 369] on div at bounding box center [610, 371] width 13 height 13
click at [610, 448] on div at bounding box center [610, 449] width 13 height 13
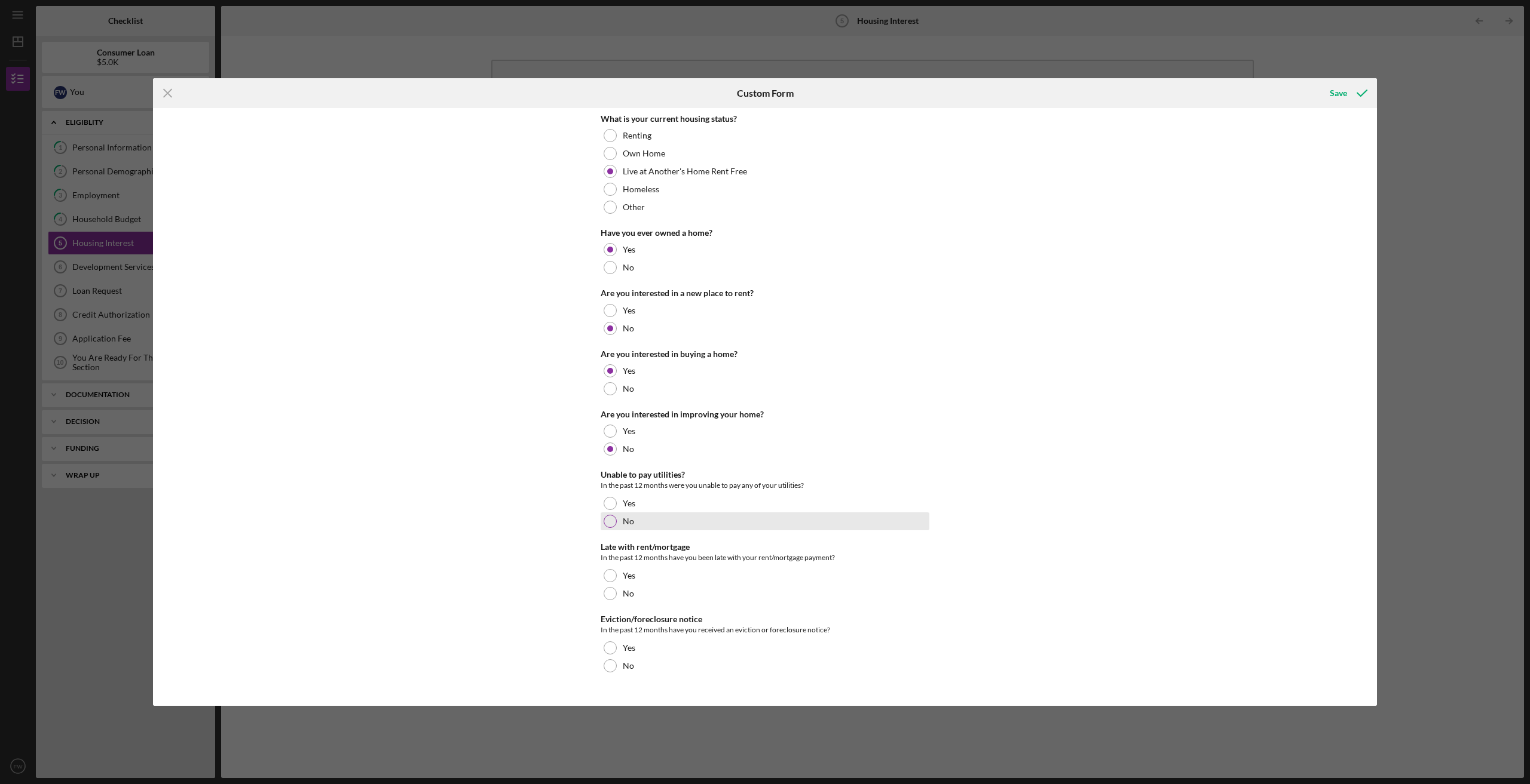
click at [614, 519] on div at bounding box center [610, 521] width 13 height 13
click at [608, 592] on div at bounding box center [610, 593] width 13 height 13
click at [613, 665] on div at bounding box center [610, 665] width 13 height 13
click at [1338, 93] on div "Save" at bounding box center [1338, 93] width 17 height 24
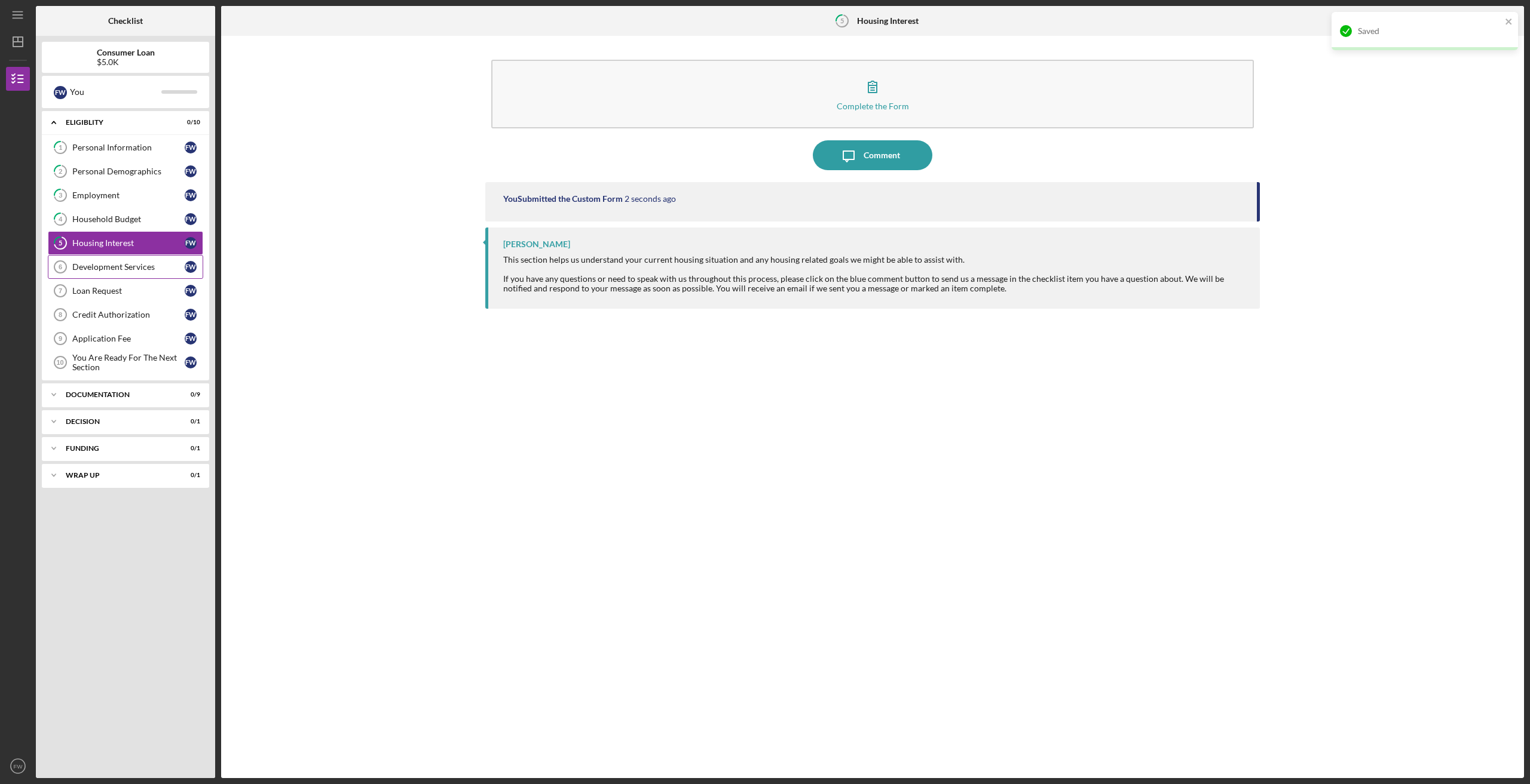
click at [129, 267] on div "Development Services" at bounding box center [129, 267] width 113 height 10
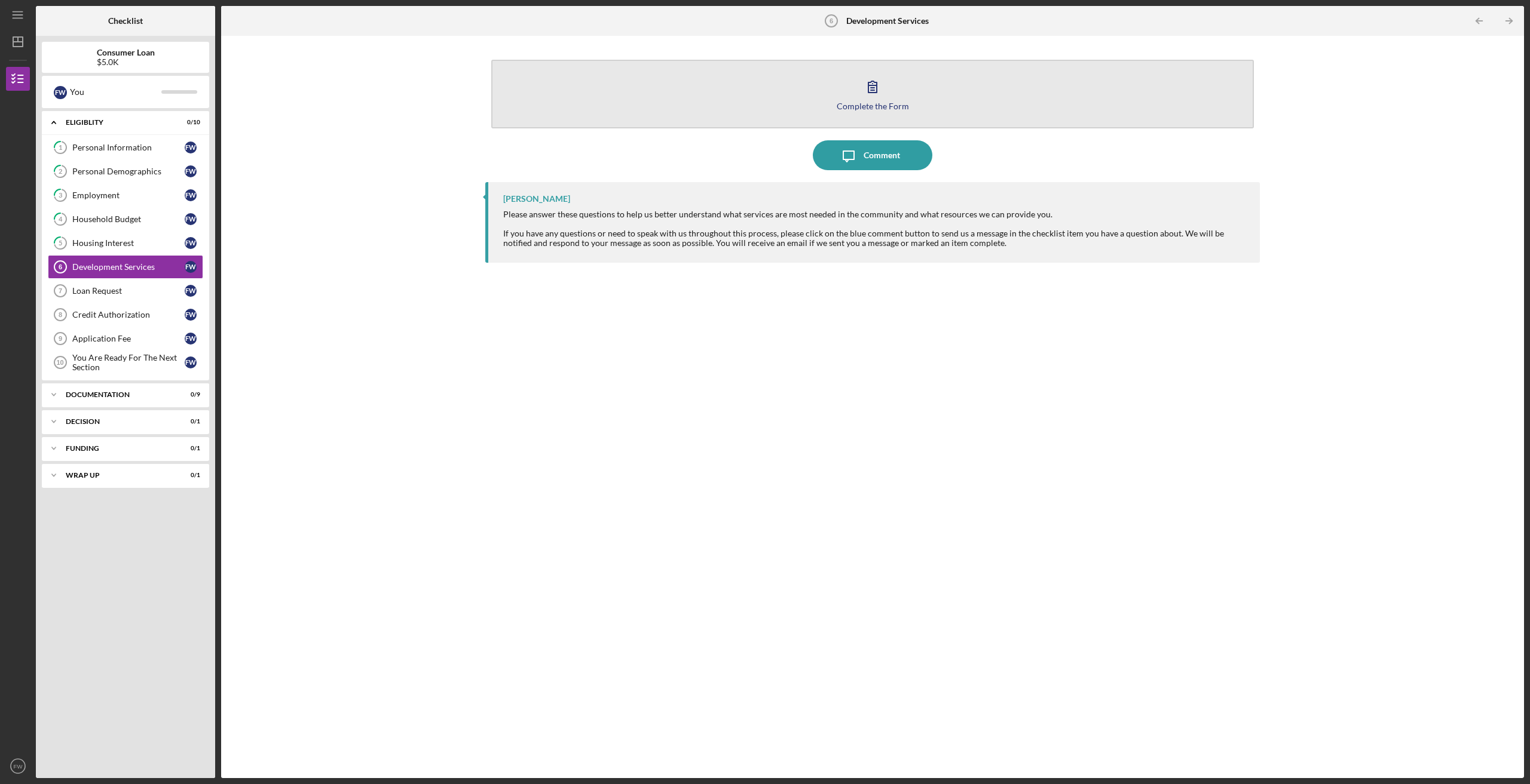
click at [871, 87] on icon "button" at bounding box center [873, 87] width 8 height 11
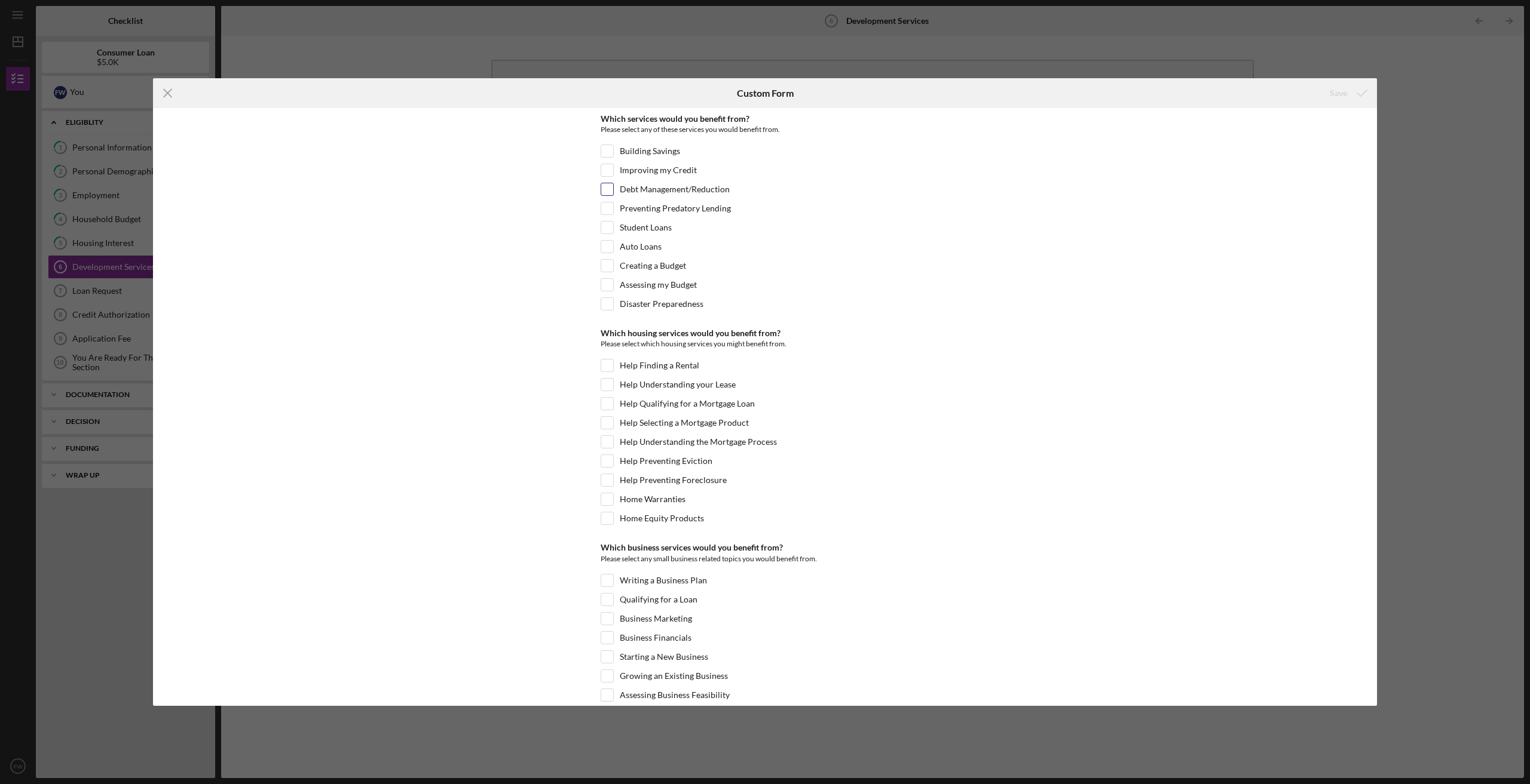
click at [602, 190] on input "Debt Management/Reduction" at bounding box center [607, 189] width 12 height 12
checkbox input "true"
click at [606, 284] on input "Assessing my Budget" at bounding box center [607, 285] width 12 height 12
checkbox input "true"
click at [605, 403] on input "Help Qualifying for a Mortgage Loan" at bounding box center [607, 403] width 12 height 12
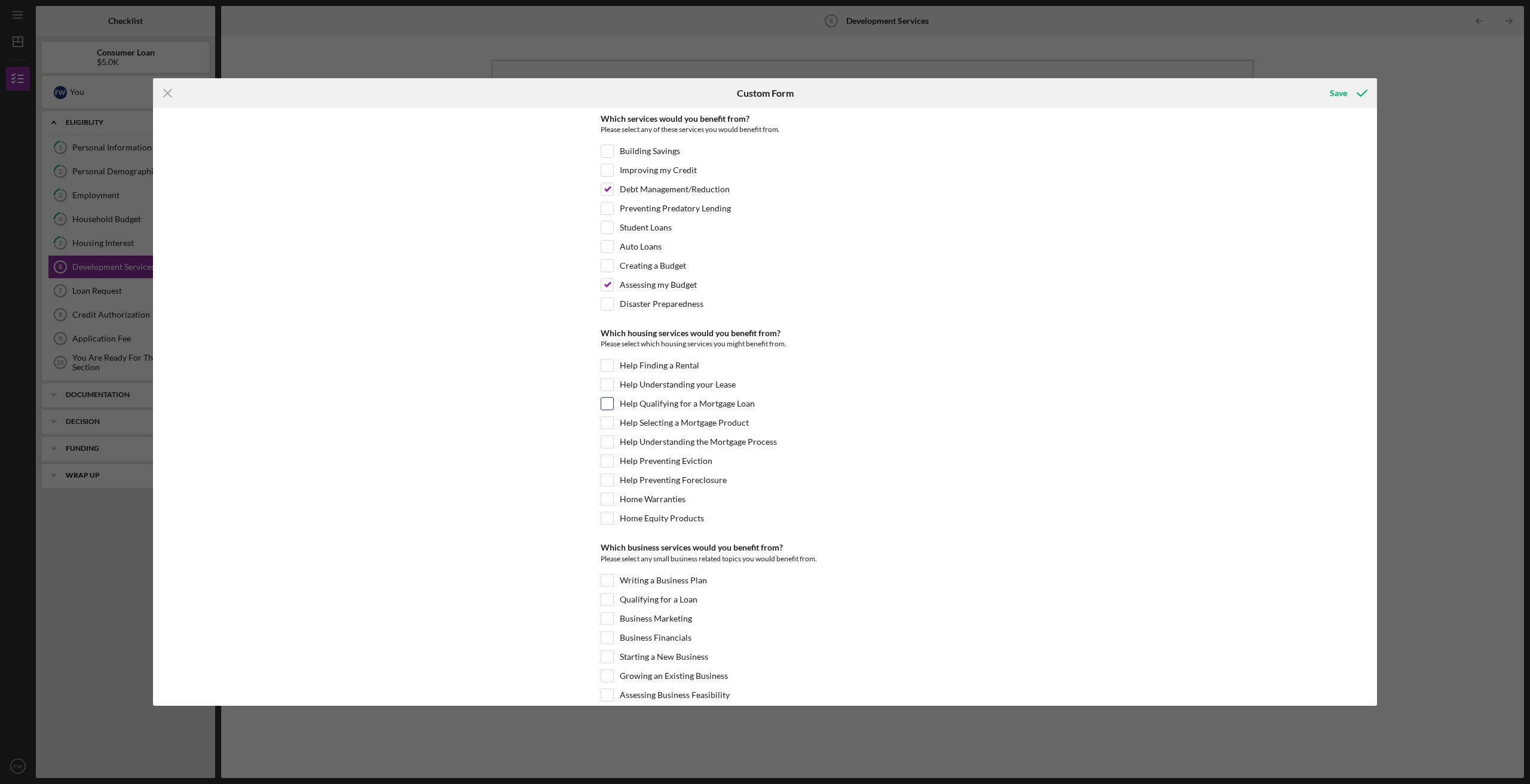
checkbox input "true"
click at [604, 422] on input "Help Selecting a Mortgage Product" at bounding box center [607, 422] width 12 height 12
checkbox input "true"
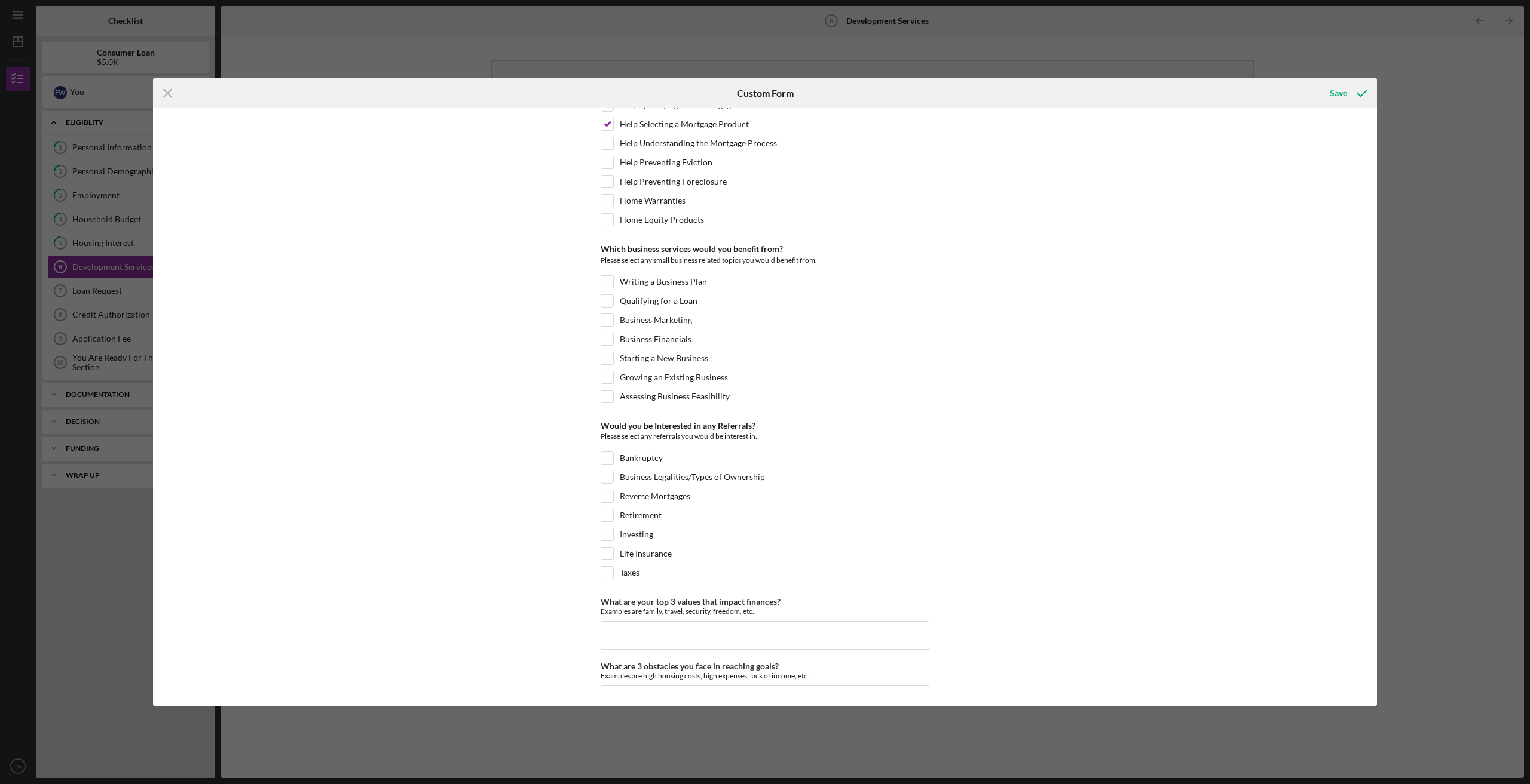
scroll to position [325, 0]
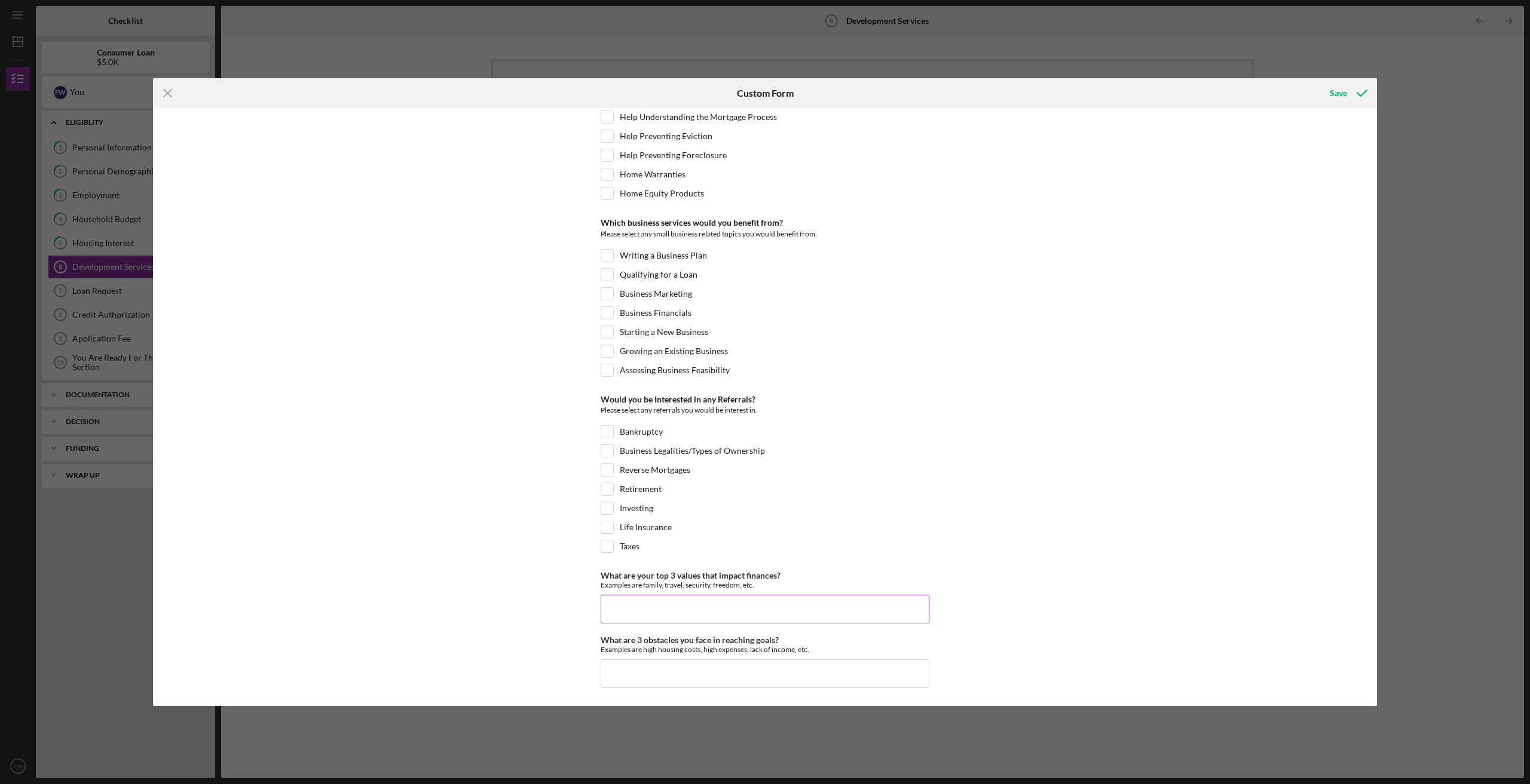
click at [642, 603] on input "What are your top 3 values that impact finances?" at bounding box center [764, 609] width 329 height 28
type input "freedom"
click at [621, 672] on input "What are 3 obstacles you face in reaching goals?" at bounding box center [764, 673] width 329 height 28
type input "c"
type input "not fast enough"
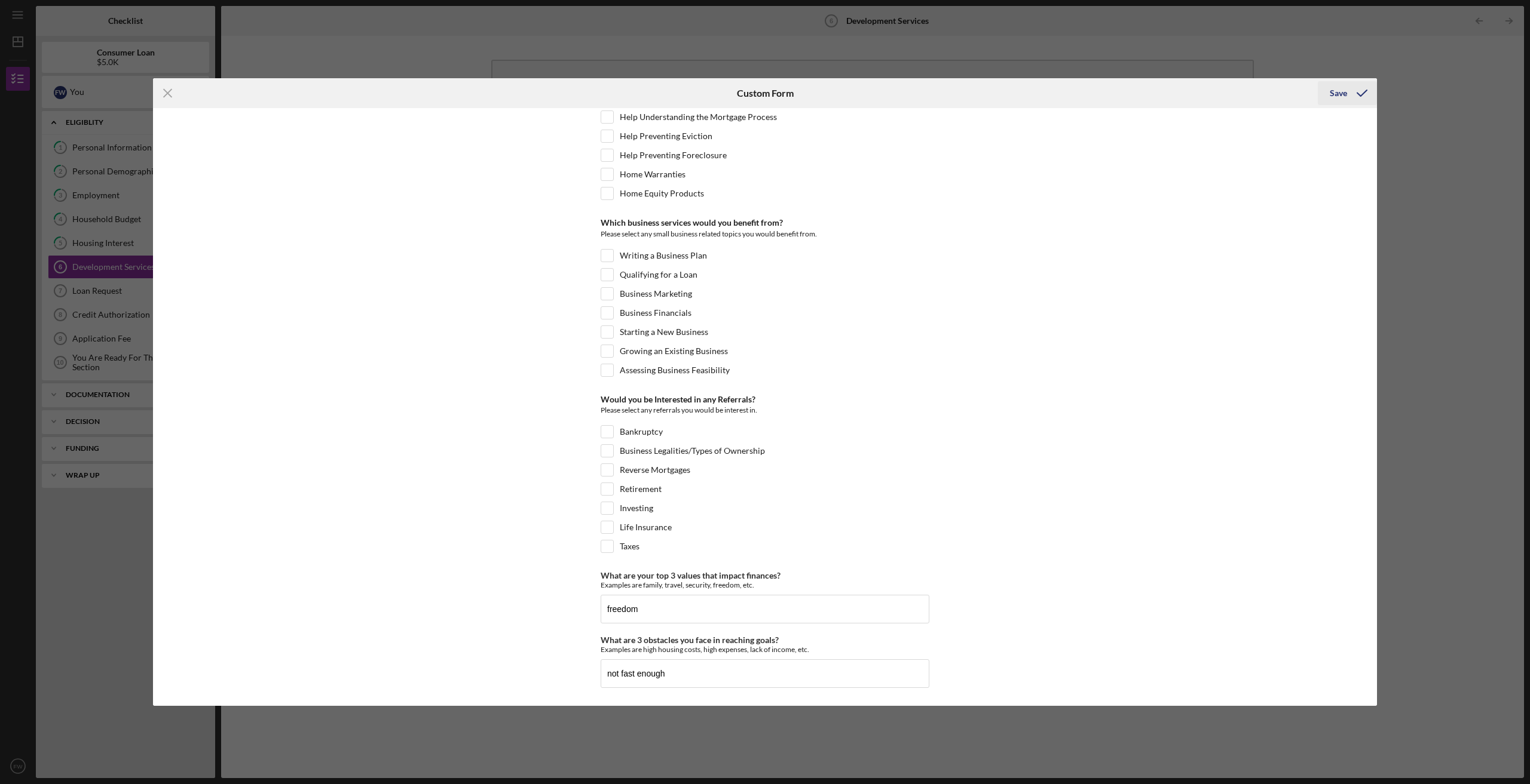
click at [1337, 91] on div "Save" at bounding box center [1338, 93] width 17 height 24
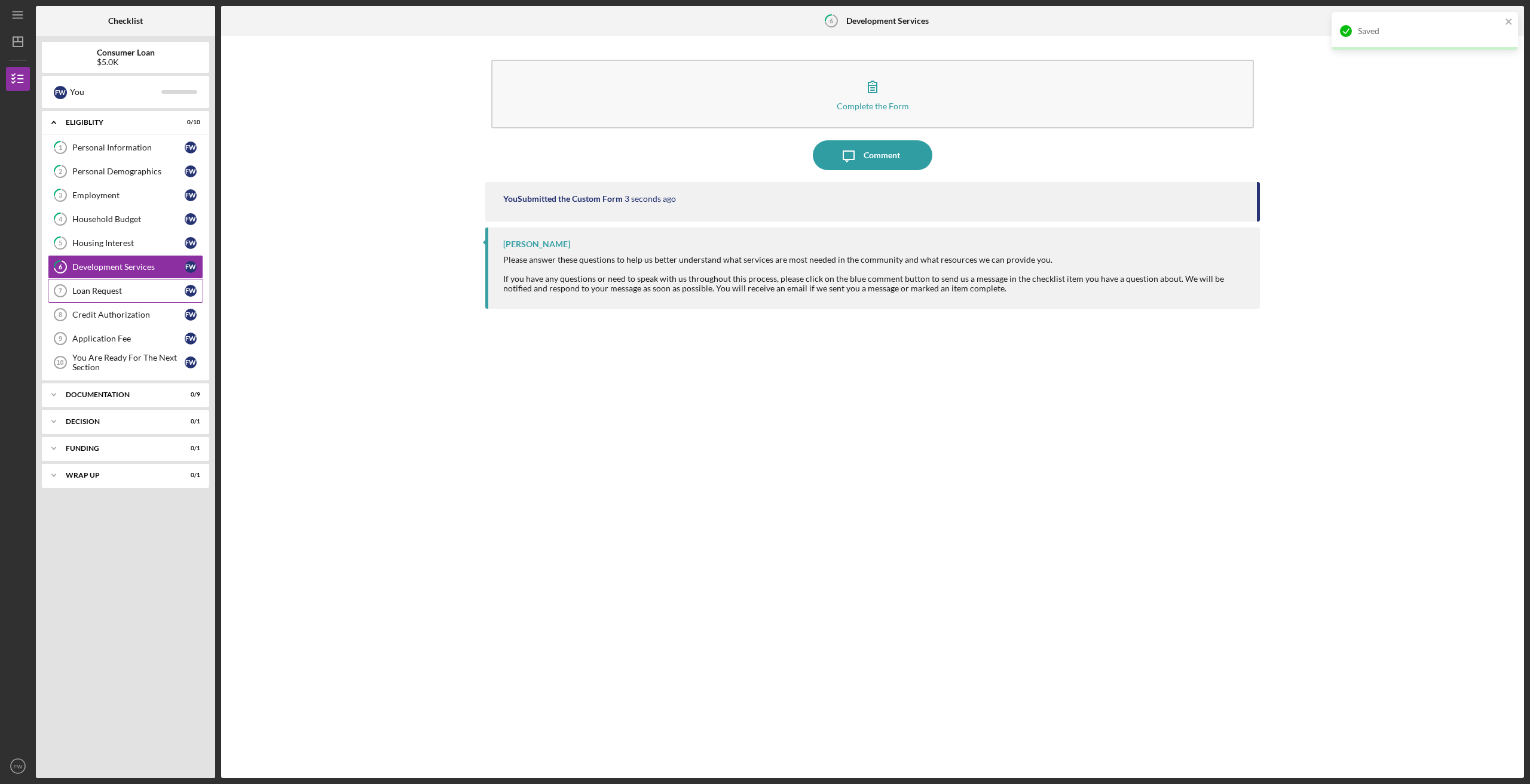
click at [93, 286] on div "Loan Request" at bounding box center [129, 291] width 113 height 10
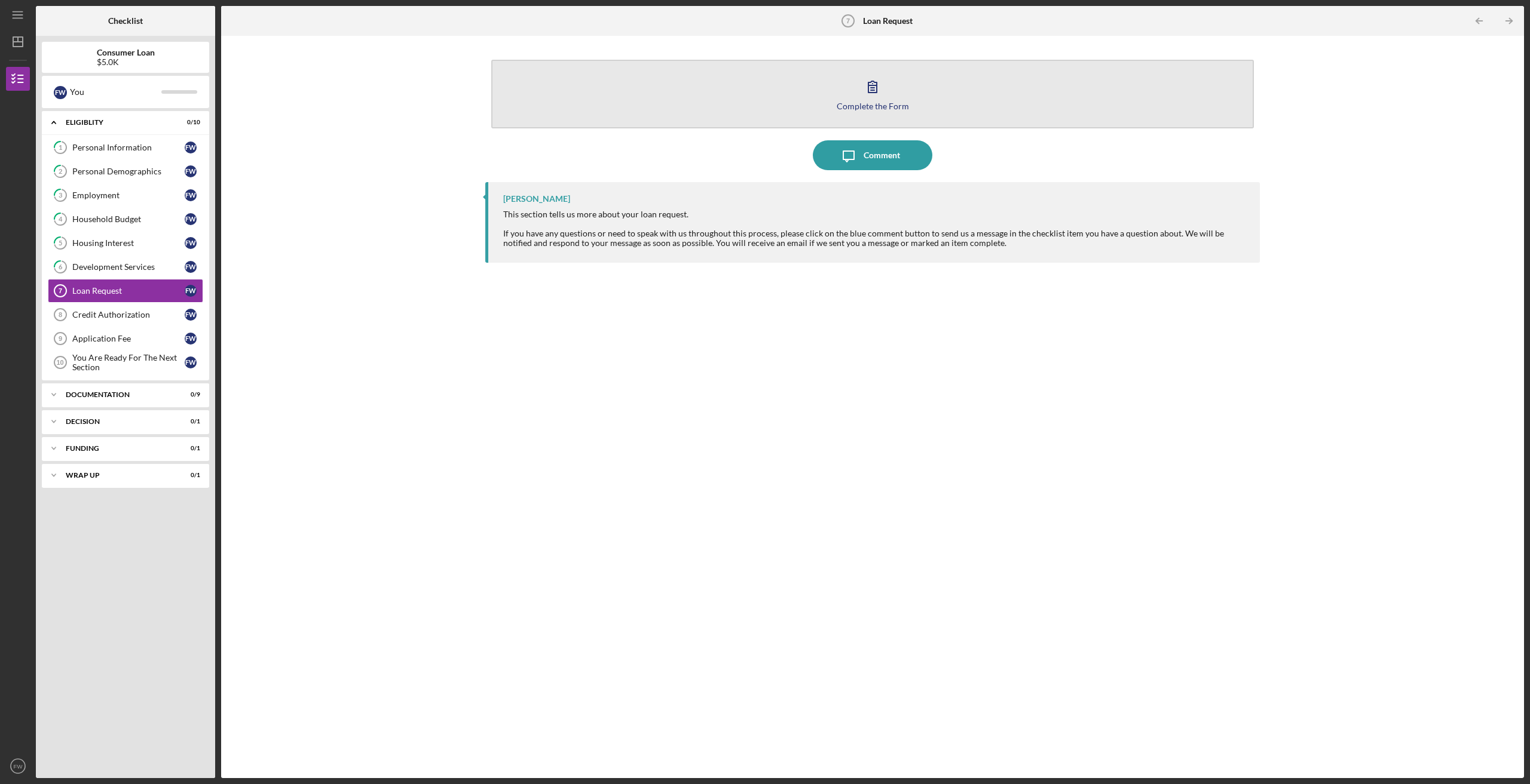
click at [872, 87] on icon "button" at bounding box center [872, 86] width 30 height 30
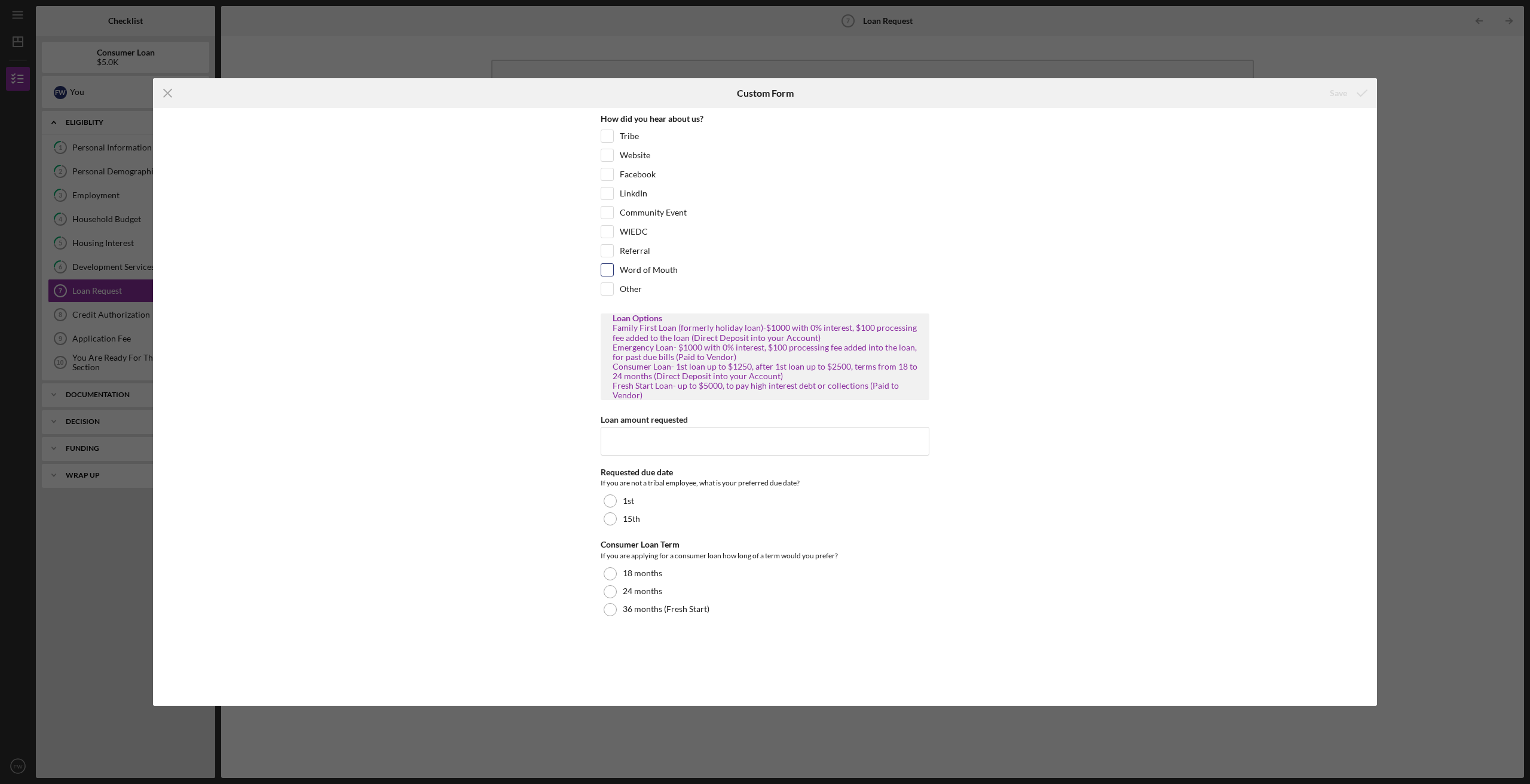
click at [607, 269] on input "Word of Mouth" at bounding box center [607, 269] width 12 height 12
checkbox input "true"
click at [657, 441] on input "Loan amount requested" at bounding box center [764, 441] width 329 height 28
type input "5000"
click at [566, 512] on div "How did you hear about us? Tribe Website Facebook LinkdIn Community Event WIEDC…" at bounding box center [764, 407] width 1224 height 597
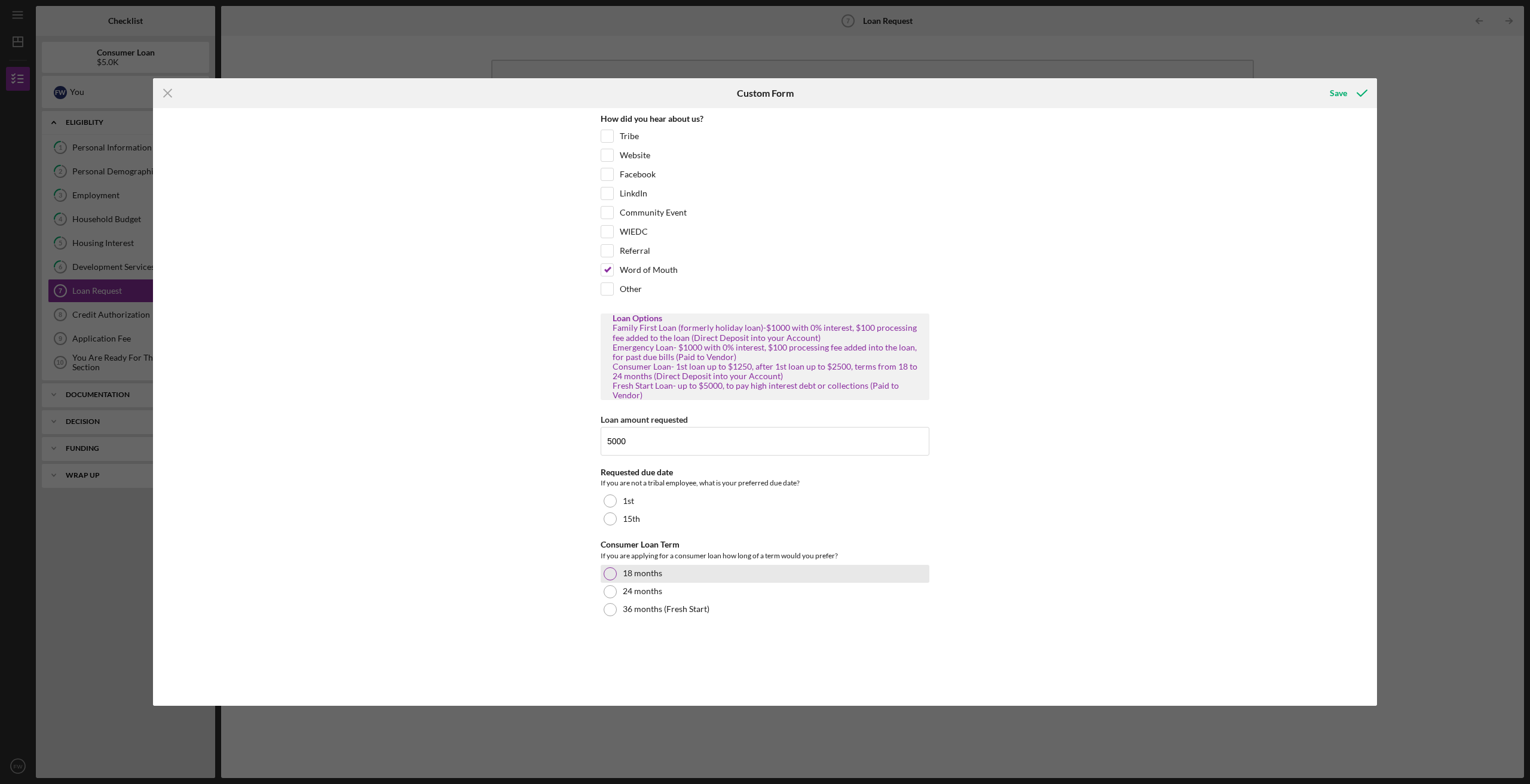
click at [611, 573] on div at bounding box center [610, 574] width 13 height 13
click at [609, 518] on div at bounding box center [610, 519] width 13 height 13
click at [1338, 92] on div "Save" at bounding box center [1338, 93] width 17 height 24
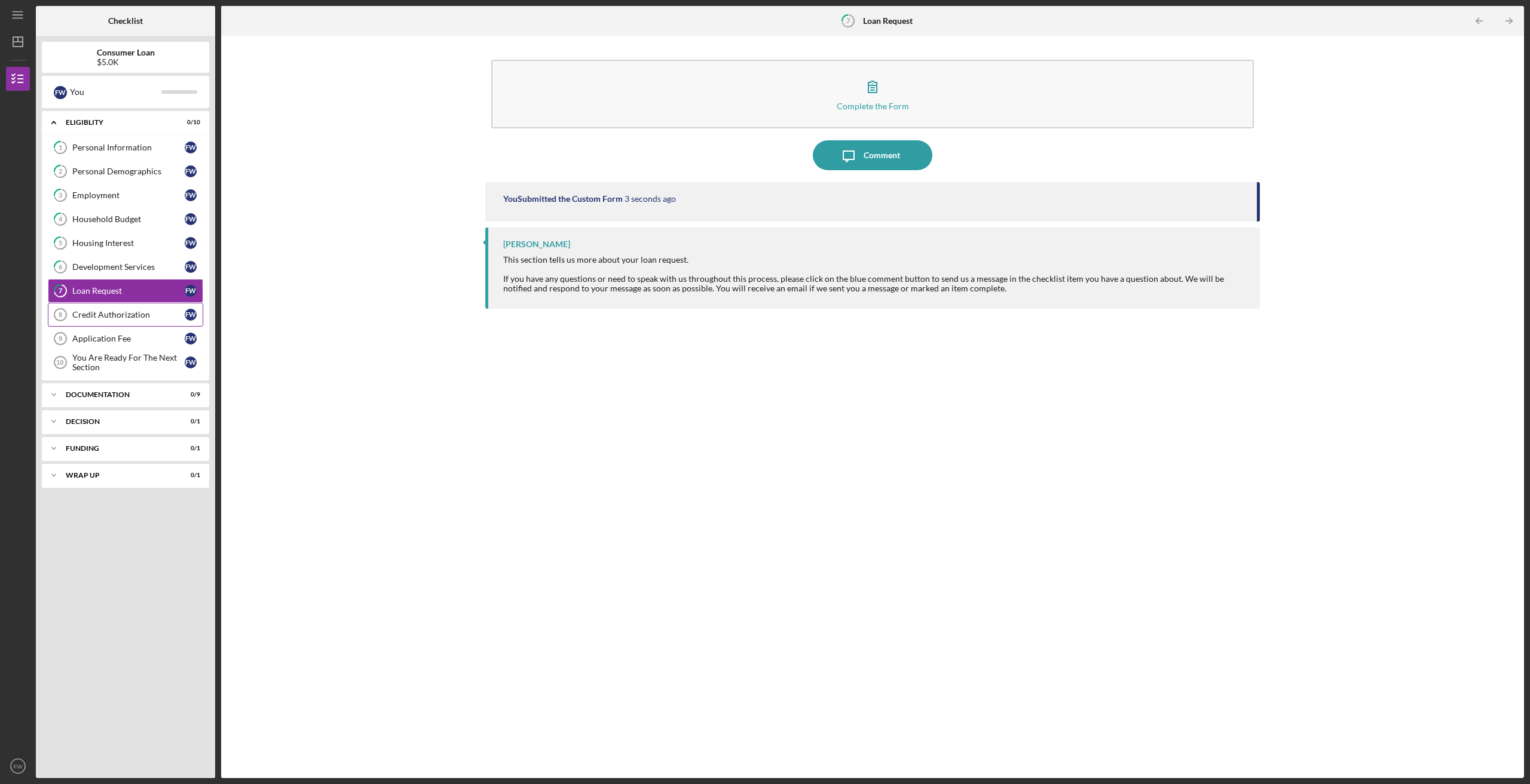
click at [117, 317] on div "Credit Authorization" at bounding box center [129, 315] width 113 height 10
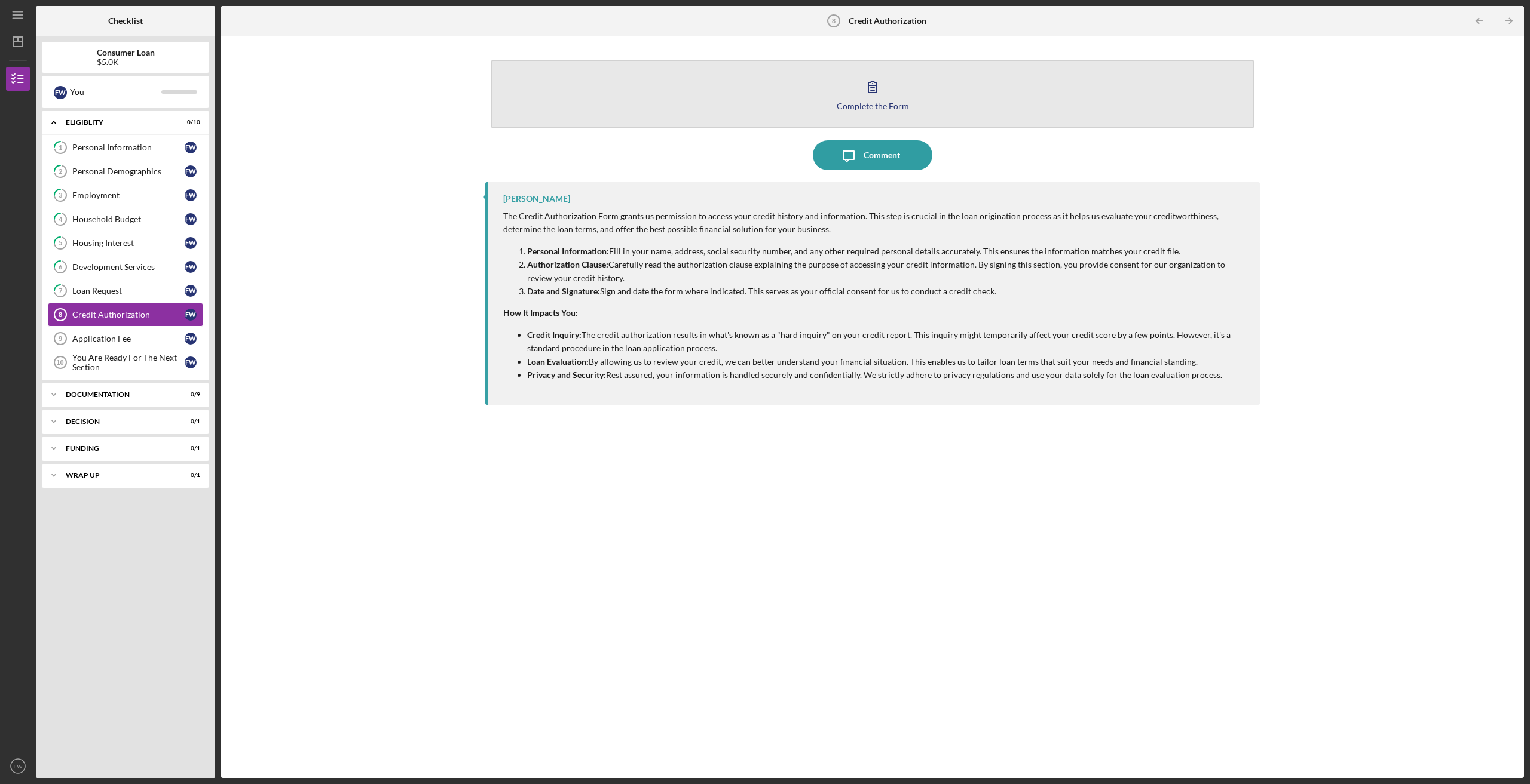
click at [869, 89] on icon "button" at bounding box center [872, 86] width 30 height 30
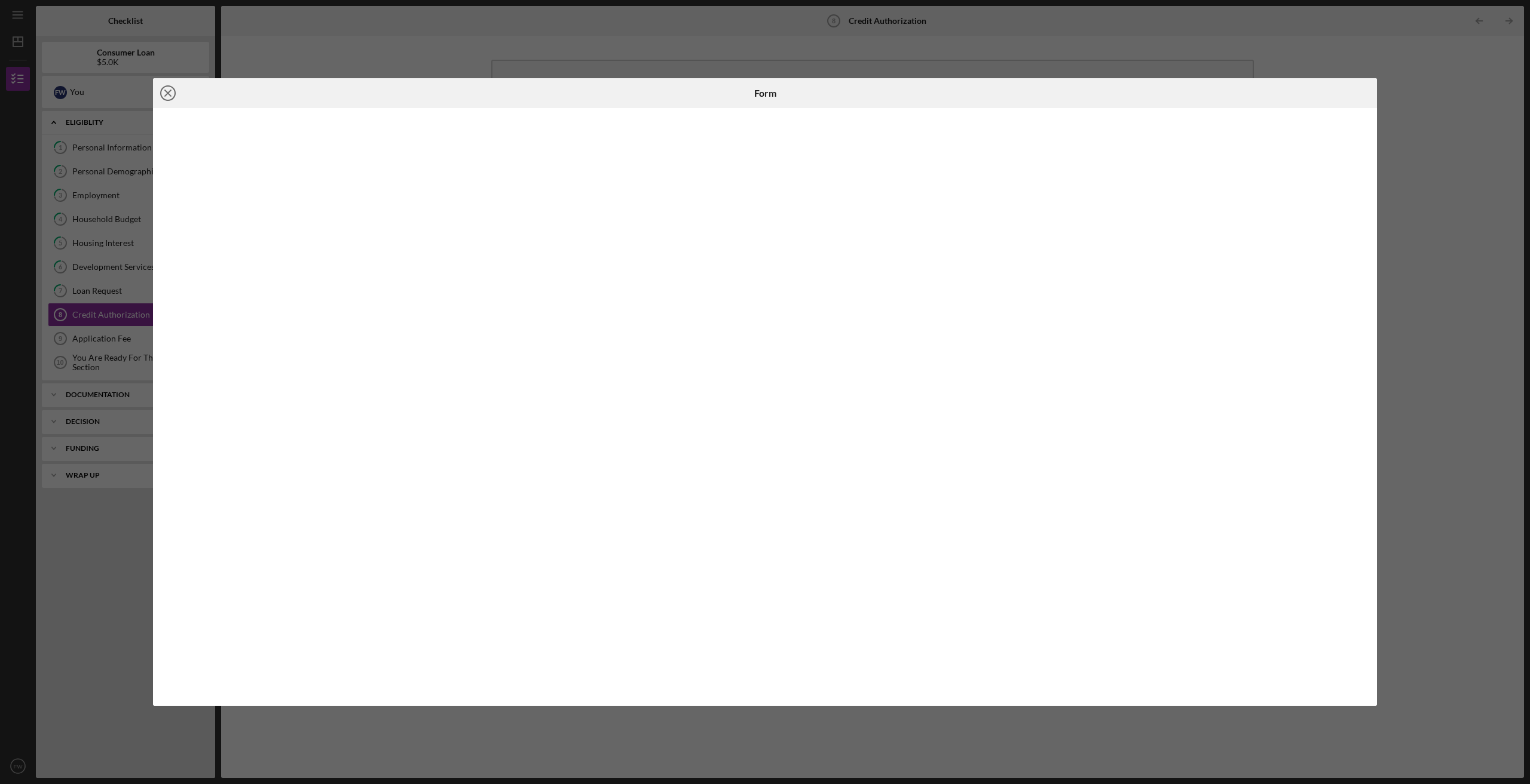
click at [166, 92] on line at bounding box center [167, 93] width 6 height 6
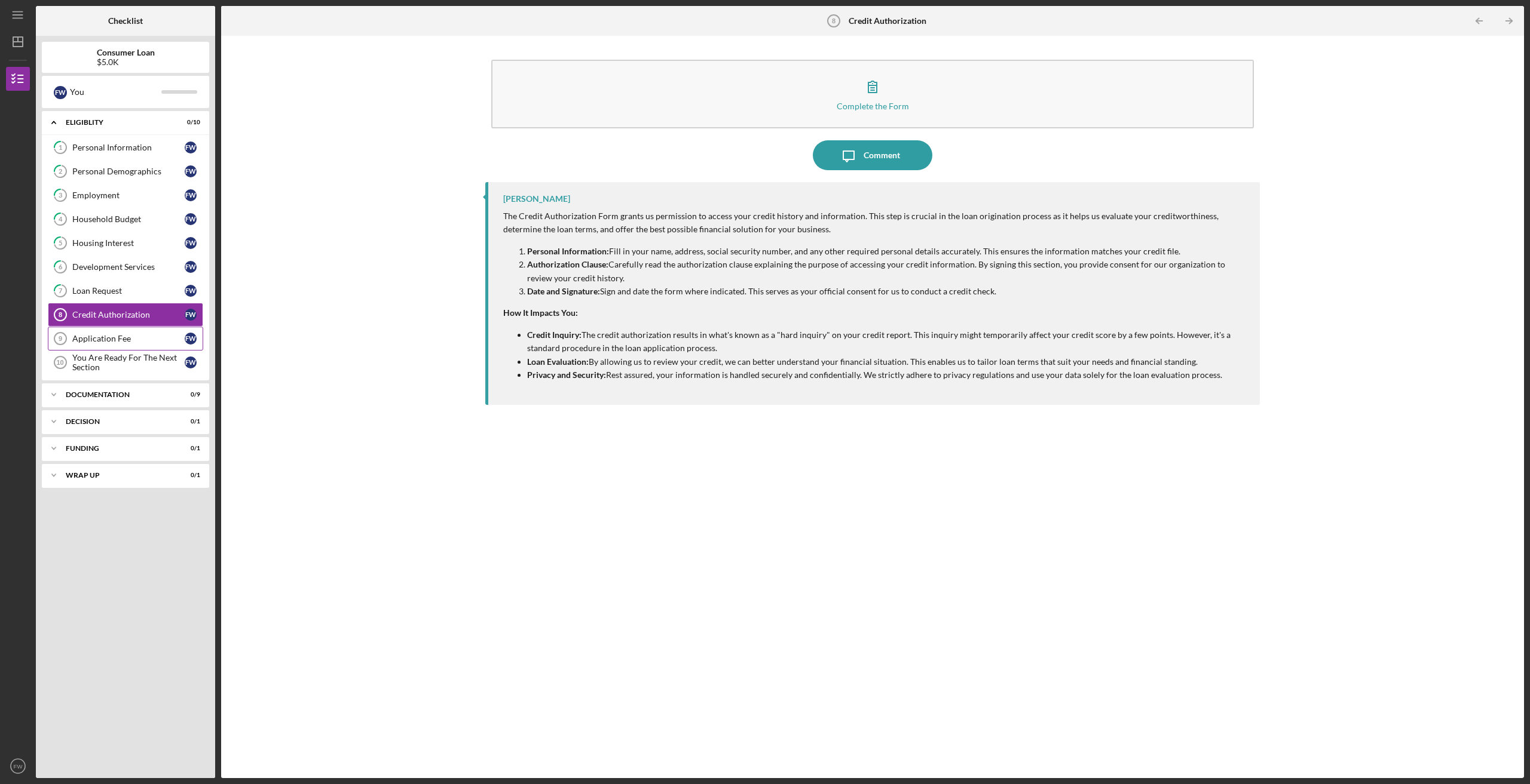
click at [106, 335] on div "Application Fee" at bounding box center [129, 339] width 113 height 10
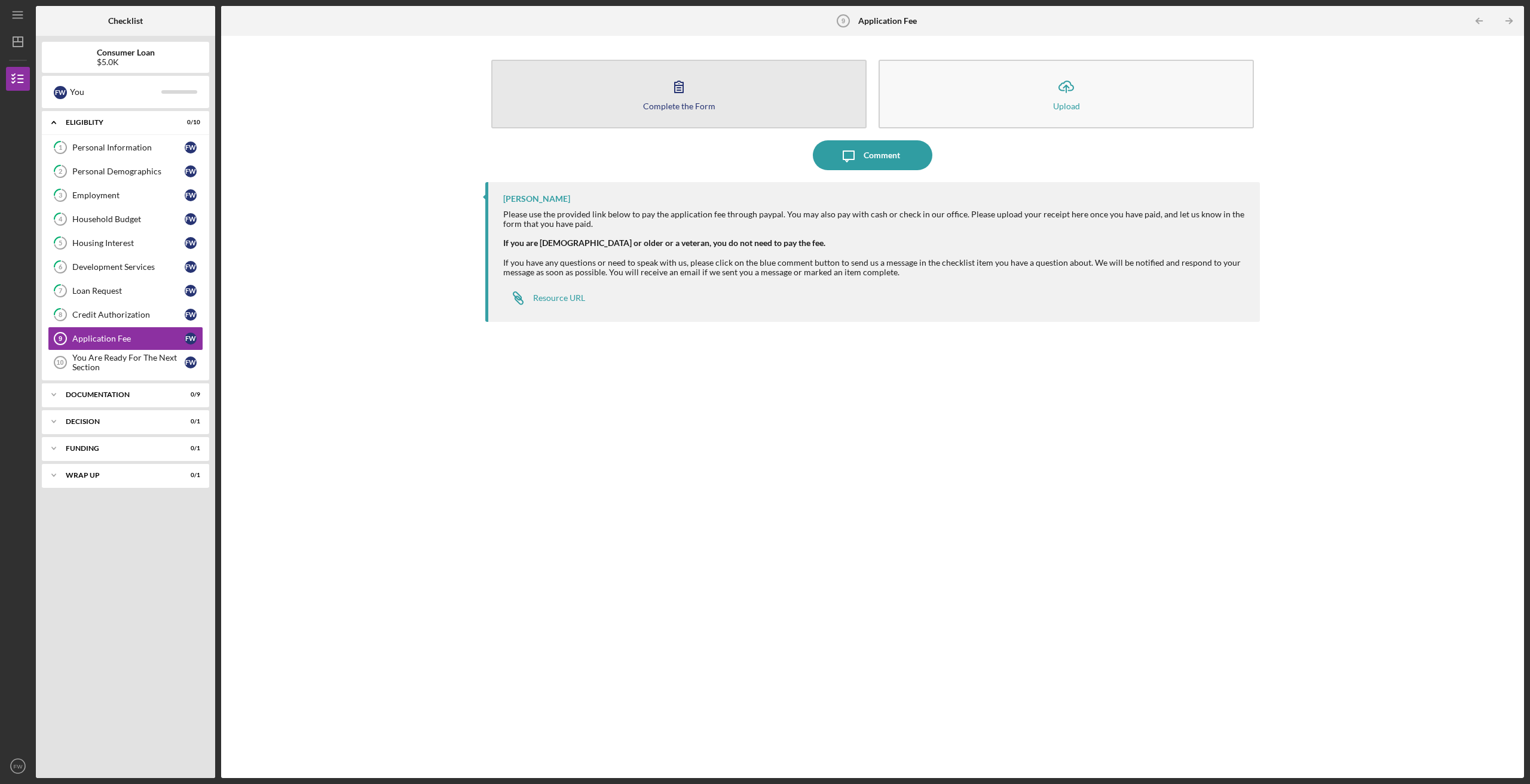
click at [676, 86] on icon "button" at bounding box center [679, 87] width 8 height 11
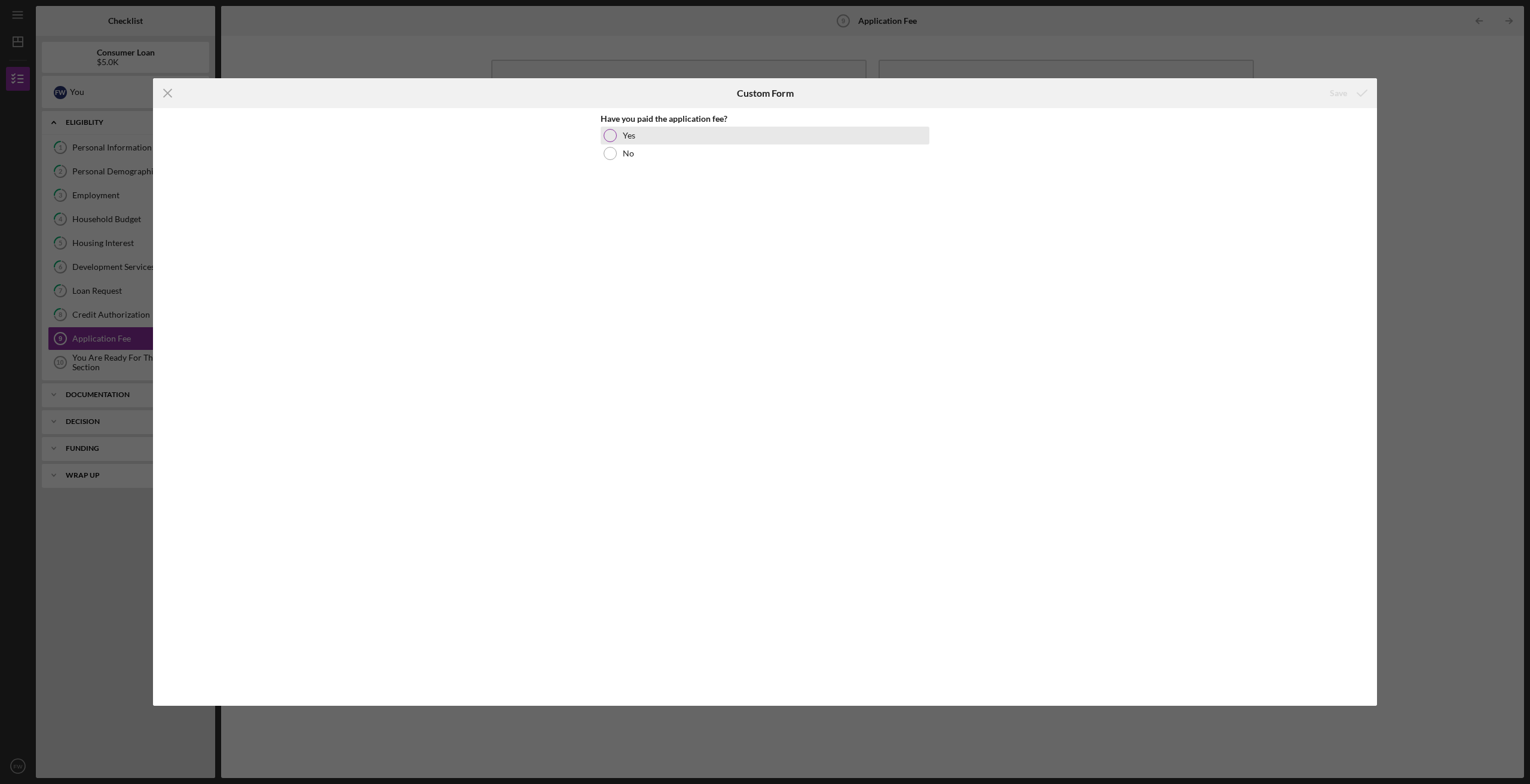
click at [610, 133] on div at bounding box center [610, 135] width 13 height 13
click at [1334, 92] on div "Save" at bounding box center [1338, 93] width 17 height 24
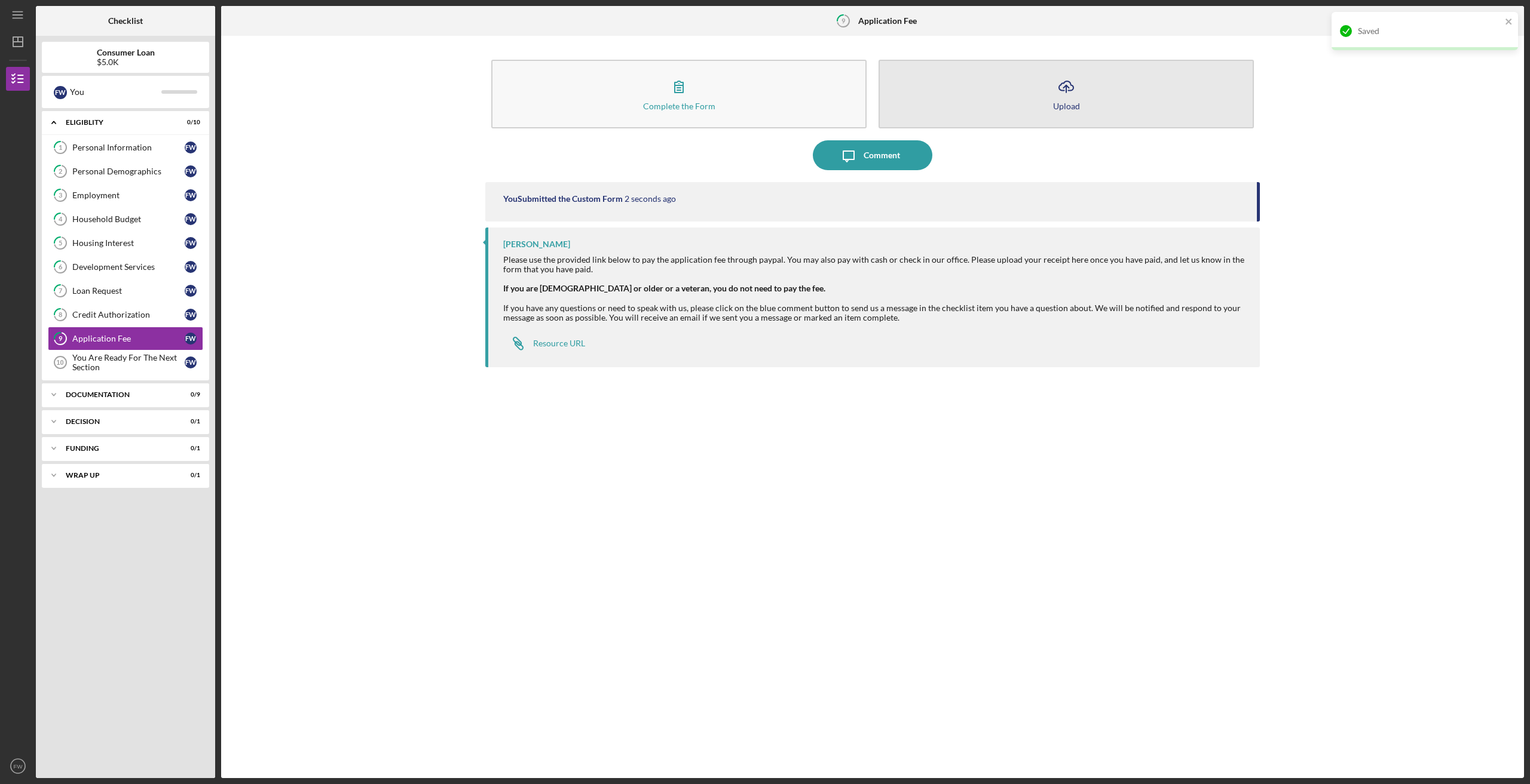
click at [1063, 93] on icon "Icon/Upload" at bounding box center [1066, 86] width 30 height 30
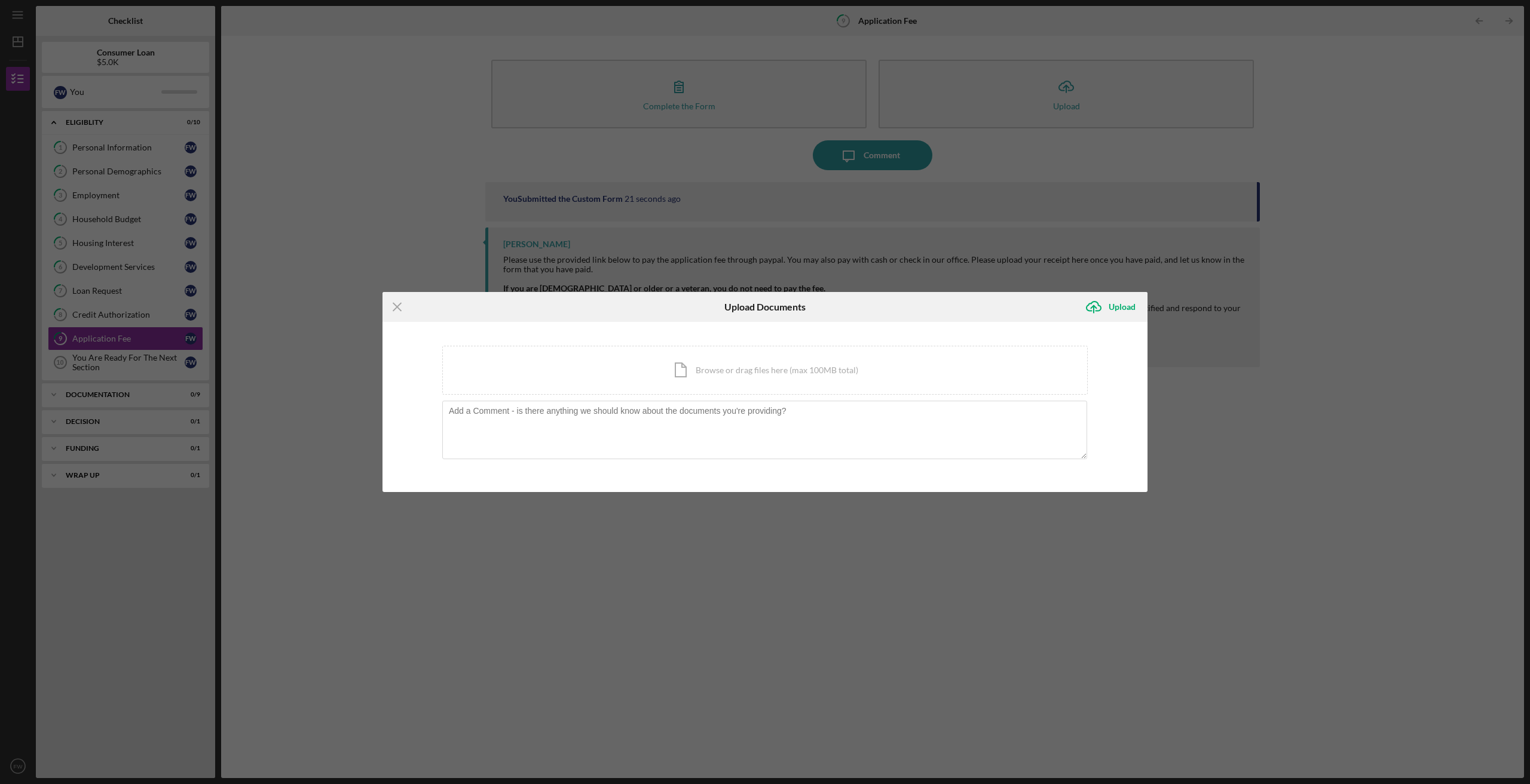
click at [395, 305] on line at bounding box center [397, 306] width 8 height 8
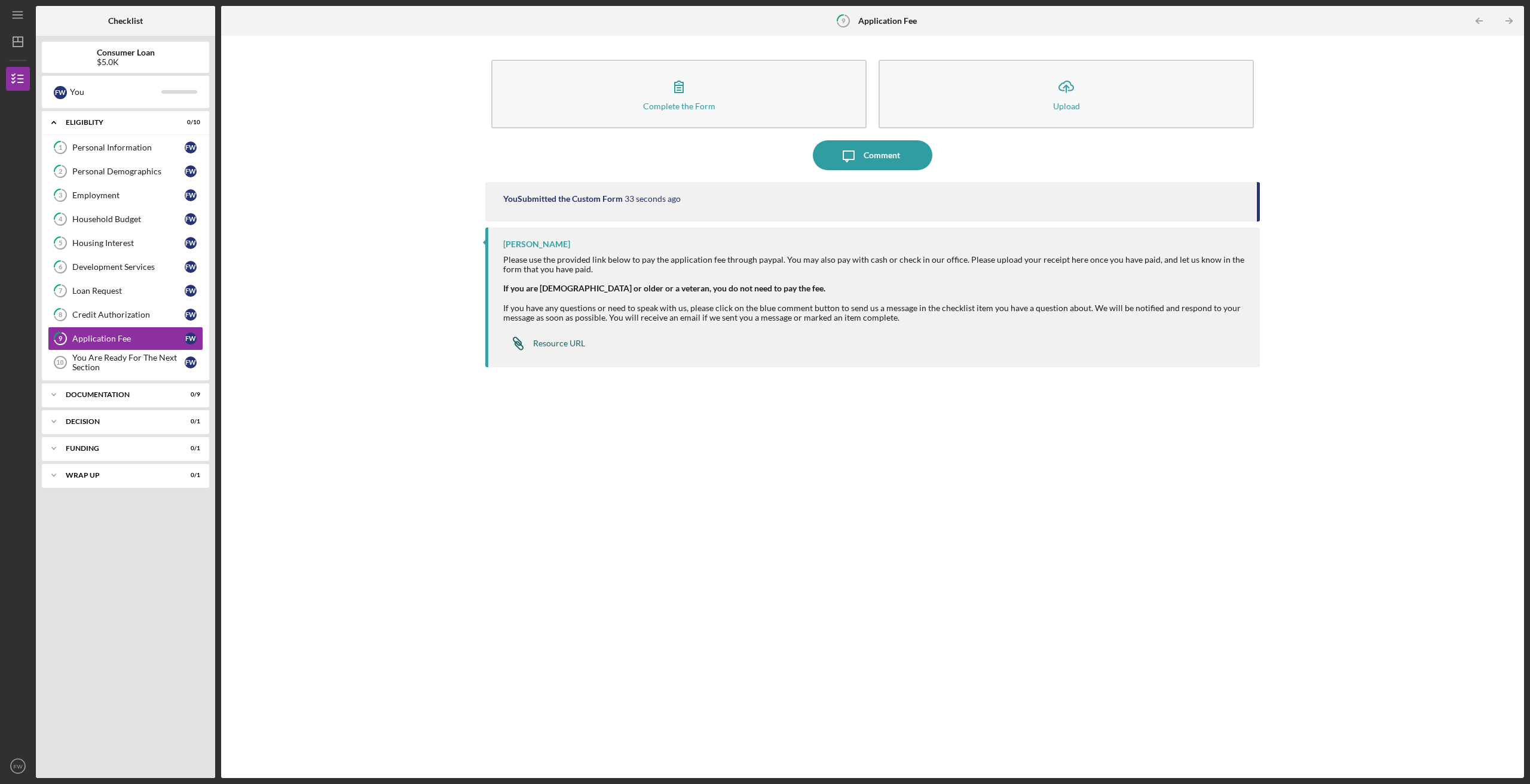
click at [553, 342] on div "Resource URL" at bounding box center [559, 344] width 52 height 10
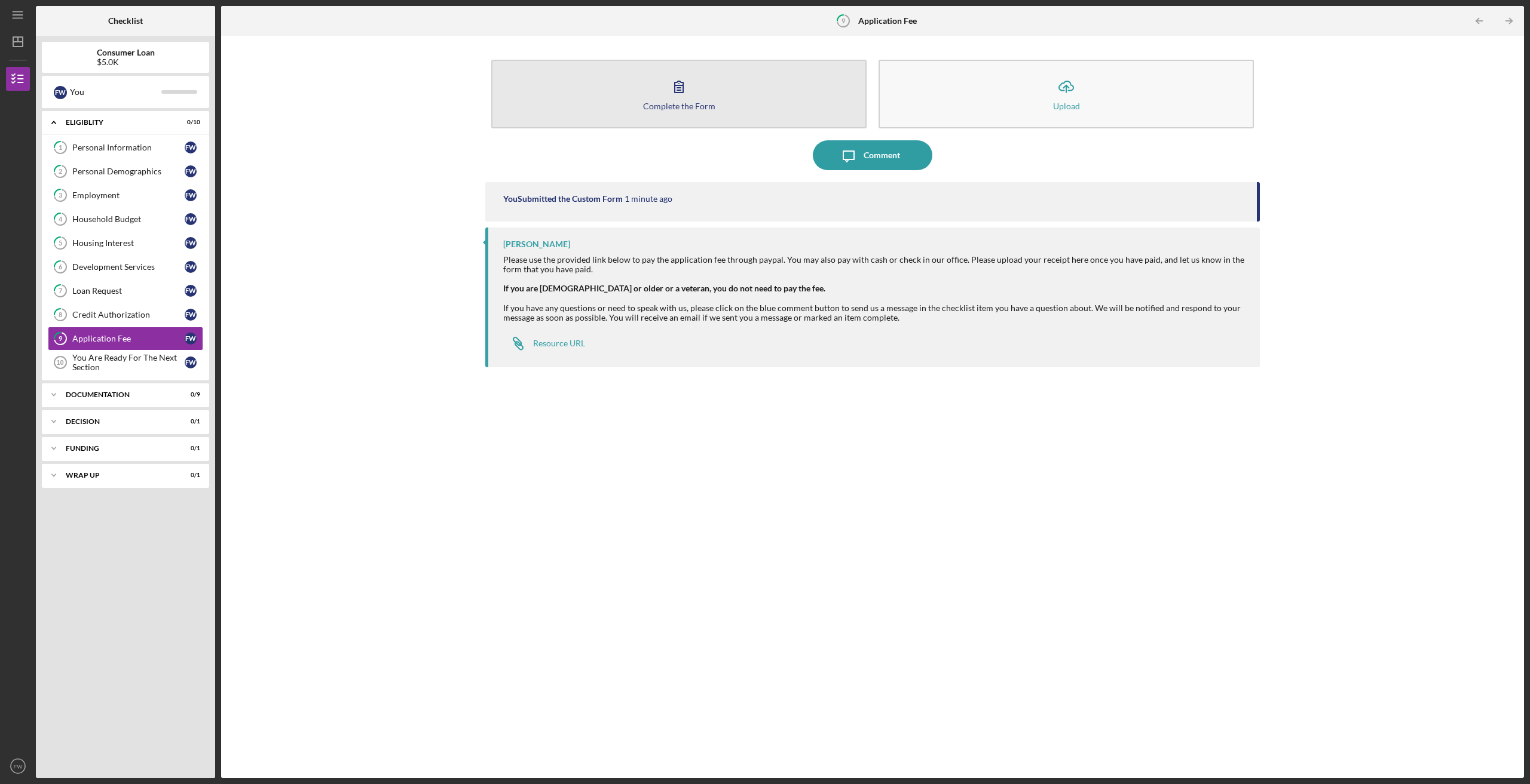
click at [676, 87] on icon "button" at bounding box center [678, 86] width 30 height 30
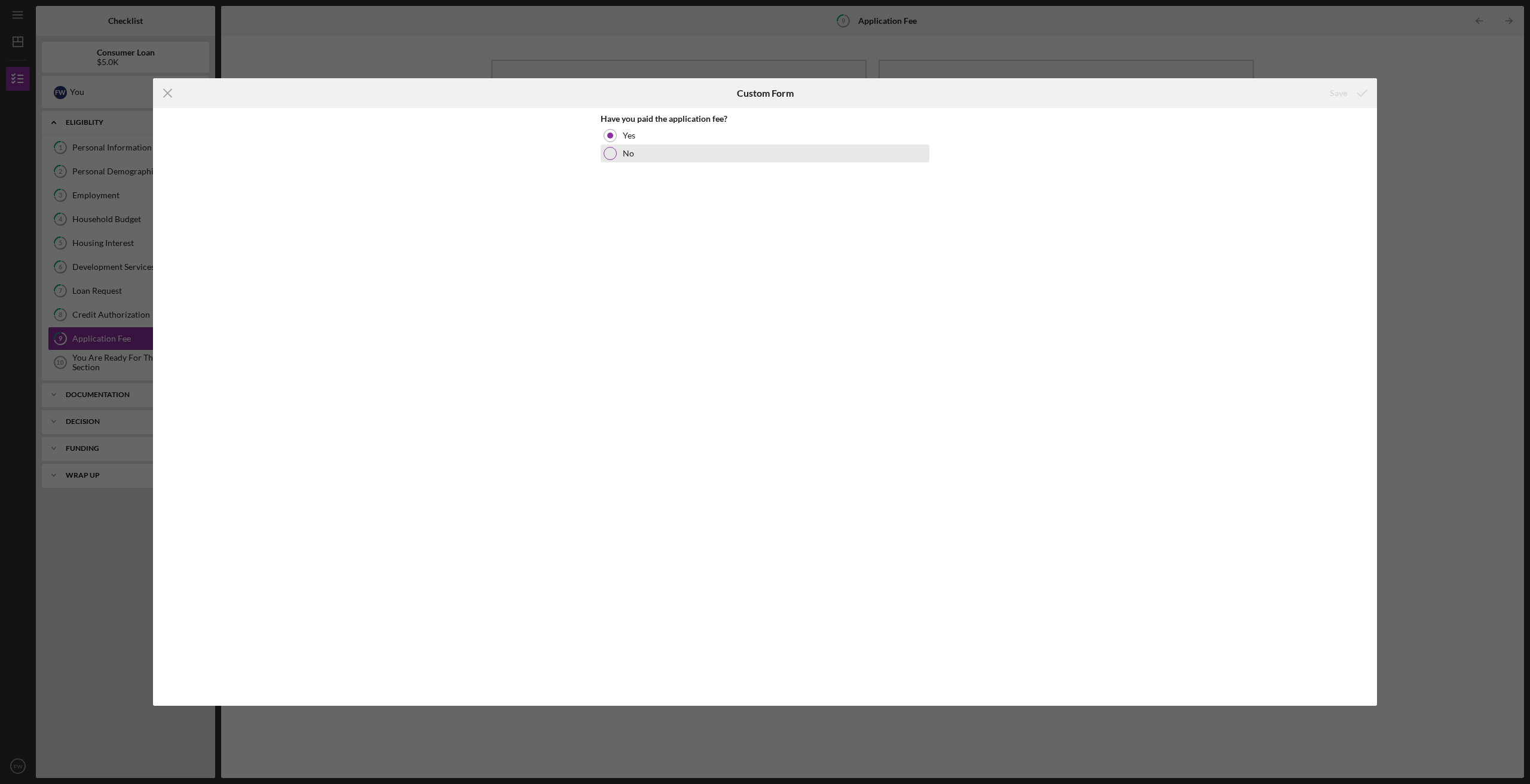
click at [612, 154] on div at bounding box center [610, 153] width 13 height 13
click at [1335, 89] on div "Save" at bounding box center [1338, 93] width 17 height 24
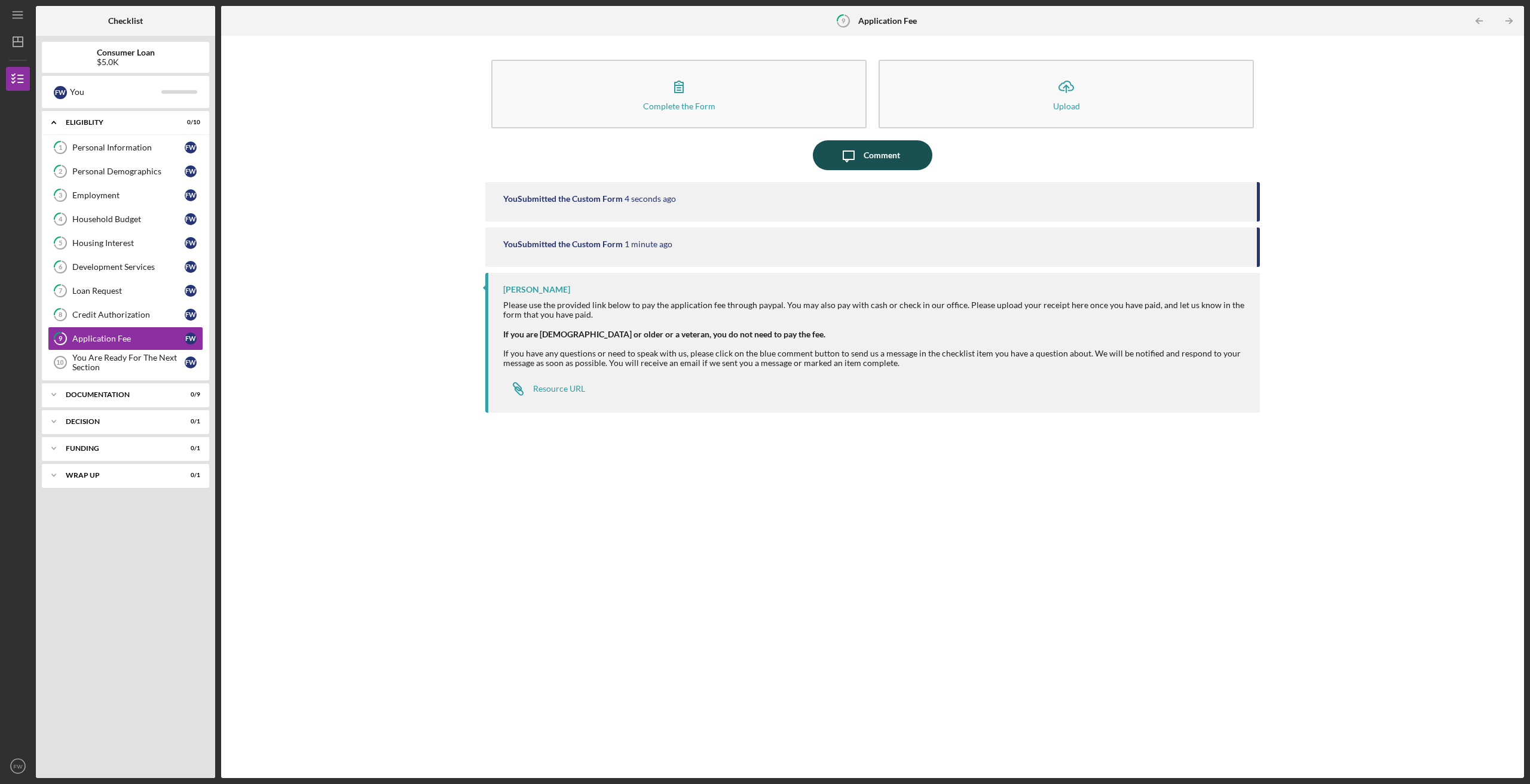
click at [869, 156] on div "Comment" at bounding box center [882, 155] width 36 height 30
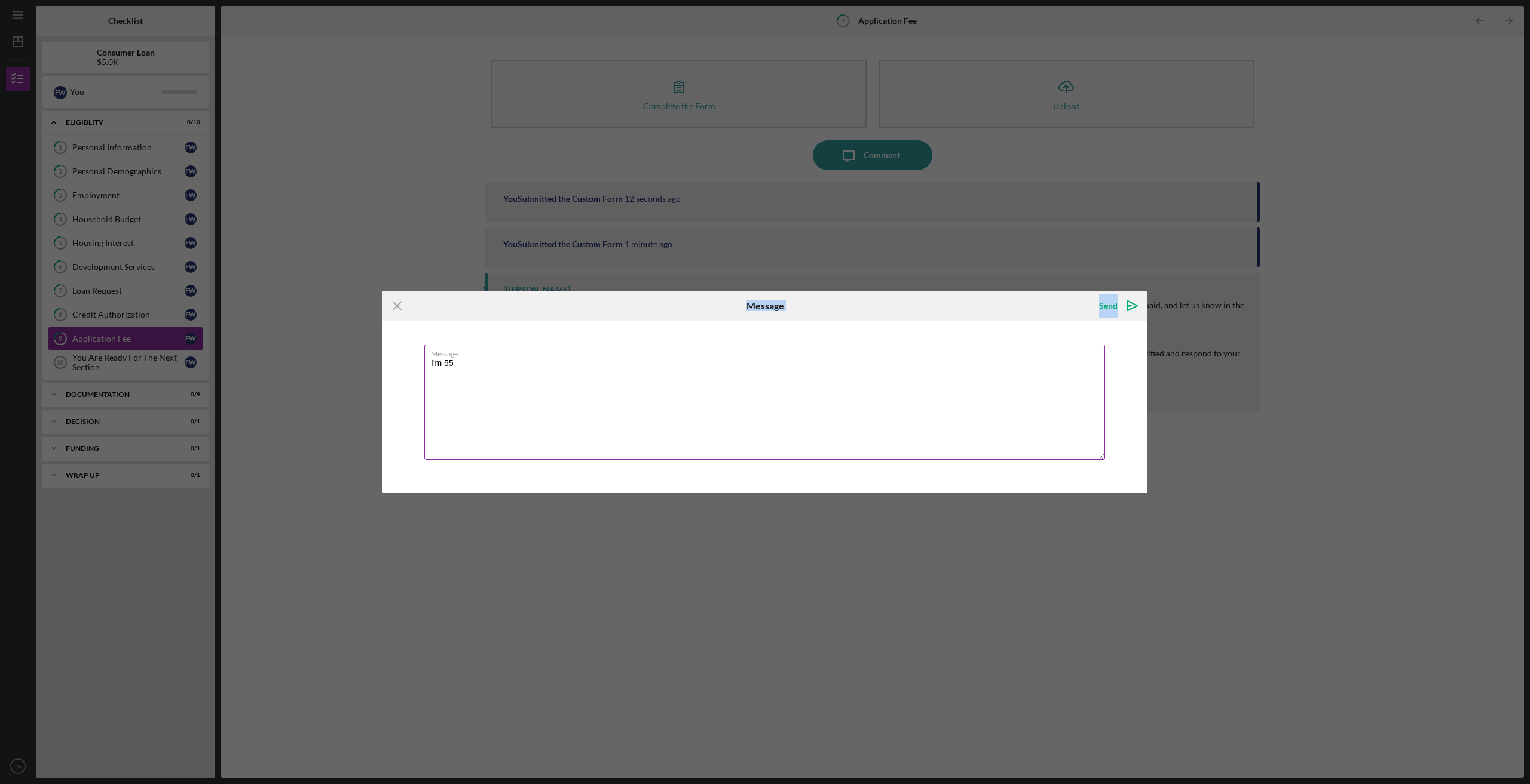
drag, startPoint x: 698, startPoint y: 309, endPoint x: 693, endPoint y: 378, distance: 69.2
click at [693, 378] on form "Icon/Menu Close Message Send Icon/icon-invite-send Message I'm 55 Cancel Send I…" at bounding box center [764, 392] width 765 height 202
click at [600, 373] on textarea "I'm 55" at bounding box center [765, 402] width 681 height 115
type textarea "I'm 55 or older"
click at [1110, 306] on div "Send" at bounding box center [1108, 306] width 19 height 24
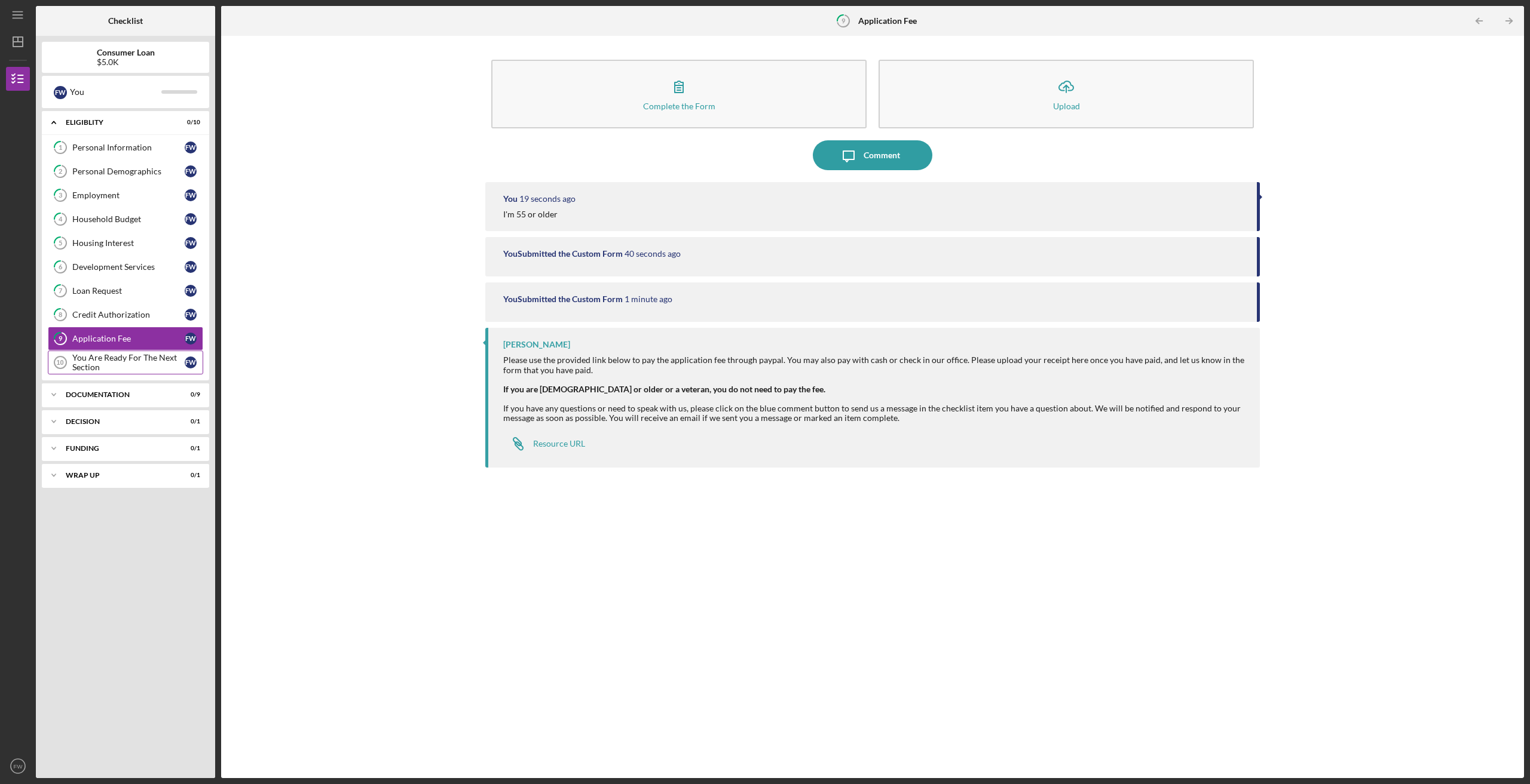
click at [117, 358] on div "You Are Ready For The Next Section" at bounding box center [129, 362] width 113 height 19
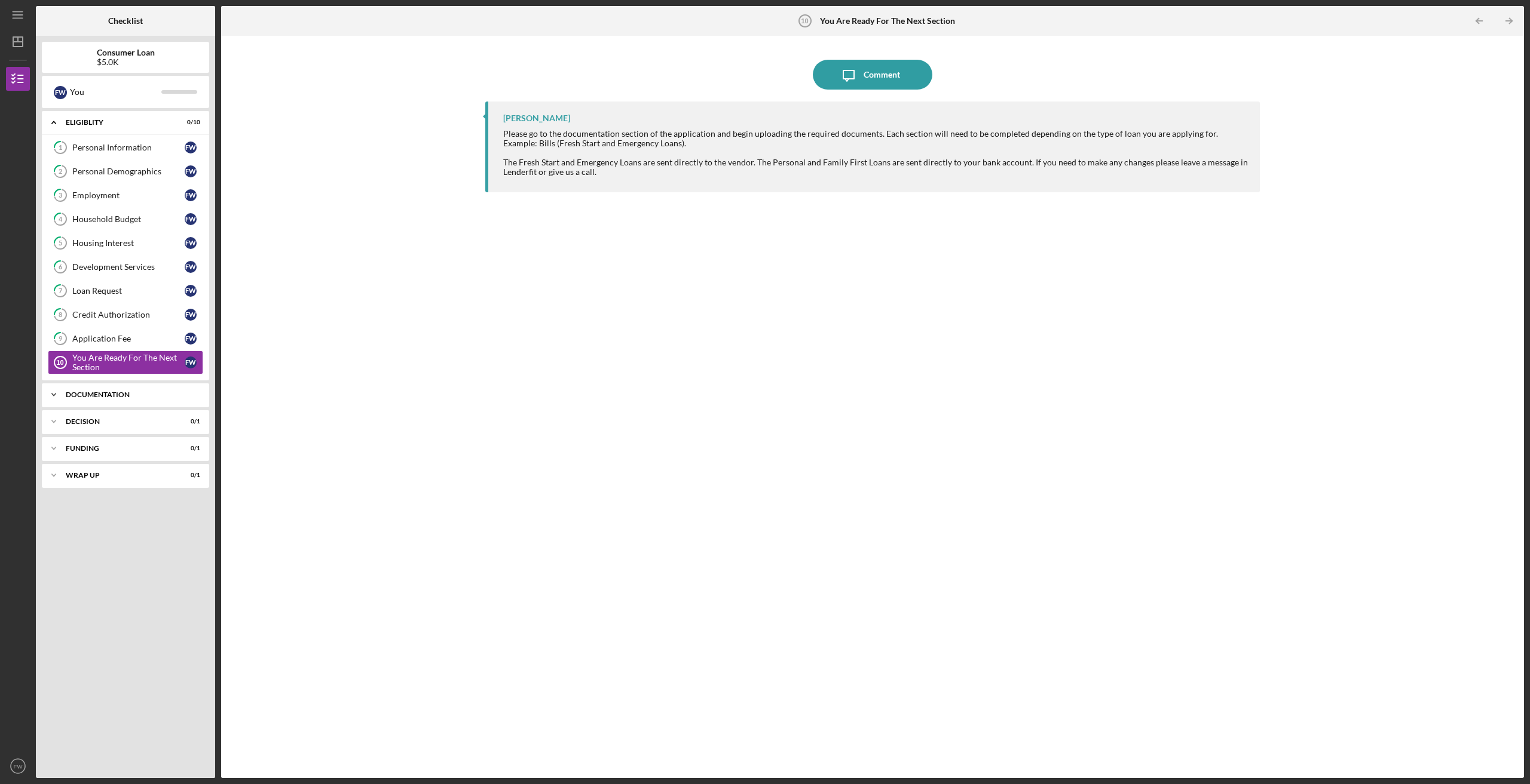
click at [54, 124] on polyline at bounding box center [54, 122] width 3 height 2
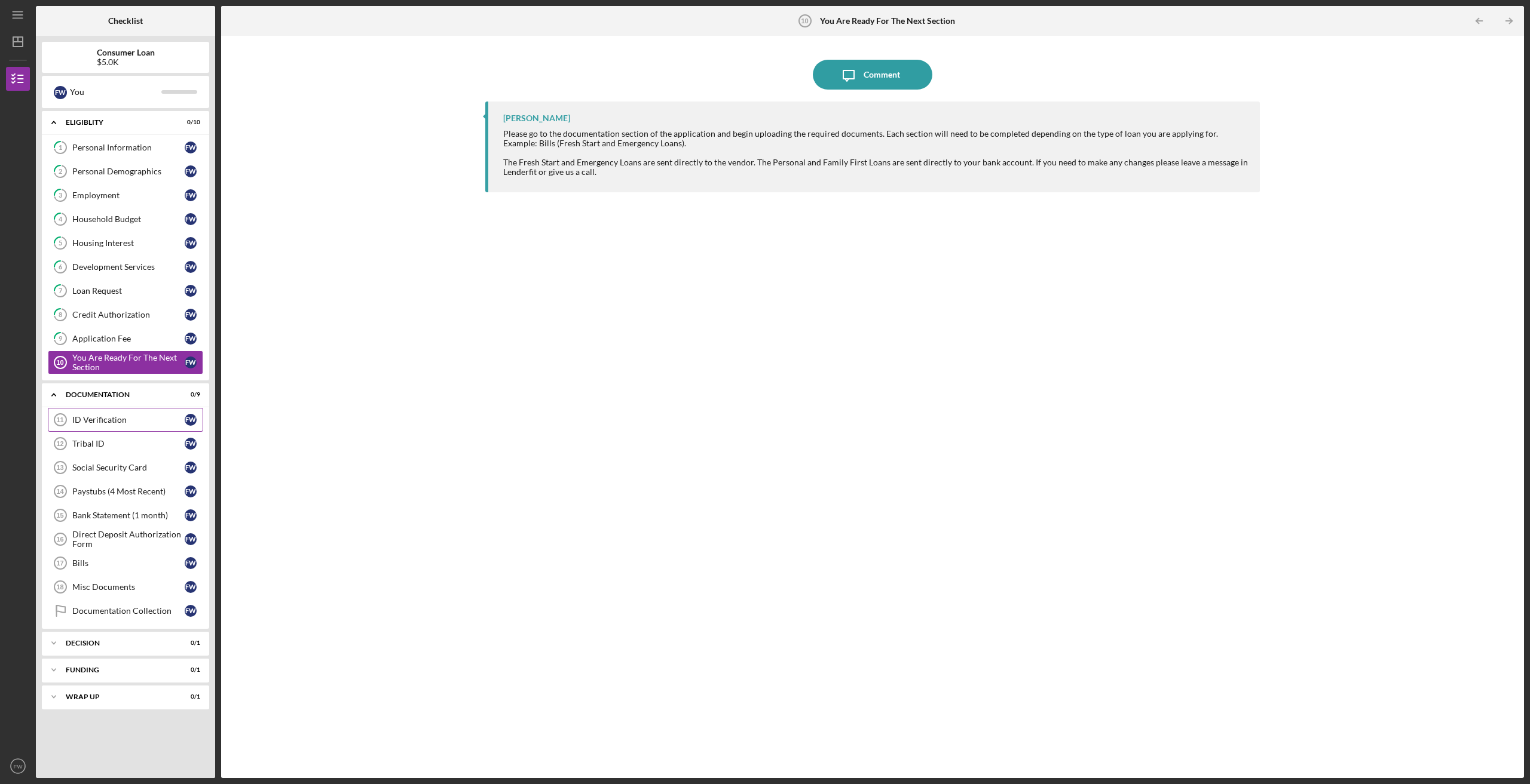
click at [120, 413] on link "ID Verification 11 ID Verification F W" at bounding box center [126, 419] width 156 height 24
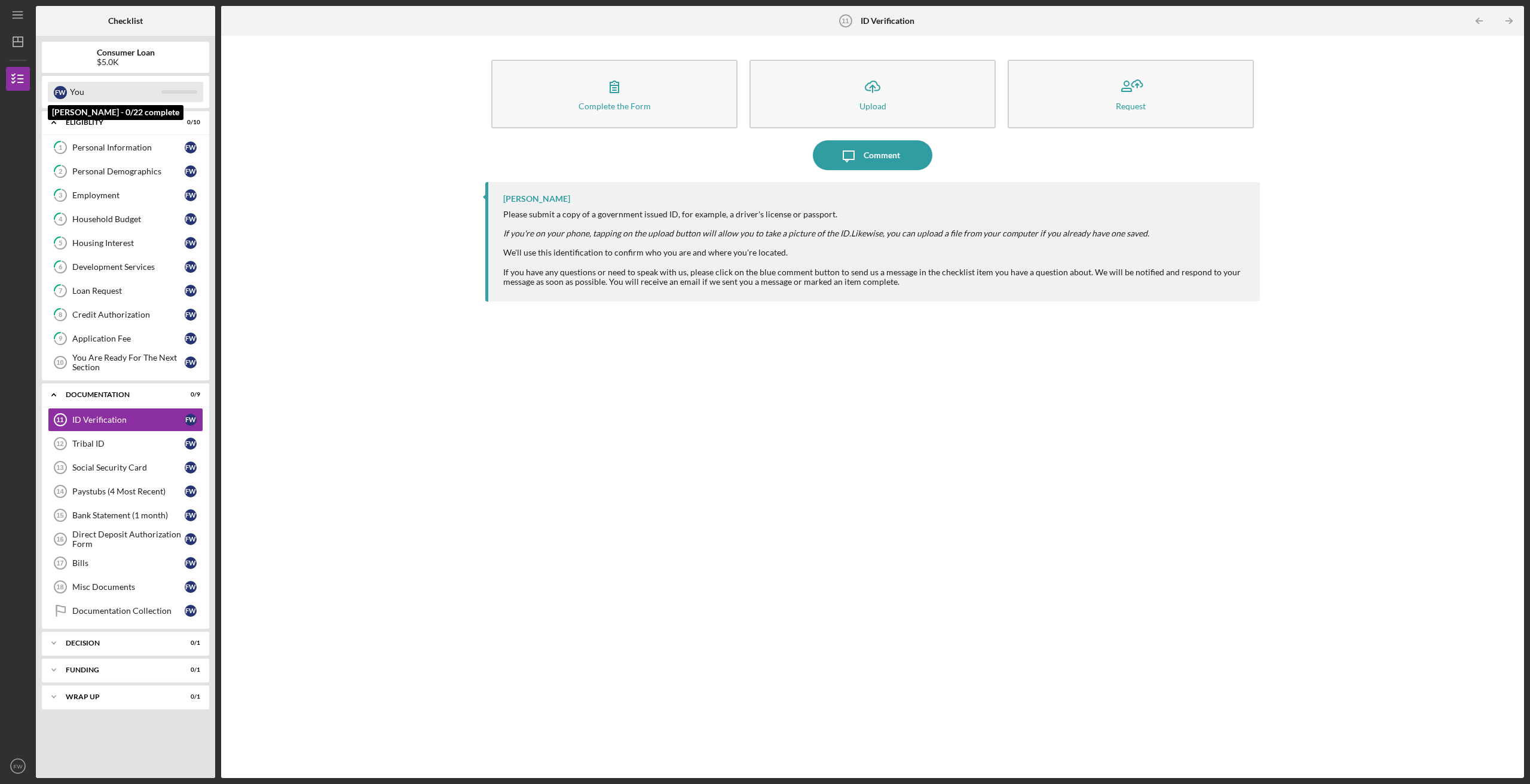
click at [58, 88] on div "F W" at bounding box center [60, 92] width 13 height 13
click at [19, 81] on icon "button" at bounding box center [17, 78] width 30 height 30
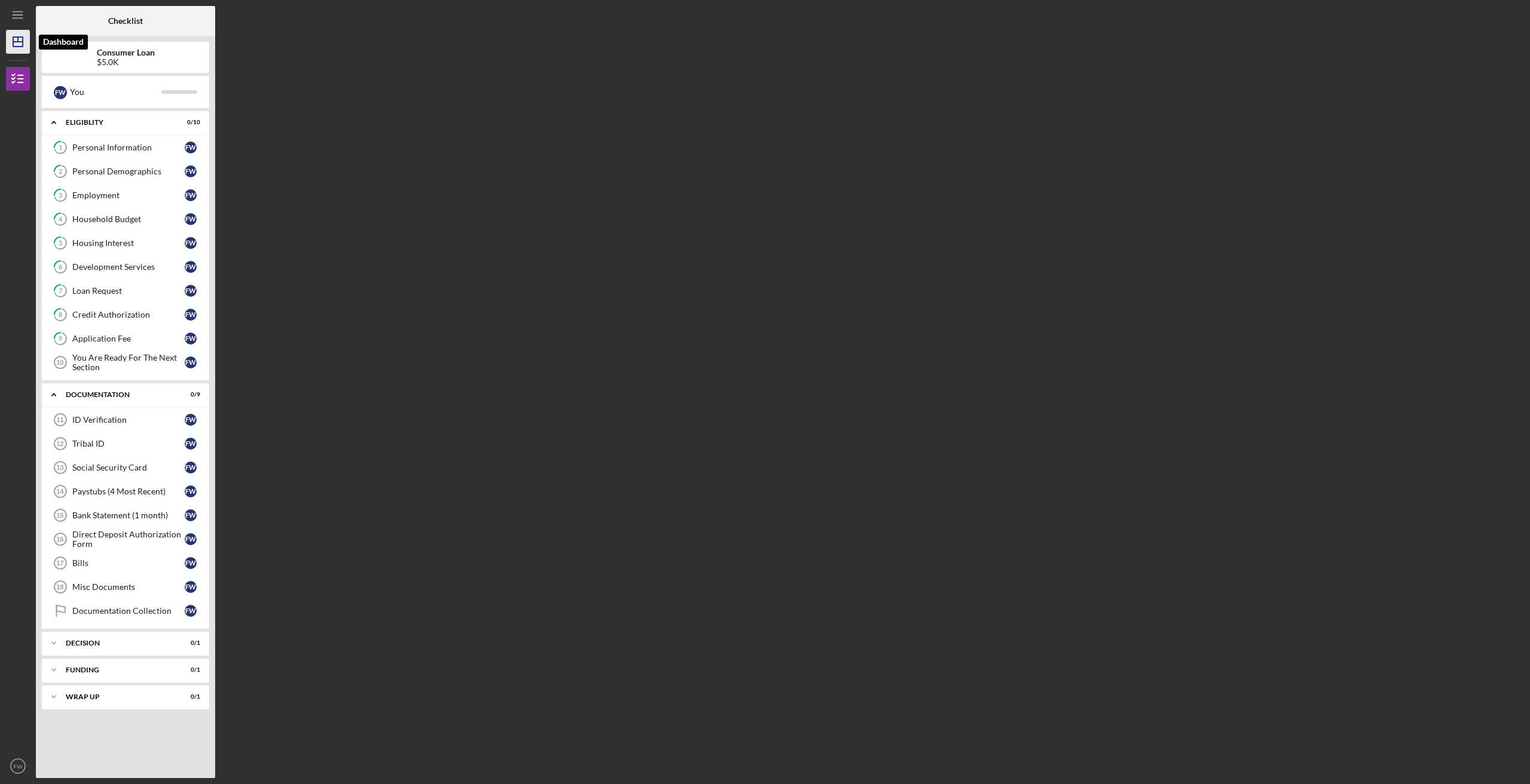
click at [22, 38] on polygon "button" at bounding box center [18, 42] width 10 height 10
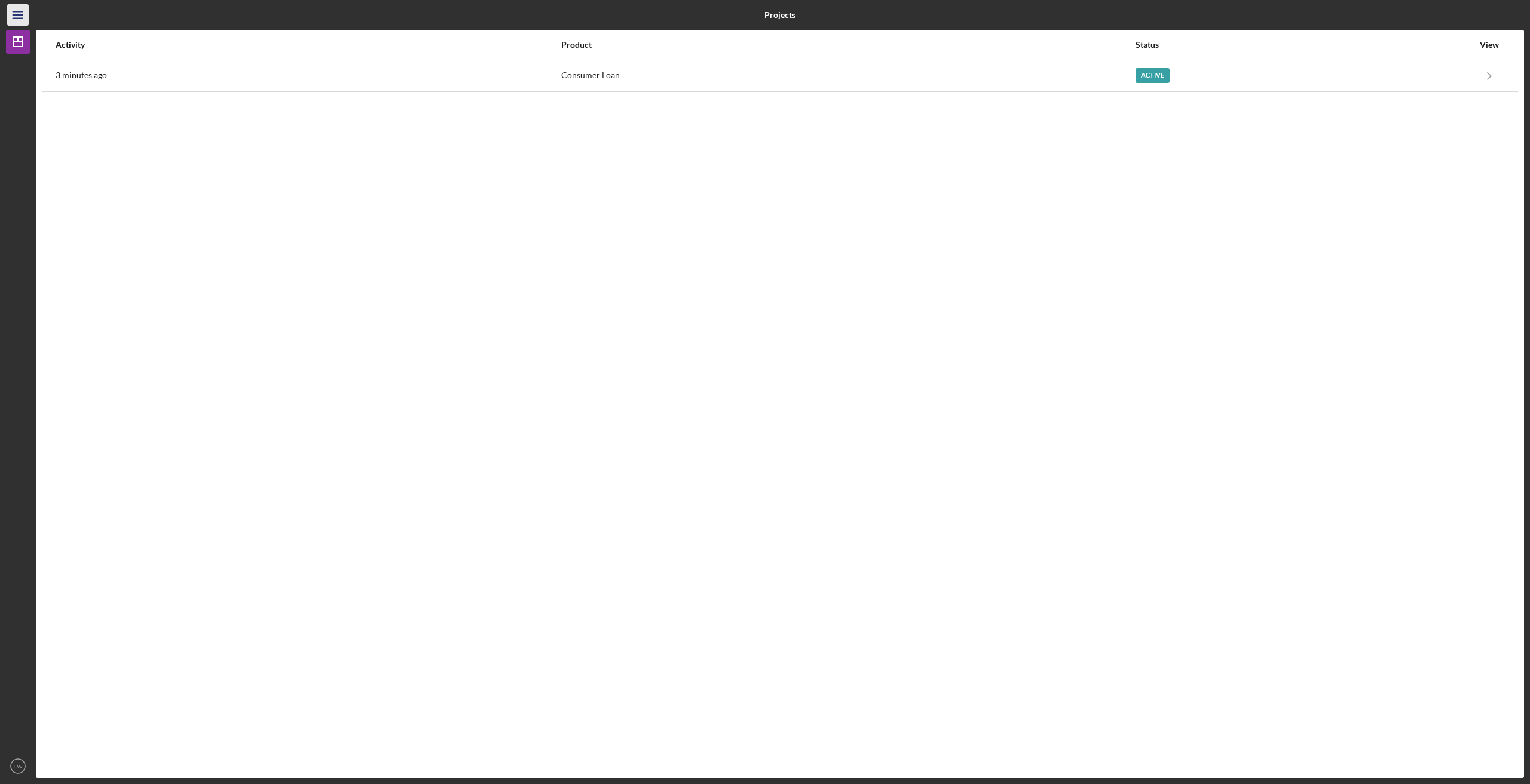
click at [15, 13] on icon "Icon/Menu" at bounding box center [18, 15] width 27 height 27
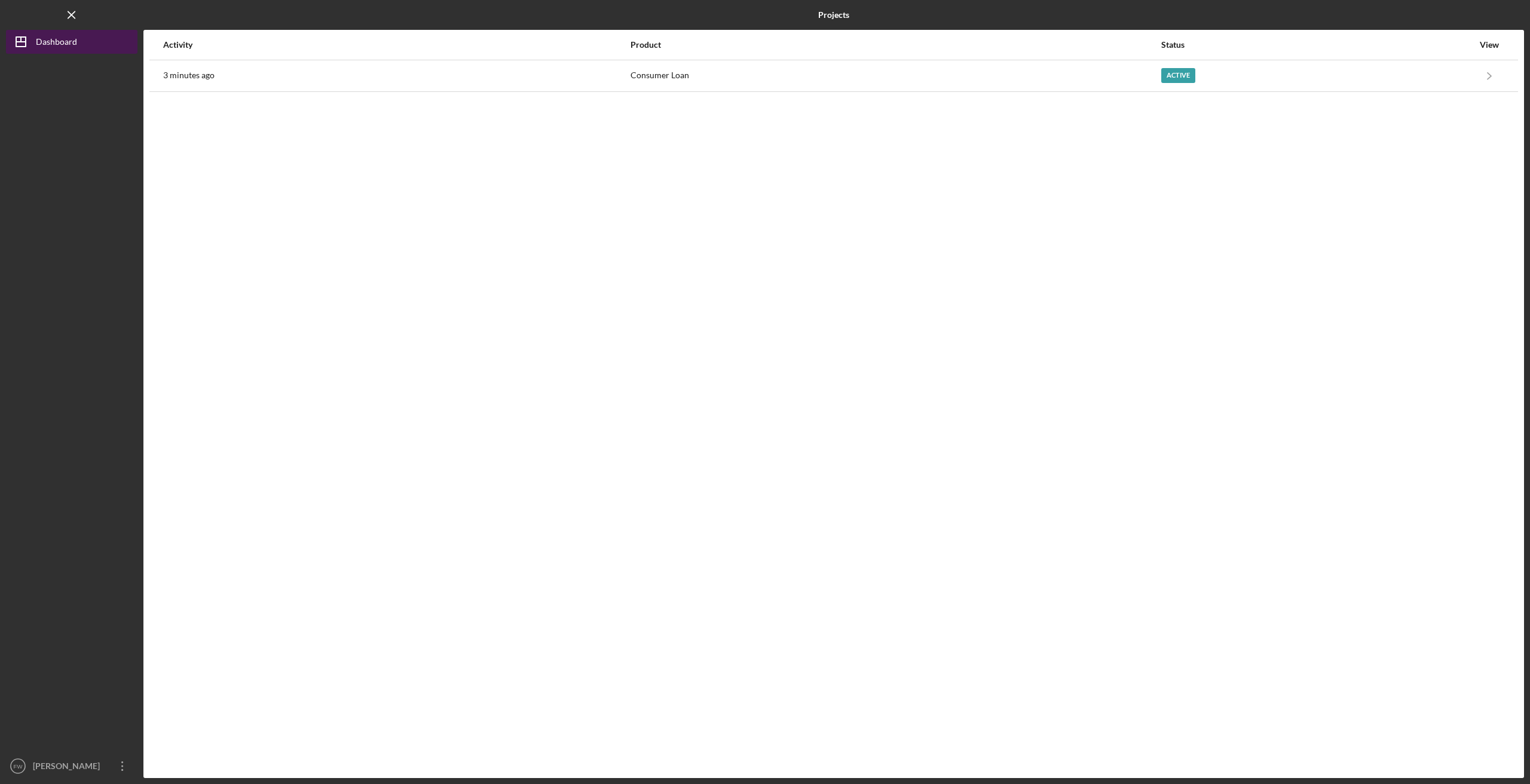
click at [64, 37] on div "Dashboard" at bounding box center [56, 43] width 41 height 27
click at [1484, 42] on div "View" at bounding box center [1489, 45] width 30 height 10
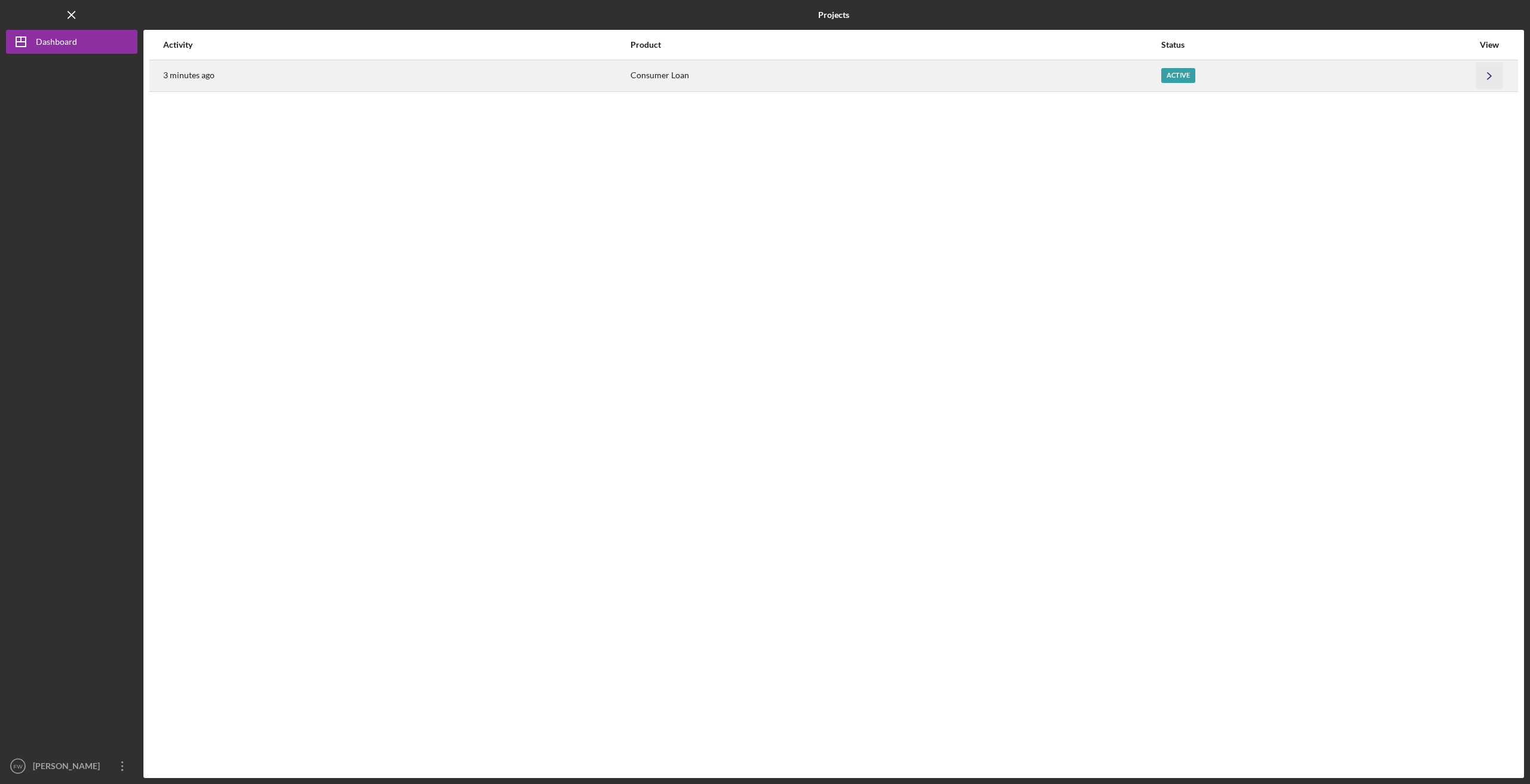
click at [1486, 73] on icon "Icon/Navigate" at bounding box center [1489, 75] width 27 height 27
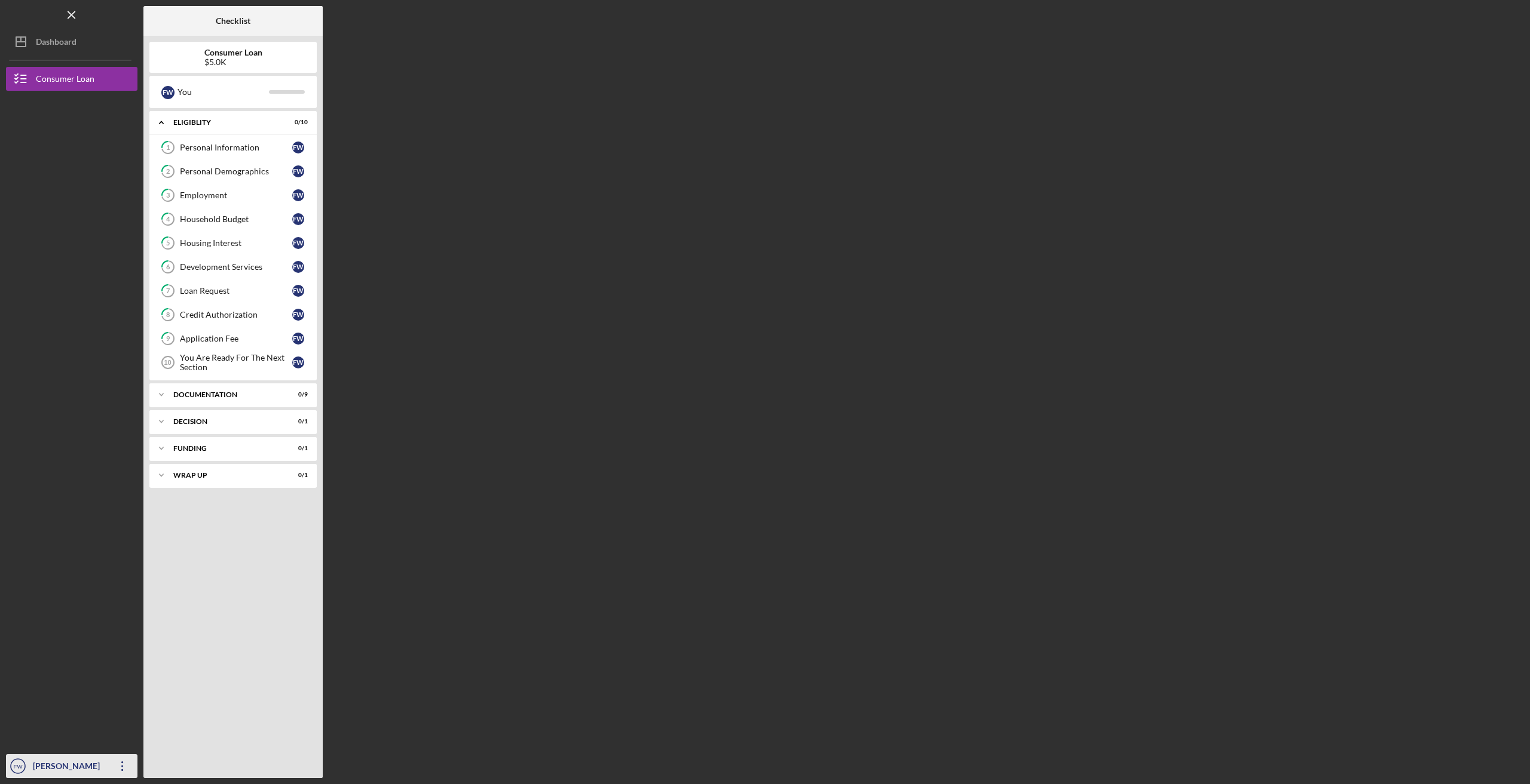
click at [40, 767] on div "[PERSON_NAME]" at bounding box center [69, 767] width 78 height 27
click at [36, 736] on link "Logout" at bounding box center [72, 737] width 131 height 24
